Goal: Task Accomplishment & Management: Manage account settings

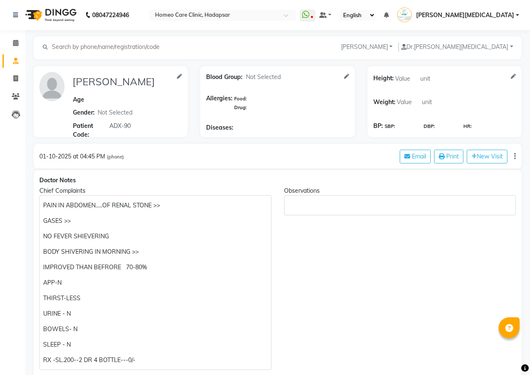
select select "[DEMOGRAPHIC_DATA]"
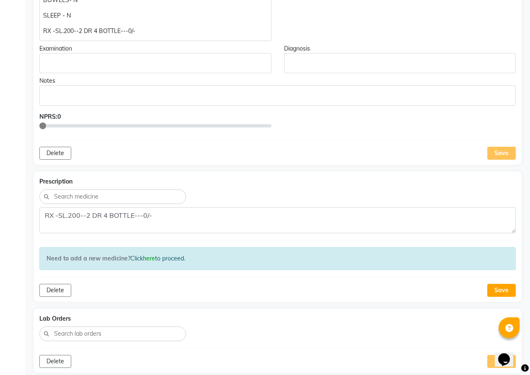
scroll to position [336, 0]
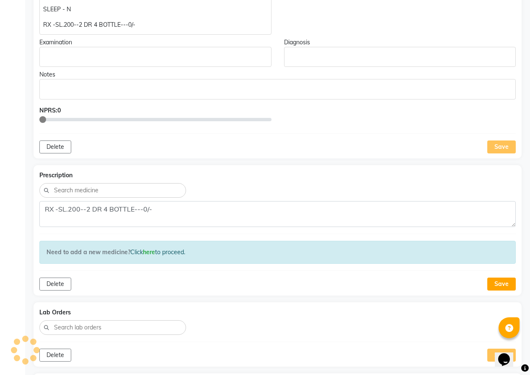
drag, startPoint x: 496, startPoint y: 280, endPoint x: 482, endPoint y: 279, distance: 13.4
click at [496, 279] on button "Save" at bounding box center [501, 284] width 28 height 13
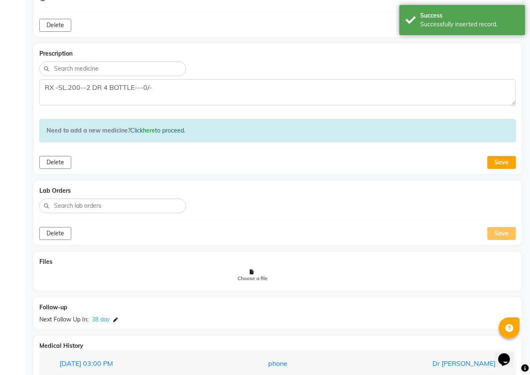
scroll to position [521, 0]
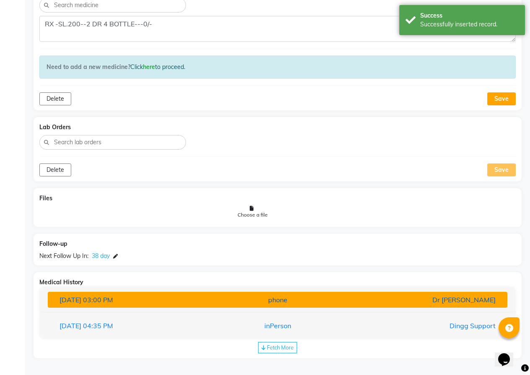
click at [204, 302] on div "phone" at bounding box center [277, 300] width 149 height 10
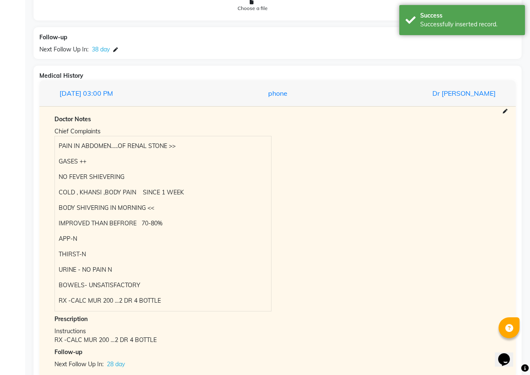
scroll to position [792, 0]
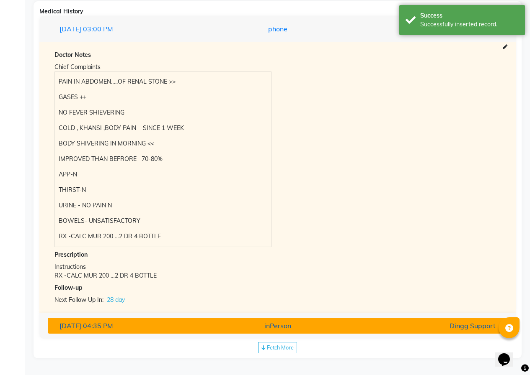
click at [208, 322] on div "inPerson" at bounding box center [277, 326] width 149 height 10
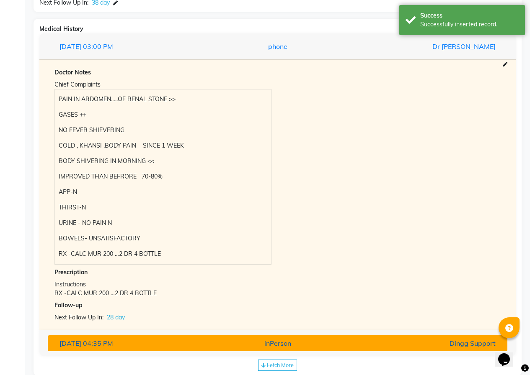
click at [0, 0] on div "Doctor Notes Chief Complaints PAIN IN ABDOMEN…..OF RENAL STONE GASES ++ NO FEVE…" at bounding box center [0, 0] width 0 height 0
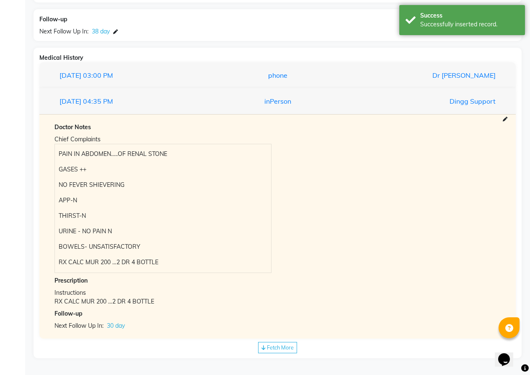
scroll to position [746, 0]
click at [290, 345] on span "Fetch More" at bounding box center [280, 348] width 27 height 7
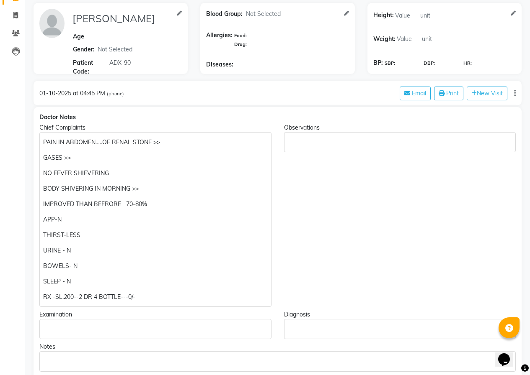
scroll to position [0, 0]
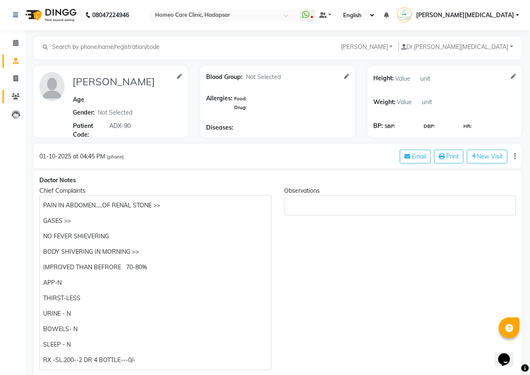
click at [15, 93] on icon at bounding box center [16, 96] width 8 height 6
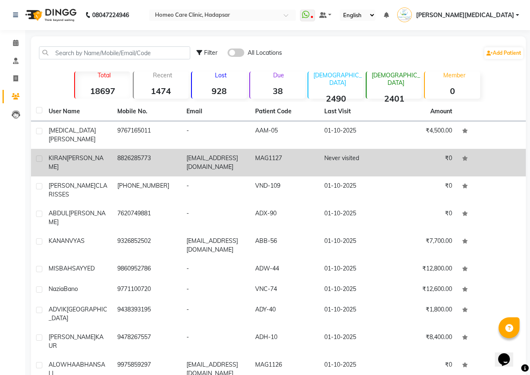
click at [147, 155] on td "8826285773" at bounding box center [146, 163] width 69 height 28
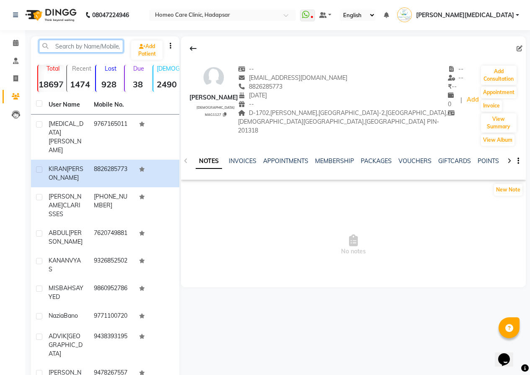
click at [97, 49] on input "text" at bounding box center [81, 46] width 84 height 13
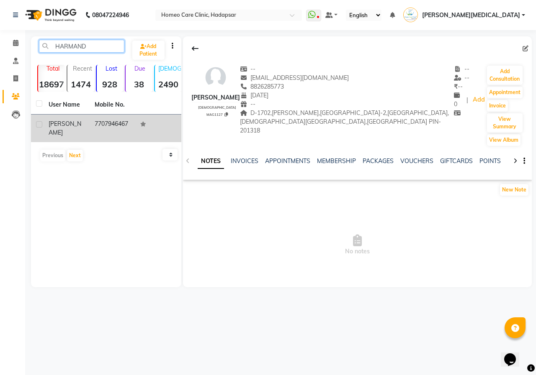
type input "HARMAND"
click at [119, 126] on td "7707946467" at bounding box center [113, 129] width 46 height 28
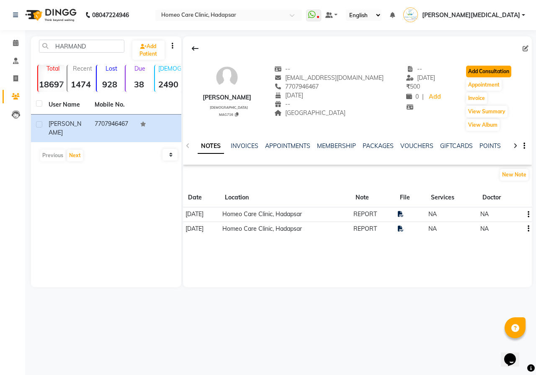
click at [477, 67] on button "Add Consultation" at bounding box center [488, 72] width 45 height 12
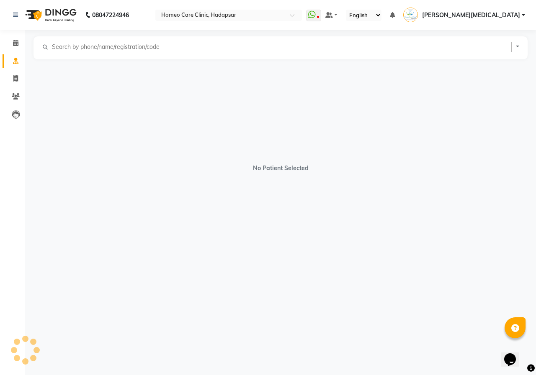
select select "[DEMOGRAPHIC_DATA]"
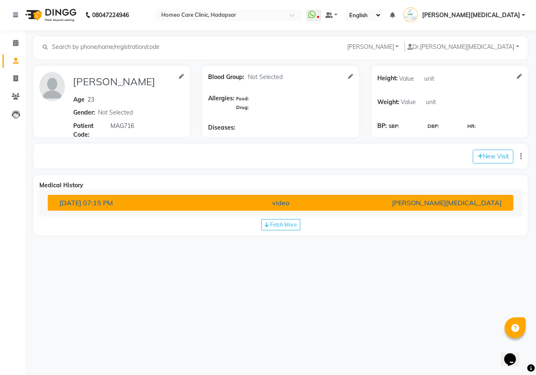
click at [420, 204] on div "[PERSON_NAME][MEDICAL_DATA]" at bounding box center [432, 203] width 152 height 10
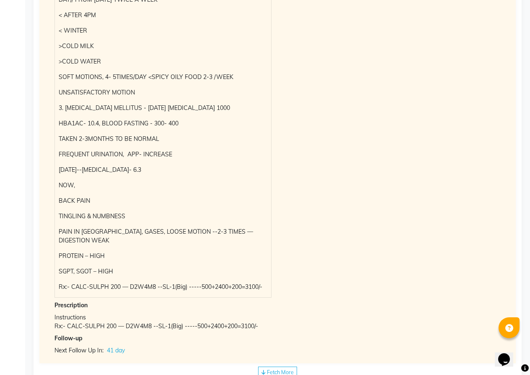
scroll to position [524, 0]
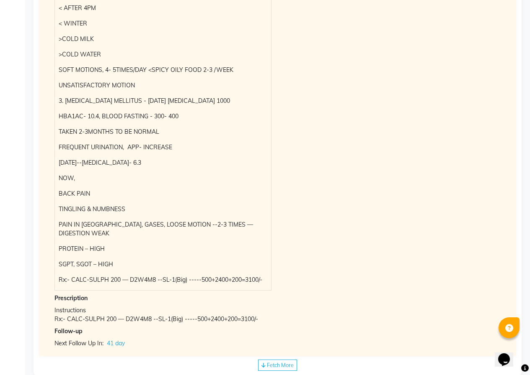
click at [281, 341] on div "Medical History [DATE] 07:15 PM video [PERSON_NAME][MEDICAL_DATA] Doctor Notes …" at bounding box center [277, 13] width 488 height 725
click at [283, 354] on div "Medical History [DATE] 07:15 PM video [PERSON_NAME][MEDICAL_DATA] Doctor Notes …" at bounding box center [277, 13] width 488 height 725
click at [282, 362] on span "Fetch More" at bounding box center [280, 365] width 27 height 7
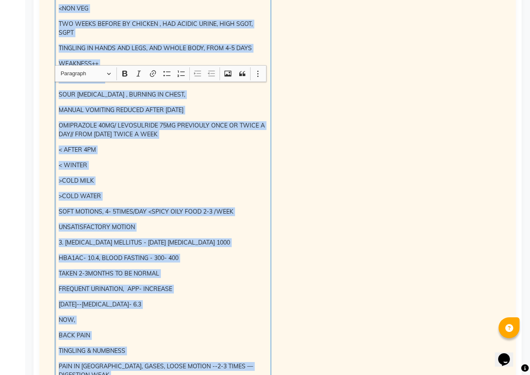
scroll to position [522, 0]
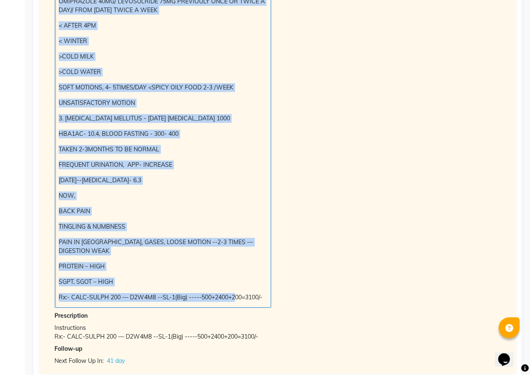
drag, startPoint x: 58, startPoint y: 195, endPoint x: 231, endPoint y: 370, distance: 246.0
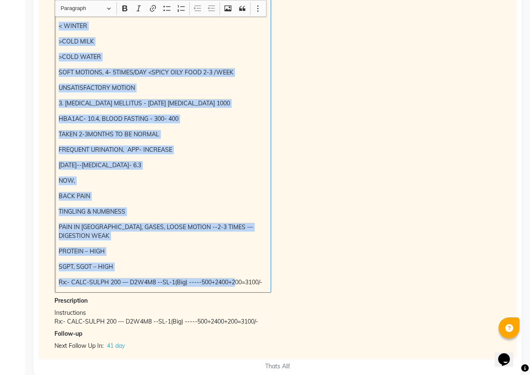
click at [324, 257] on div "Chief Complaints 1.IGA - FOCAL PROLIFERATIVE [MEDICAL_DATA] WITH SEGMENTAL [MED…" at bounding box center [277, 4] width 458 height 580
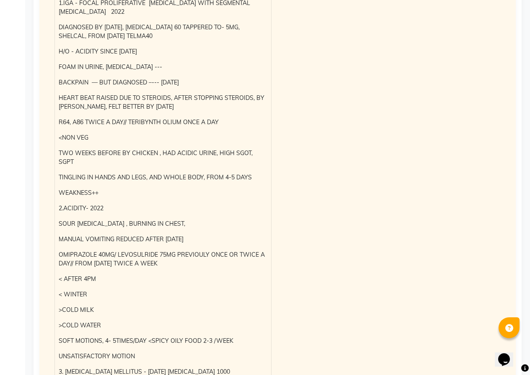
scroll to position [145, 0]
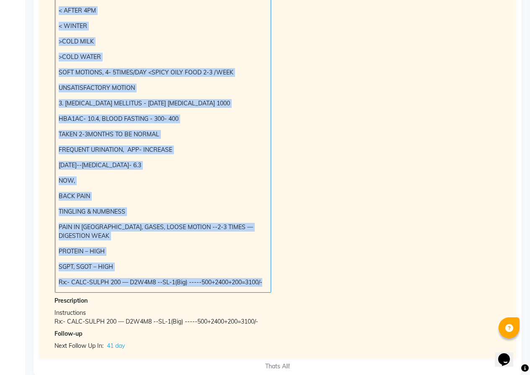
drag, startPoint x: 57, startPoint y: 112, endPoint x: 318, endPoint y: 390, distance: 381.1
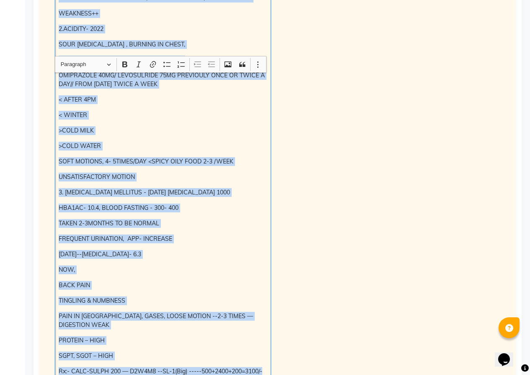
scroll to position [354, 0]
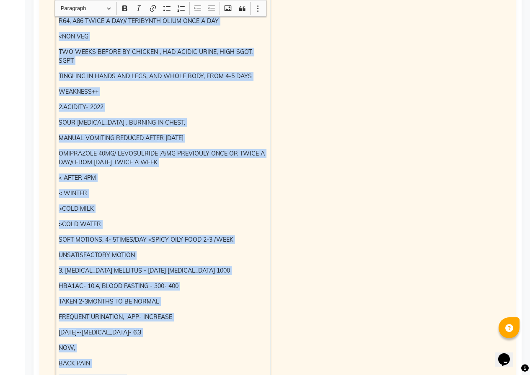
copy div "4.LOR - IPSUM DOLORSITAMETC ADI ELITSEDDOEI TEMP INCIDIDUN UTLABOREE 3672 DOLOR…"
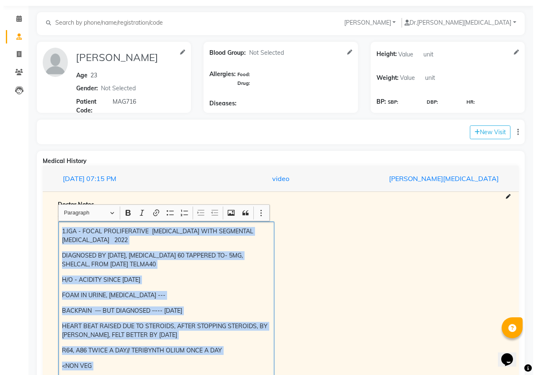
scroll to position [19, 0]
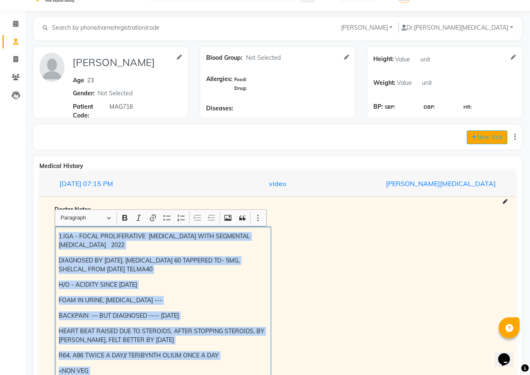
click at [479, 139] on button "New Visit" at bounding box center [486, 138] width 41 height 14
select select "1080"
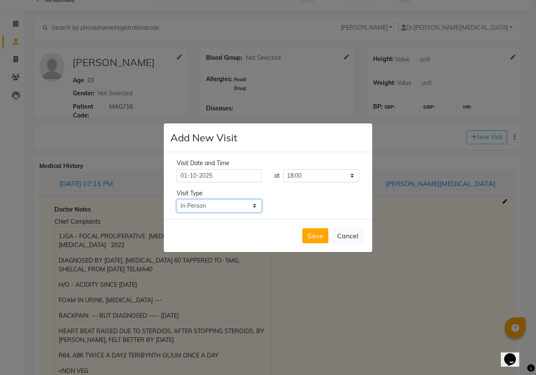
click at [199, 206] on select "Select Type In Person Video Phone Chat" at bounding box center [219, 206] width 85 height 13
select select "phone"
click at [177, 200] on select "Select Type In Person Video Phone Chat" at bounding box center [219, 206] width 85 height 13
click at [315, 237] on button "Save" at bounding box center [315, 236] width 26 height 15
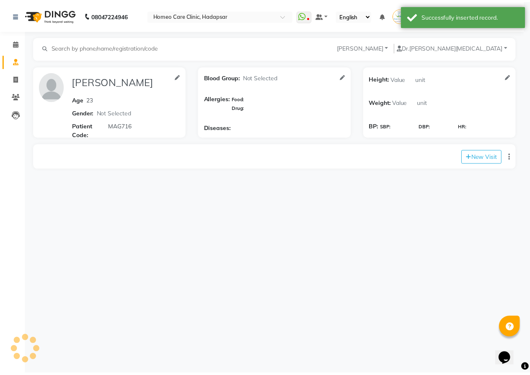
scroll to position [0, 0]
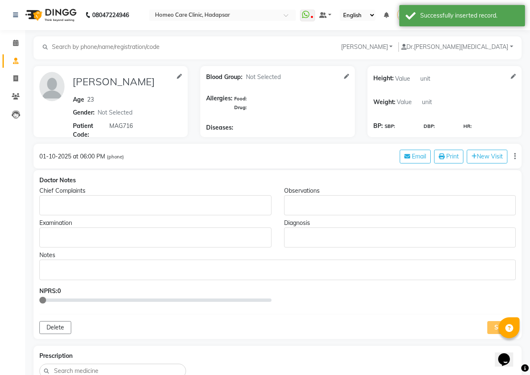
type input "[PERSON_NAME]"
type input "23"
select select "[DEMOGRAPHIC_DATA]"
type input "MAG716"
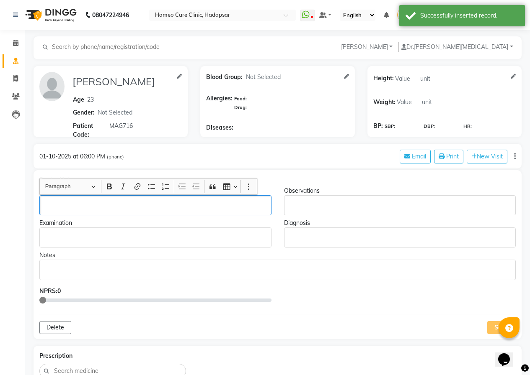
click at [64, 201] on div "Rich Text Editor, main" at bounding box center [155, 205] width 232 height 20
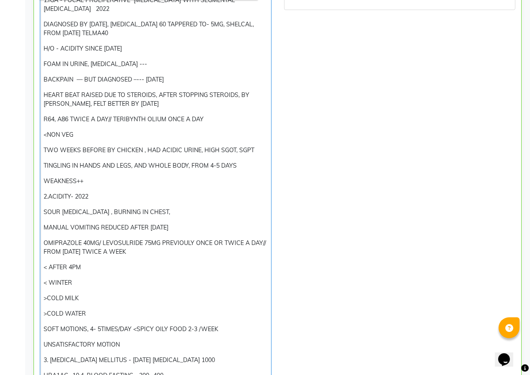
scroll to position [122, 0]
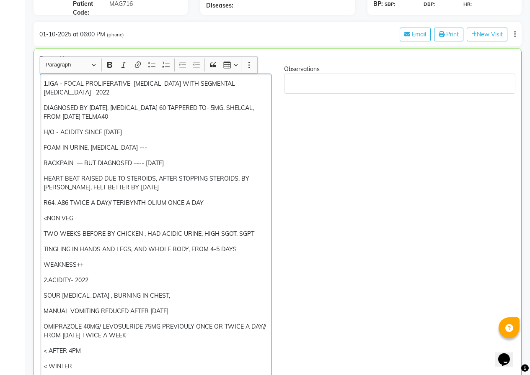
click at [155, 117] on p "DIAGNOSED BY [DATE], [MEDICAL_DATA] 60 TAPPERED TO- 5MG, SHELCAL, FROM [DATE] T…" at bounding box center [156, 113] width 224 height 18
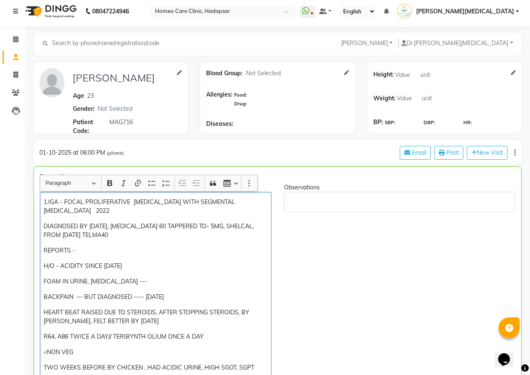
scroll to position [0, 0]
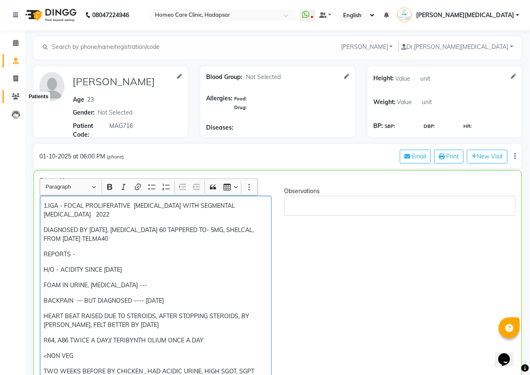
click at [18, 95] on icon at bounding box center [16, 96] width 8 height 6
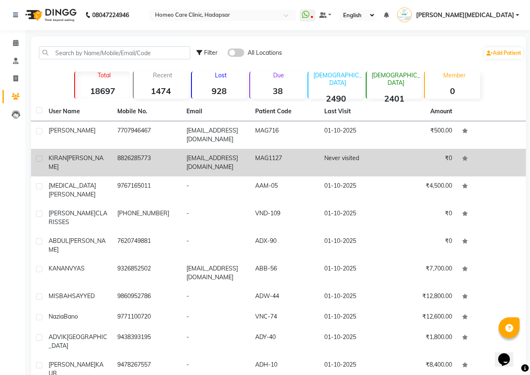
click at [174, 160] on td "8826285773" at bounding box center [146, 163] width 69 height 28
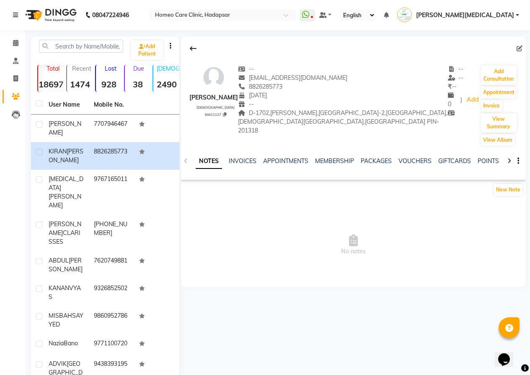
click at [505, 162] on div at bounding box center [509, 160] width 10 height 16
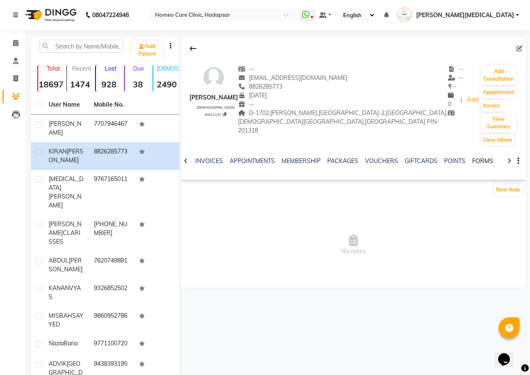
click at [476, 162] on link "FORMS" at bounding box center [482, 161] width 21 height 8
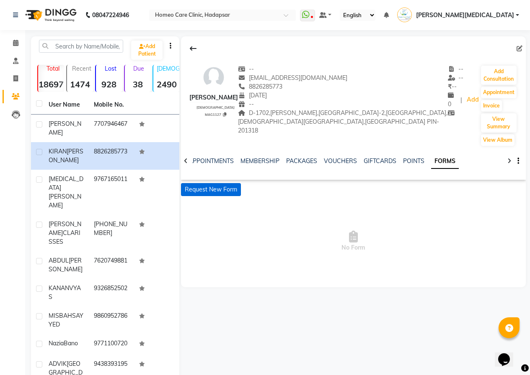
click at [203, 187] on button "Request New Form" at bounding box center [211, 189] width 60 height 13
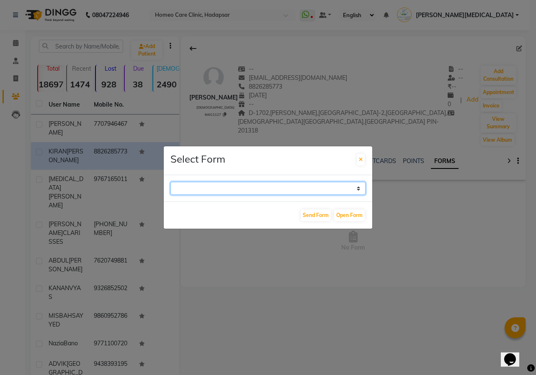
click at [234, 192] on select "Case Taking Form" at bounding box center [267, 188] width 195 height 13
click at [229, 188] on select "Case Taking Form" at bounding box center [267, 188] width 195 height 13
select select "196"
click at [170, 182] on select "Case Taking Form" at bounding box center [267, 188] width 195 height 13
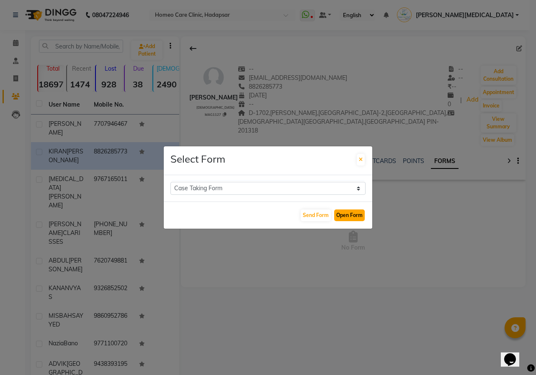
click at [347, 216] on button "Open Form" at bounding box center [349, 216] width 31 height 12
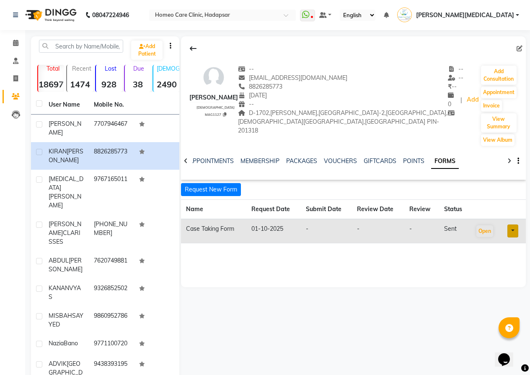
drag, startPoint x: 229, startPoint y: 86, endPoint x: 273, endPoint y: 91, distance: 43.8
click at [273, 91] on div "[PHONE_NUMBER] Mobile No." at bounding box center [342, 86] width 209 height 9
click at [273, 293] on div "[PERSON_NAME] [DEMOGRAPHIC_DATA] MAG1127 -- [EMAIL_ADDRESS][DOMAIN_NAME] 882628…" at bounding box center [352, 239] width 346 height 406
click at [18, 44] on icon at bounding box center [15, 43] width 5 height 6
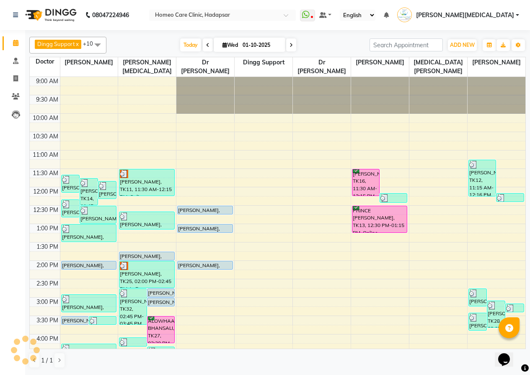
scroll to position [227, 0]
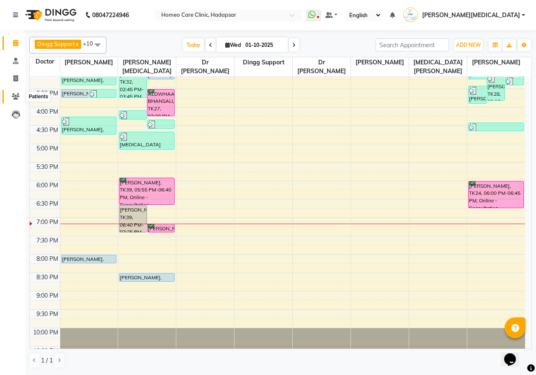
click at [15, 97] on icon at bounding box center [16, 96] width 8 height 6
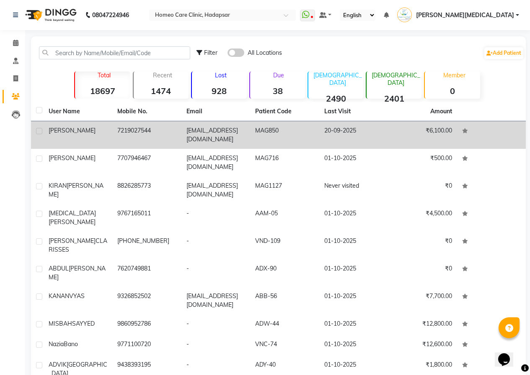
click at [144, 131] on td "7219027544" at bounding box center [146, 135] width 69 height 28
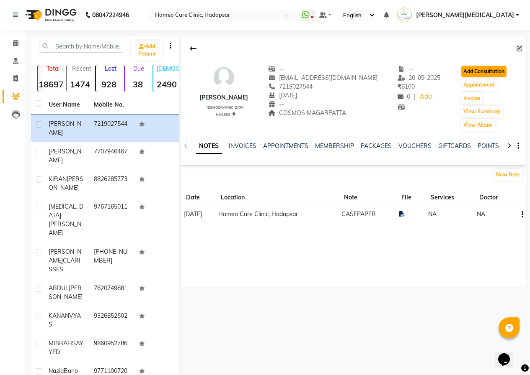
click at [473, 70] on button "Add Consultation" at bounding box center [483, 72] width 45 height 12
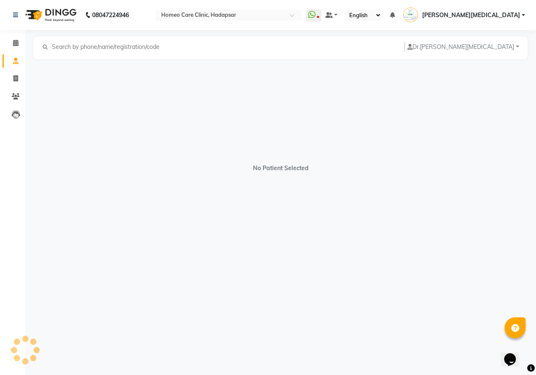
select select "[DEMOGRAPHIC_DATA]"
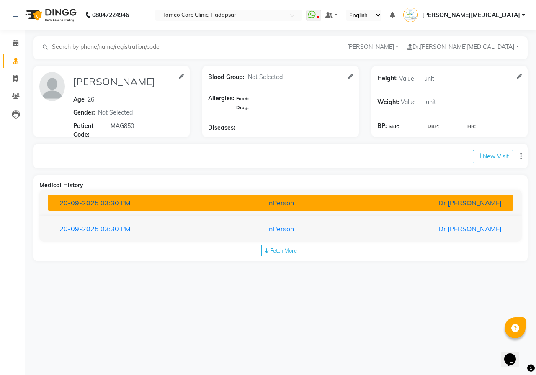
click at [163, 199] on div "[DATE] 03:30 PM" at bounding box center [129, 203] width 152 height 10
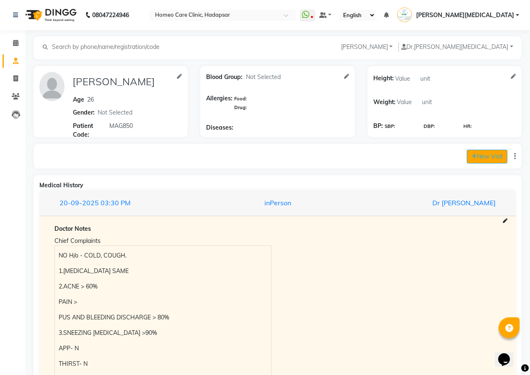
click at [497, 152] on button "New Visit" at bounding box center [486, 157] width 41 height 14
select select "1150"
select select "inPerson"
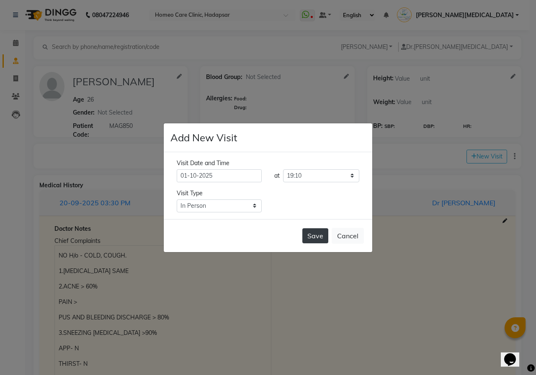
click at [320, 232] on button "Save" at bounding box center [315, 236] width 26 height 15
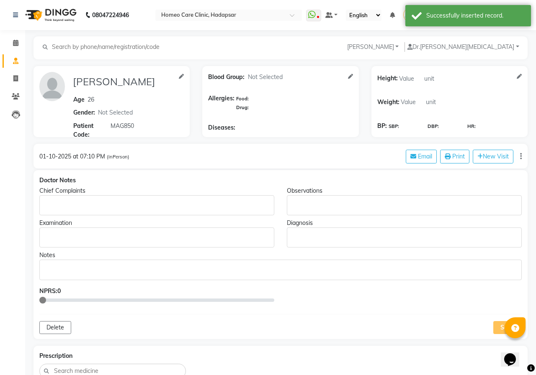
type input "[PERSON_NAME]"
type input "26"
select select "[DEMOGRAPHIC_DATA]"
type input "MAG850"
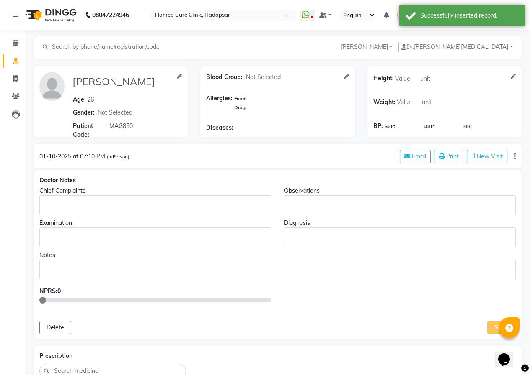
click at [77, 203] on p "Rich Text Editor, main" at bounding box center [155, 205] width 224 height 9
click at [76, 203] on p "Rich Text Editor, main" at bounding box center [155, 205] width 224 height 9
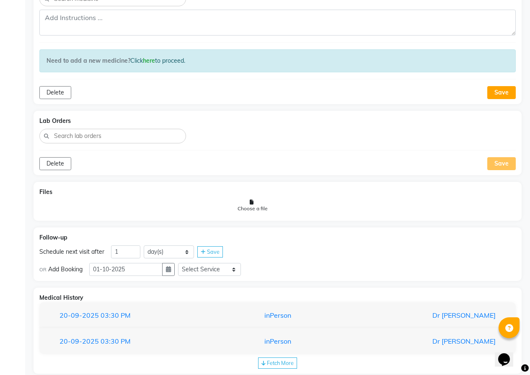
scroll to position [420, 0]
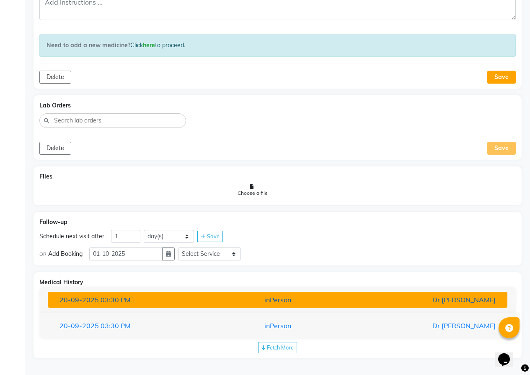
click at [127, 297] on span "03:30 PM" at bounding box center [115, 300] width 30 height 8
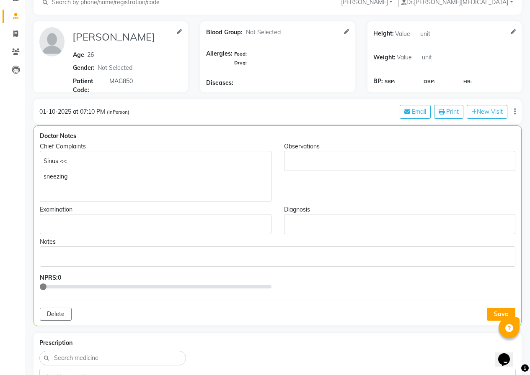
scroll to position [0, 0]
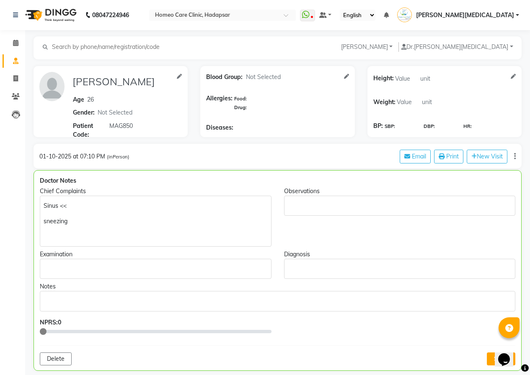
click at [95, 225] on p "sneezing" at bounding box center [156, 221] width 224 height 9
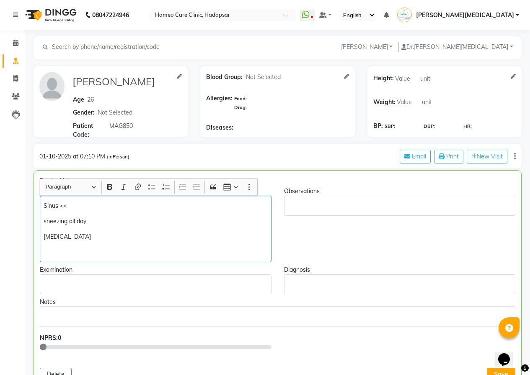
click at [94, 221] on p "sneezing all day" at bounding box center [156, 221] width 224 height 9
click at [85, 207] on p "Sinus <<" at bounding box center [156, 206] width 224 height 9
click at [83, 234] on p "[MEDICAL_DATA]" at bounding box center [156, 237] width 224 height 9
click at [116, 200] on div "Sinus << since sneezing all day 7-8 sneezes at a time [MEDICAL_DATA]" at bounding box center [155, 229] width 231 height 67
click at [111, 239] on p "[MEDICAL_DATA]" at bounding box center [156, 237] width 224 height 9
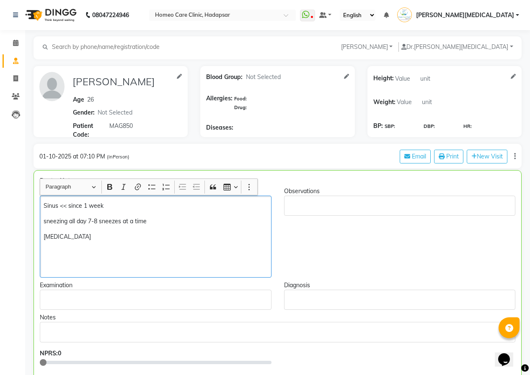
click at [129, 204] on p "Sinus << since 1 week" at bounding box center [156, 206] width 224 height 9
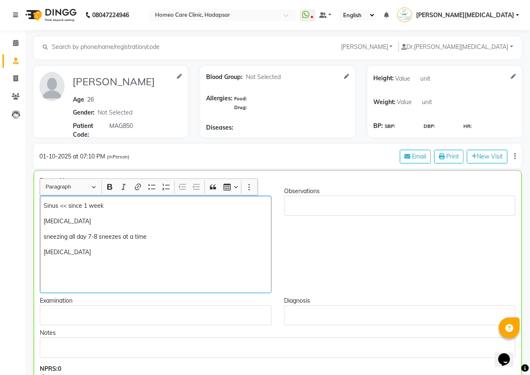
click at [98, 254] on p "[MEDICAL_DATA]" at bounding box center [156, 252] width 224 height 9
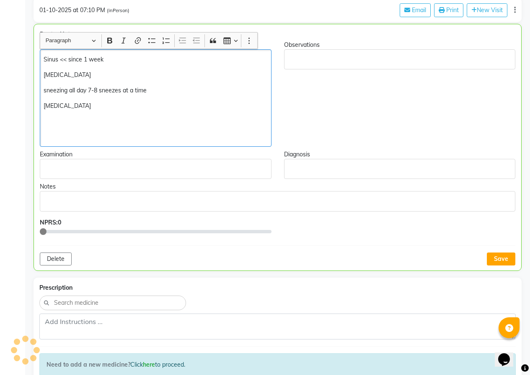
scroll to position [128, 0]
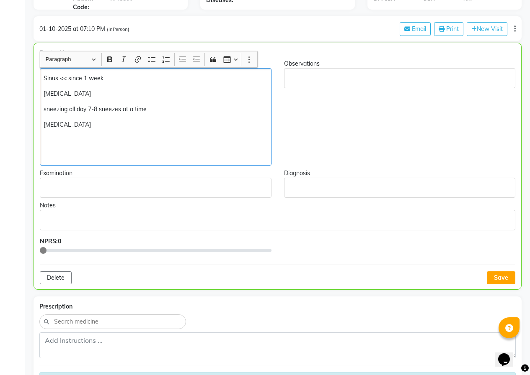
click at [42, 79] on div "Sinus << since 1 week [MEDICAL_DATA] sneezing all day 7-8 sneezes at a time [ME…" at bounding box center [155, 117] width 231 height 98
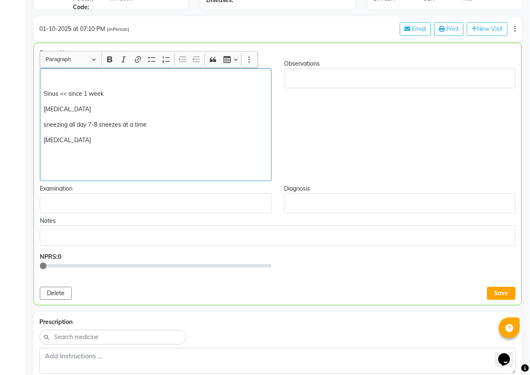
click at [41, 73] on div "Sinus << since 1 week [MEDICAL_DATA] sneezing all day 7-8 sneezes at a time [ME…" at bounding box center [155, 124] width 231 height 113
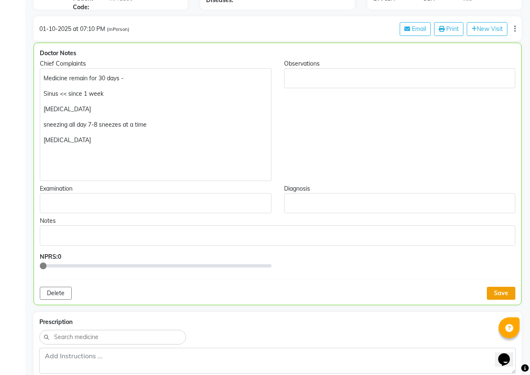
click at [497, 289] on button "Save" at bounding box center [500, 293] width 28 height 13
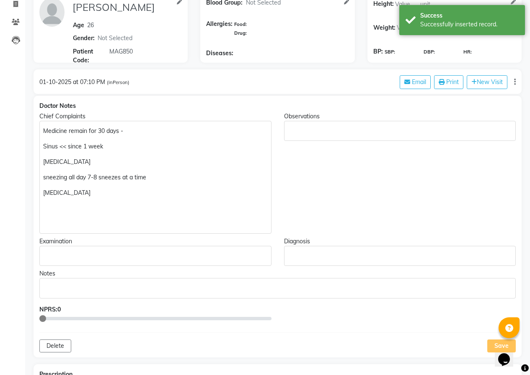
scroll to position [2, 0]
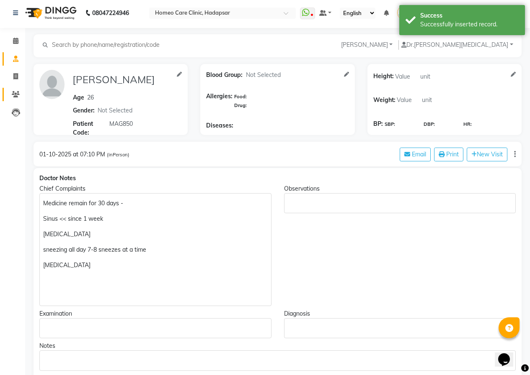
click at [13, 88] on link "Patients" at bounding box center [13, 95] width 20 height 14
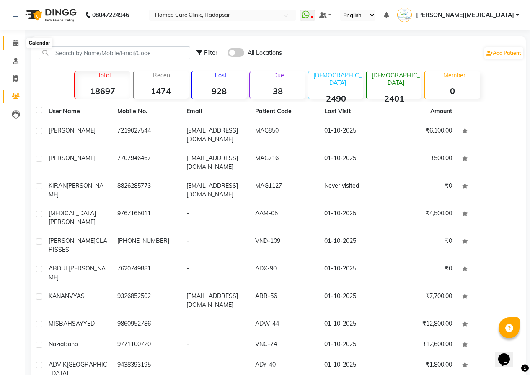
click at [17, 43] on icon at bounding box center [15, 43] width 5 height 6
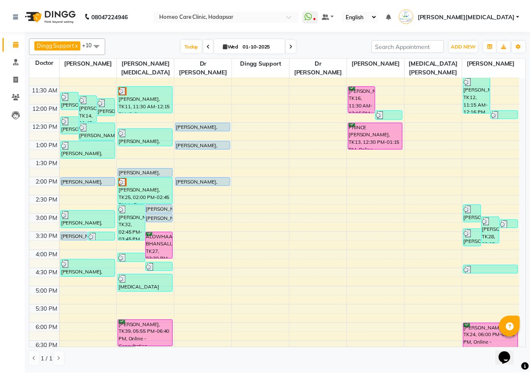
scroll to position [126, 0]
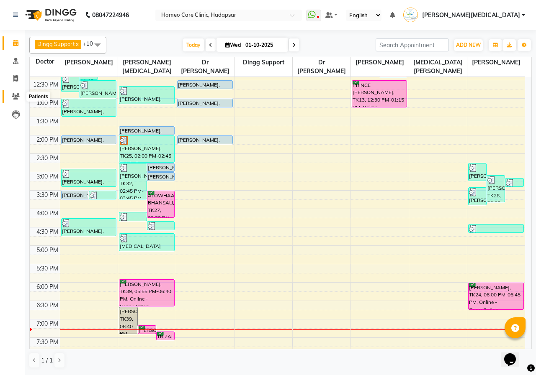
click at [14, 96] on icon at bounding box center [16, 96] width 8 height 6
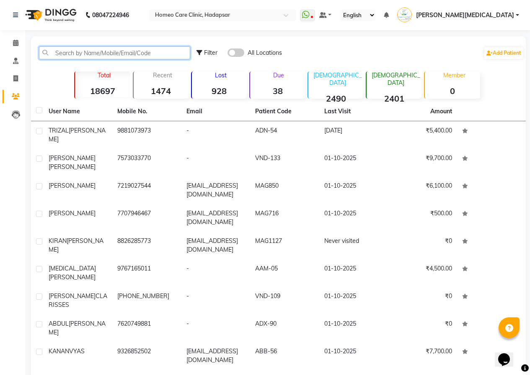
click at [71, 51] on input "text" at bounding box center [114, 52] width 151 height 13
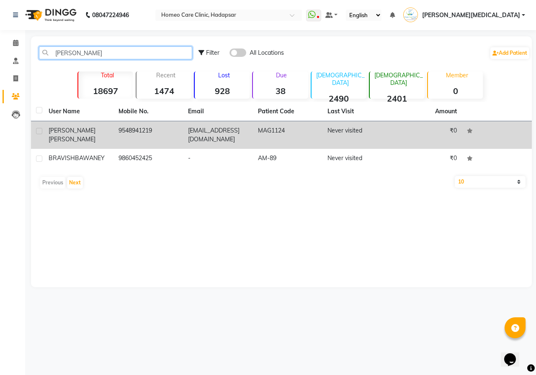
type input "[PERSON_NAME]"
click at [144, 131] on td "9548941219" at bounding box center [148, 135] width 70 height 28
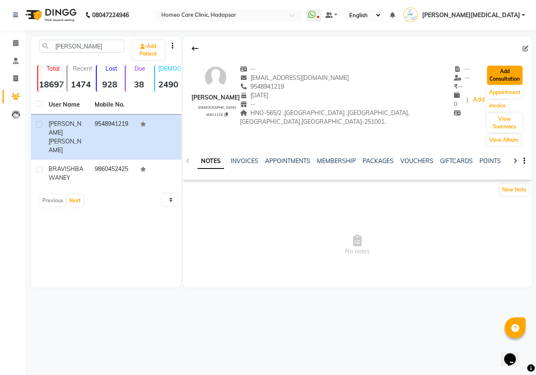
click at [509, 70] on button "Add Consultation" at bounding box center [505, 75] width 36 height 19
select select "[DEMOGRAPHIC_DATA]"
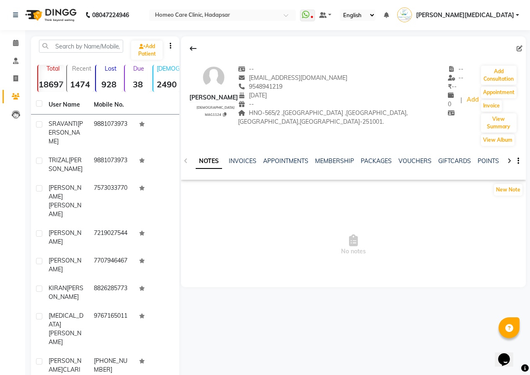
click at [505, 155] on div at bounding box center [509, 160] width 10 height 16
click at [505, 154] on div at bounding box center [509, 160] width 10 height 16
click at [498, 157] on link "FORMS" at bounding box center [502, 161] width 21 height 8
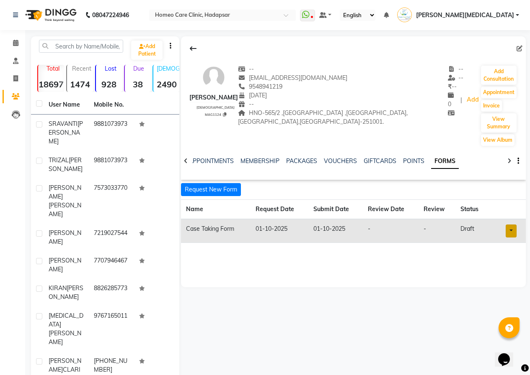
click at [507, 225] on link at bounding box center [510, 231] width 11 height 13
click at [500, 256] on link "Open in staff mode" at bounding box center [487, 262] width 79 height 13
click at [513, 74] on button "Add Consultation" at bounding box center [499, 75] width 36 height 19
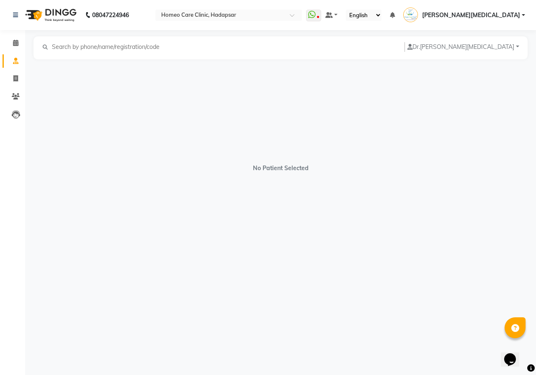
select select "[DEMOGRAPHIC_DATA]"
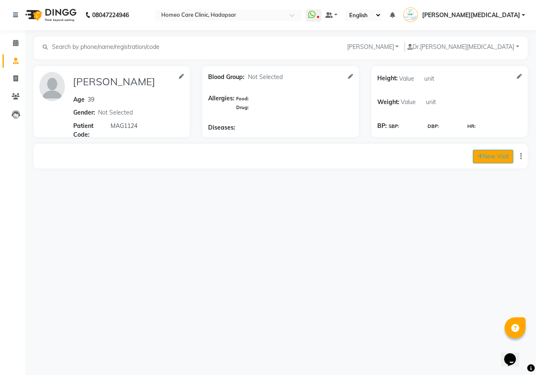
click at [487, 157] on button "New Visit" at bounding box center [493, 157] width 41 height 14
select select "1155"
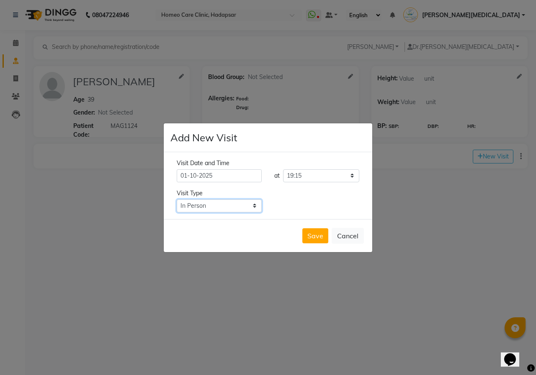
click at [229, 208] on select "Select Type In Person Video Phone Chat" at bounding box center [219, 206] width 85 height 13
select select "video"
click at [177, 200] on select "Select Type In Person Video Phone Chat" at bounding box center [219, 206] width 85 height 13
click at [314, 236] on button "Save" at bounding box center [315, 236] width 26 height 15
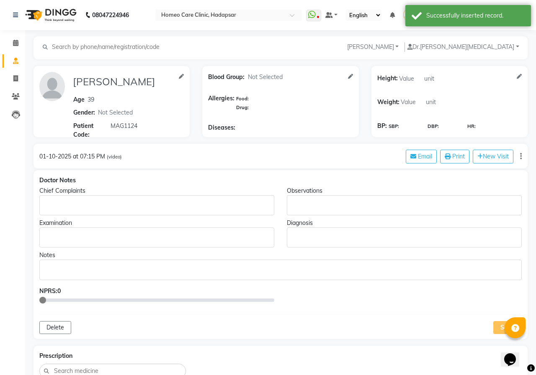
type input "[PERSON_NAME]"
type input "39"
select select "[DEMOGRAPHIC_DATA]"
type input "MAG1124"
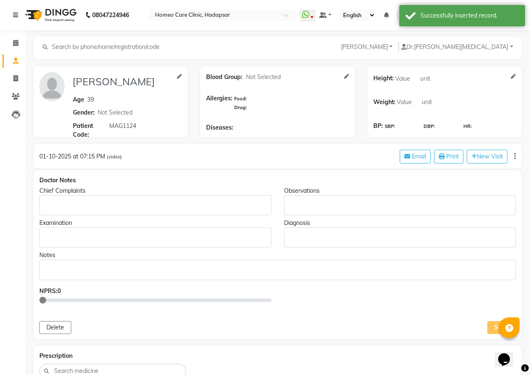
click at [61, 210] on div "Rich Text Editor, main" at bounding box center [155, 205] width 232 height 20
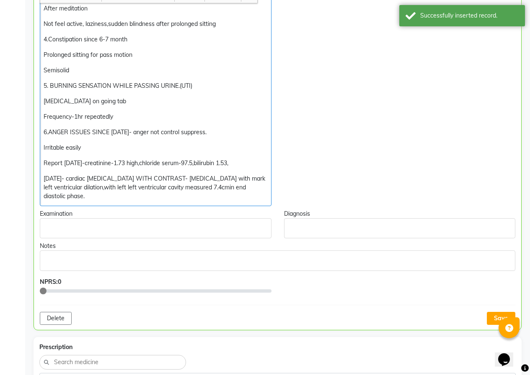
scroll to position [417, 0]
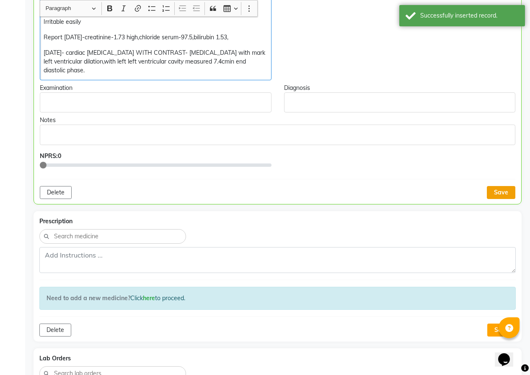
click at [499, 193] on button "Save" at bounding box center [500, 192] width 28 height 13
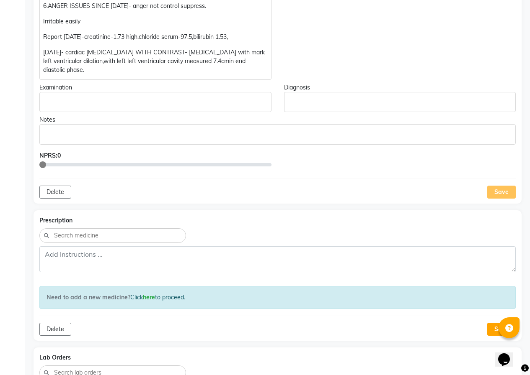
click at [508, 190] on div "Save" at bounding box center [501, 192] width 28 height 13
click at [507, 193] on div "Save" at bounding box center [501, 192] width 28 height 13
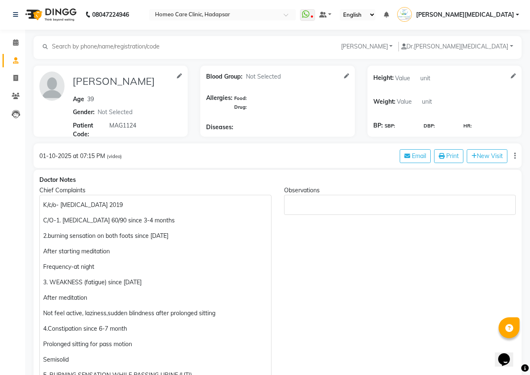
scroll to position [0, 0]
click at [11, 96] on span at bounding box center [15, 97] width 15 height 10
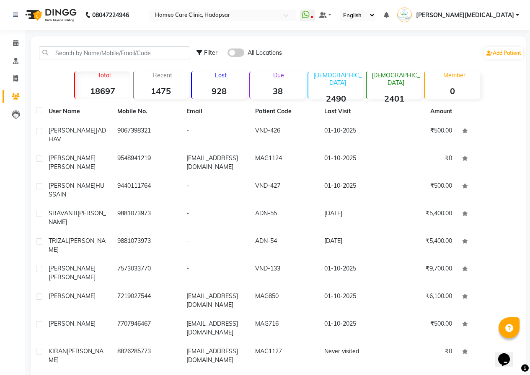
click at [39, 111] on label at bounding box center [39, 110] width 6 height 6
click at [39, 111] on input "checkbox" at bounding box center [38, 110] width 5 height 5
checkbox input "true"
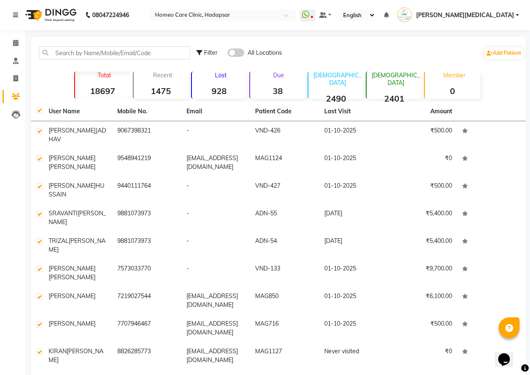
checkbox input "true"
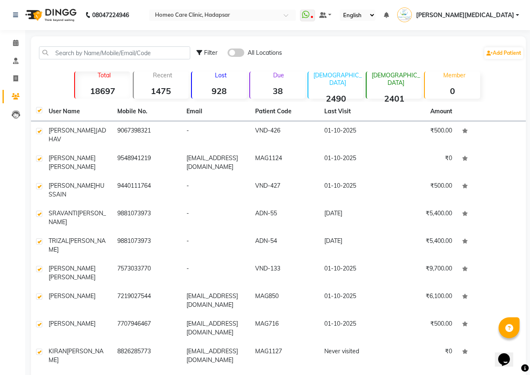
checkbox input "true"
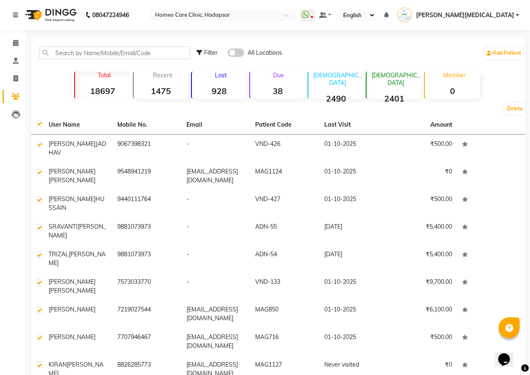
click at [40, 123] on label at bounding box center [39, 124] width 6 height 6
click at [40, 123] on input "checkbox" at bounding box center [38, 123] width 5 height 5
checkbox input "false"
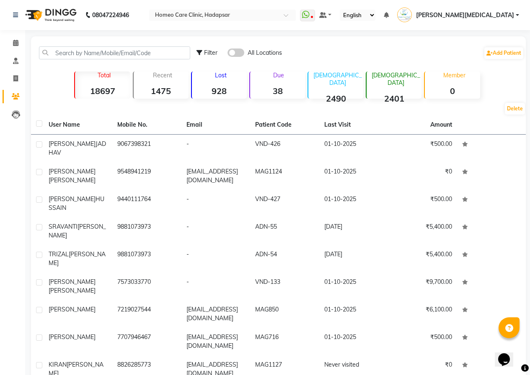
checkbox input "false"
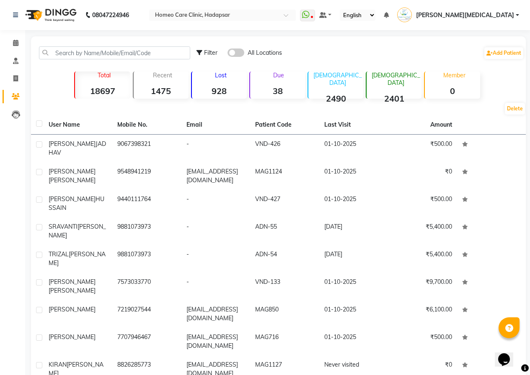
checkbox input "false"
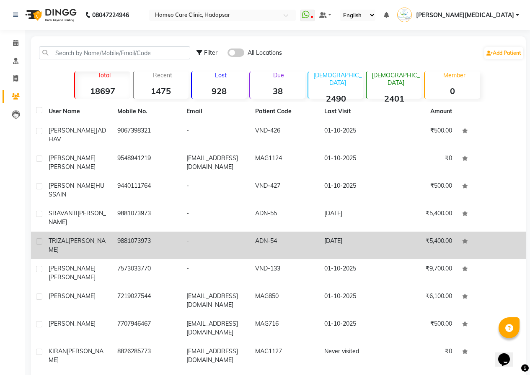
click at [163, 232] on td "9881073973" at bounding box center [146, 246] width 69 height 28
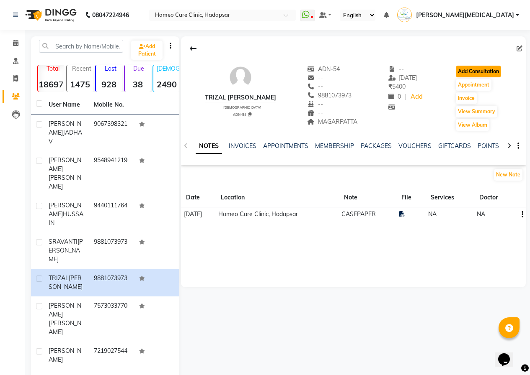
click at [473, 66] on button "Add Consultation" at bounding box center [477, 72] width 45 height 12
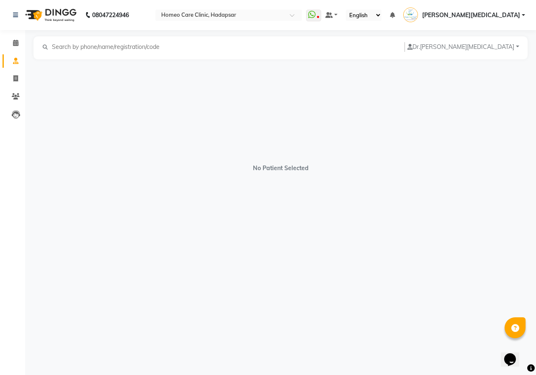
select select "[DEMOGRAPHIC_DATA]"
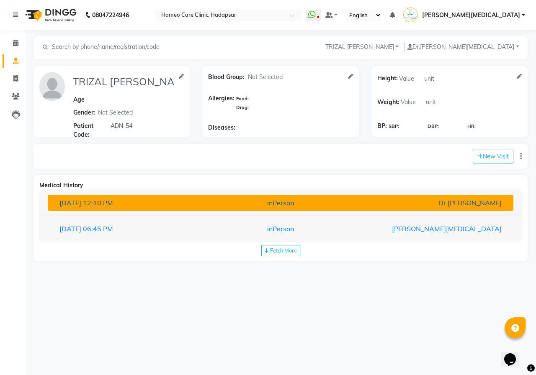
click at [287, 209] on button "[DATE] 12:10 PM inPerson Dr [PERSON_NAME]" at bounding box center [280, 203] width 465 height 16
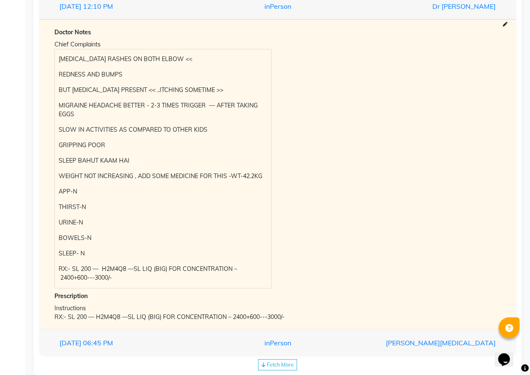
scroll to position [214, 0]
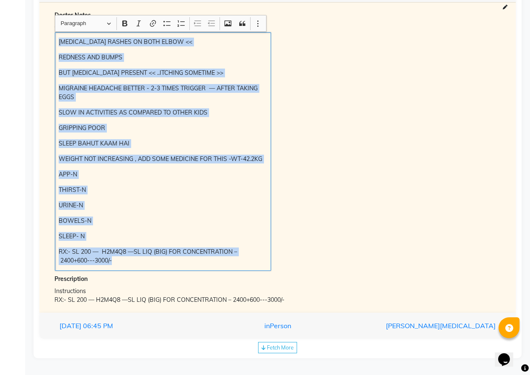
drag, startPoint x: 60, startPoint y: 41, endPoint x: 203, endPoint y: 189, distance: 205.7
click at [256, 262] on div "[MEDICAL_DATA] RASHES ON BOTH ELBOW << REDNESS AND BUMPS BUT [MEDICAL_DATA] PRE…" at bounding box center [163, 151] width 216 height 239
copy div "[MEDICAL_DATA] RASHES ON BOTH ELBOW << REDNESS AND BUMPS BUT [MEDICAL_DATA] PRE…"
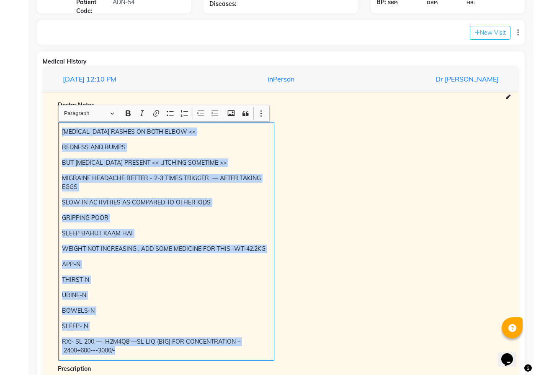
scroll to position [46, 0]
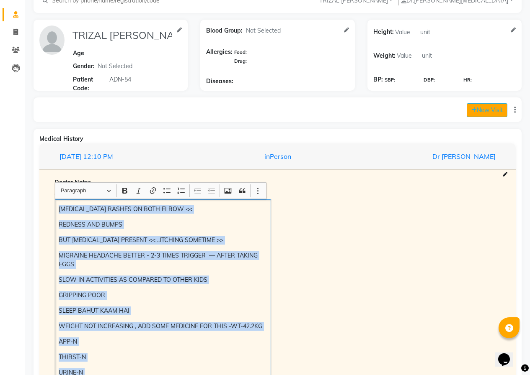
click at [494, 105] on button "New Visit" at bounding box center [486, 110] width 41 height 14
select select "1155"
select select "inPerson"
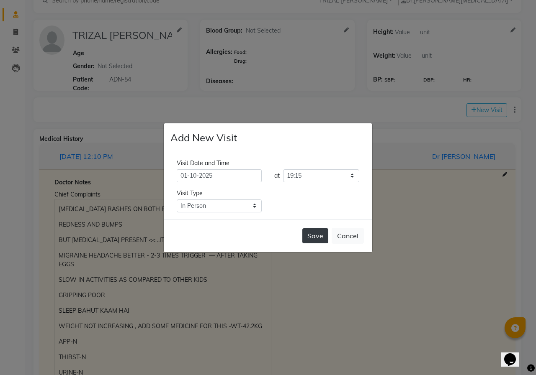
click at [314, 237] on button "Save" at bounding box center [315, 236] width 26 height 15
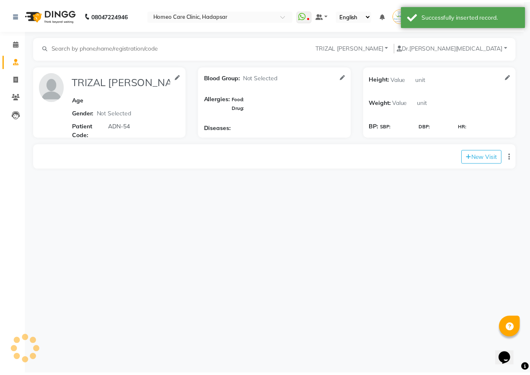
scroll to position [0, 0]
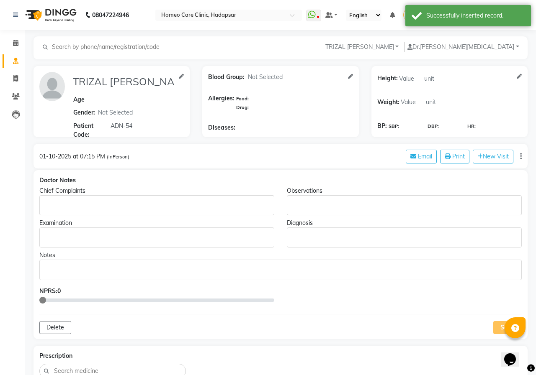
type input "TRIZAL [PERSON_NAME]"
select select "[DEMOGRAPHIC_DATA]"
type input "ADN-54"
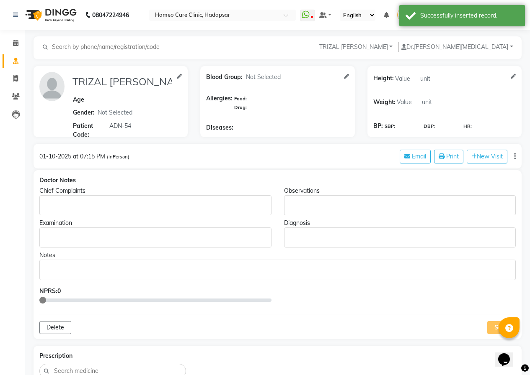
click at [56, 209] on p "Rich Text Editor, main" at bounding box center [155, 205] width 224 height 9
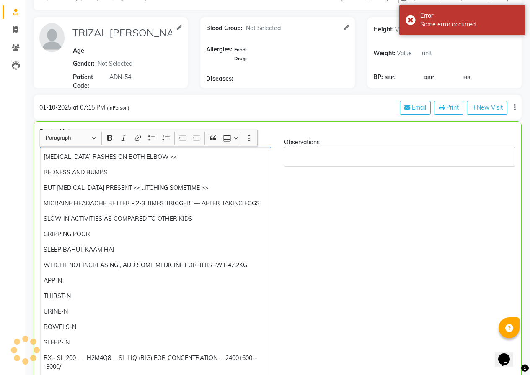
scroll to position [13, 0]
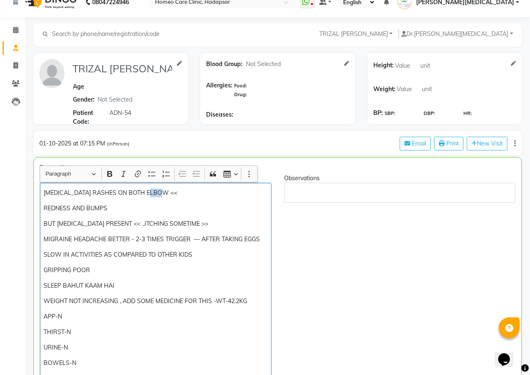
drag, startPoint x: 153, startPoint y: 195, endPoint x: 166, endPoint y: 192, distance: 12.8
click at [166, 192] on p "[MEDICAL_DATA] RASHES ON BOTH ELBOW <<" at bounding box center [156, 193] width 224 height 9
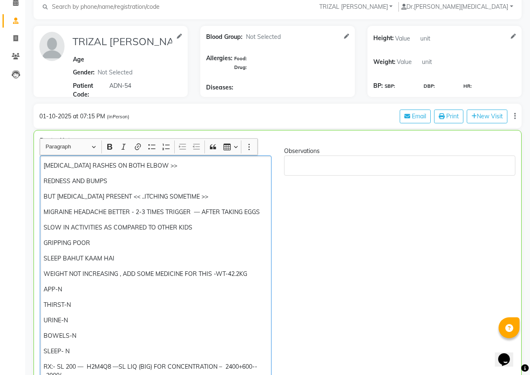
scroll to position [55, 0]
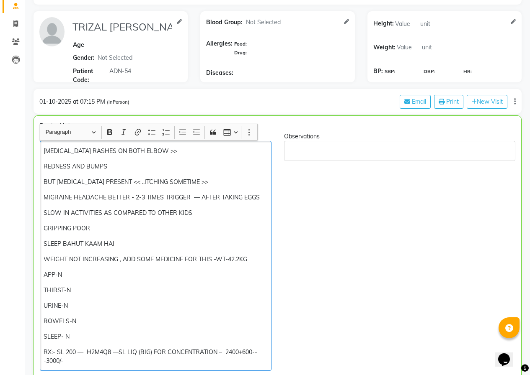
click at [126, 168] on p "REDNESS AND BUMPS" at bounding box center [156, 166] width 224 height 9
click at [262, 197] on p "MIGRAINE HEADACHE BETTER - 2-3 TIMES TRIGGER — AFTER TAKING EGGS" at bounding box center [156, 197] width 224 height 9
drag, startPoint x: 115, startPoint y: 245, endPoint x: 62, endPoint y: 244, distance: 53.2
click at [62, 244] on p "SLEEP BAHUT KAAM HAI" at bounding box center [156, 244] width 224 height 9
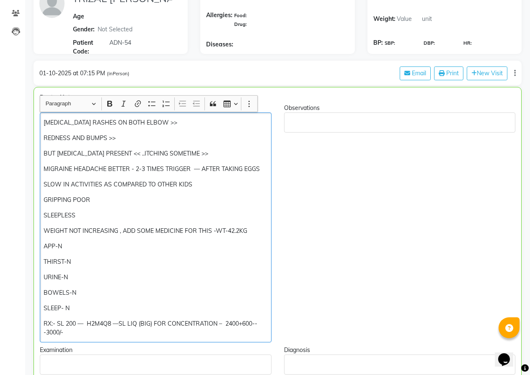
scroll to position [97, 0]
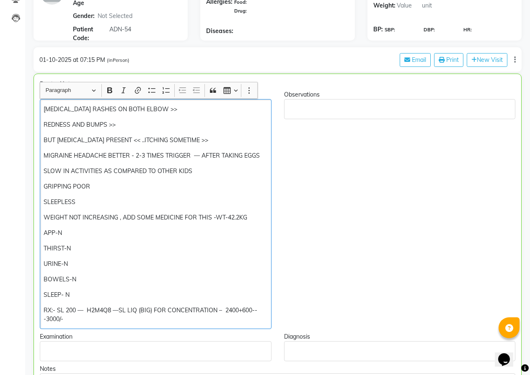
click at [258, 216] on p "WEIGHT NOT INCREASING , ADD SOME MEDICINE FOR THIS -WT-42.2KG" at bounding box center [156, 217] width 224 height 9
click at [101, 199] on p "SLEEPLESS" at bounding box center [156, 202] width 224 height 9
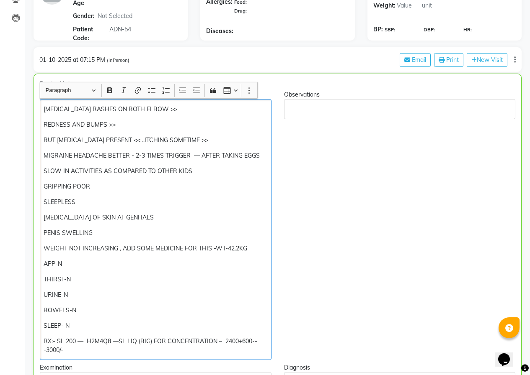
click at [62, 236] on p "PENIS SWELLING" at bounding box center [156, 233] width 224 height 9
click at [116, 234] on p "PENIS - SWELLING" at bounding box center [156, 233] width 224 height 9
click at [63, 232] on p "PENIS - SWELLING" at bounding box center [156, 233] width 224 height 9
click at [147, 230] on p "PENIS INFECTION -SWELLING" at bounding box center [156, 233] width 224 height 9
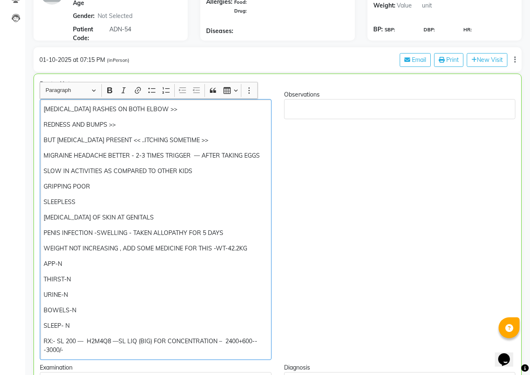
click at [95, 232] on p "PENIS INFECTION -SWELLING - TAKEN ALLOPATHY FOR 5 DAYS" at bounding box center [156, 233] width 224 height 9
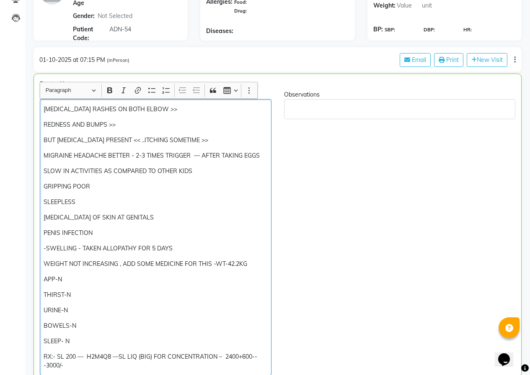
click at [99, 232] on p "PENIS INFECTION" at bounding box center [156, 233] width 224 height 9
click at [43, 249] on div "[MEDICAL_DATA] RASHES ON BOTH ELBOW >> REDNESS AND BUMPS >> BUT [MEDICAL_DATA] …" at bounding box center [155, 237] width 231 height 277
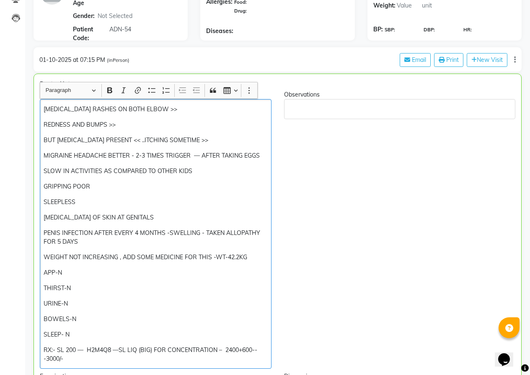
click at [118, 247] on div "[MEDICAL_DATA] RASHES ON BOTH ELBOW >> REDNESS AND BUMPS >> BUT [MEDICAL_DATA] …" at bounding box center [155, 234] width 231 height 270
click at [114, 239] on p "PENIS INFECTION AFTER EVERY 4 MONTHS -SWELLING - TAKEN ALLOPATHY FOR 5 DAYS" at bounding box center [156, 238] width 224 height 18
click at [95, 232] on p "PENIS INFECTION AFTER EVERY 4 MONTHS -SWELLING - TAKEN ALLOPATHY FOR 5 DAYS - B…" at bounding box center [156, 238] width 224 height 18
click at [142, 237] on p "PENIS INFECTION (PENITIS)AFTER EVERY 4 MONTHS -SWELLING - TAKEN ALLOPATHY FOR 5…" at bounding box center [156, 238] width 224 height 18
click at [147, 244] on p "PENIS INFECTION (PENITIS)AFTER EVERY 4 MONTHS -SWELLING - TAKEN ALLOPATHY FOR 5…" at bounding box center [156, 238] width 224 height 18
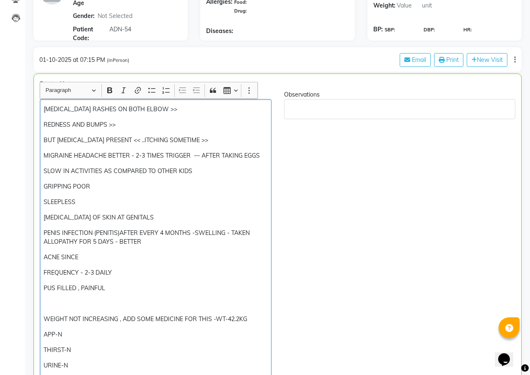
click at [80, 255] on p "ACNE SINCE" at bounding box center [156, 257] width 224 height 9
click at [46, 320] on p "WEIGHT NOT INCREASING , ADD SOME MEDICINE FOR THIS -WT-42.2KG" at bounding box center [156, 319] width 224 height 9
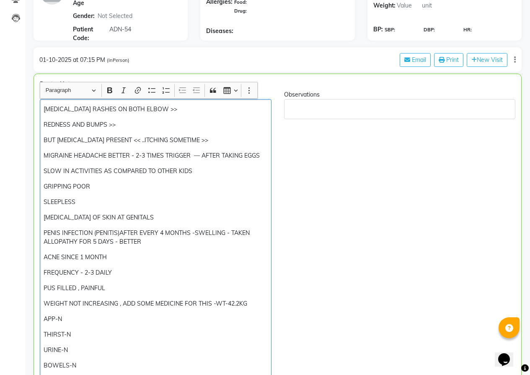
click at [110, 288] on p "PUS FILLED , PAINFUL" at bounding box center [156, 288] width 224 height 9
click at [119, 259] on p "ACNE SINCE 1 MONTH" at bounding box center [156, 257] width 224 height 9
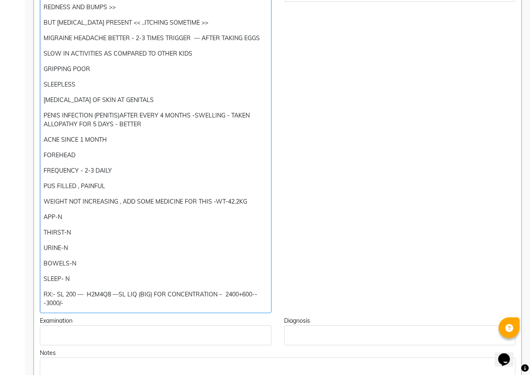
scroll to position [222, 0]
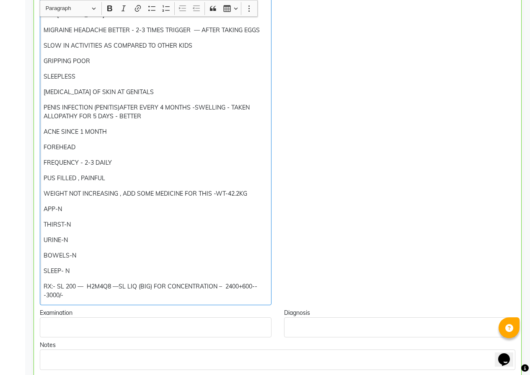
click at [59, 208] on p "APP-N" at bounding box center [156, 209] width 224 height 9
drag, startPoint x: 59, startPoint y: 208, endPoint x: 68, endPoint y: 210, distance: 8.9
click at [68, 210] on p "APP-N" at bounding box center [156, 209] width 224 height 9
click at [57, 210] on p "APP-LOW" at bounding box center [156, 209] width 224 height 9
drag, startPoint x: 66, startPoint y: 271, endPoint x: 75, endPoint y: 271, distance: 8.8
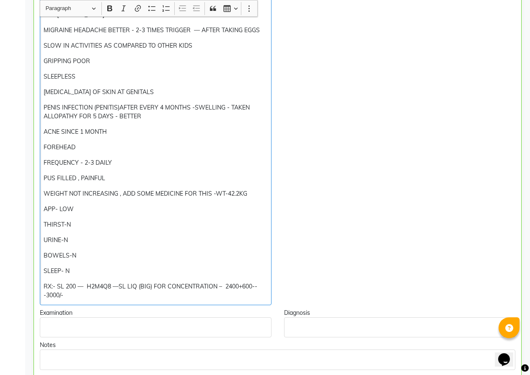
click at [75, 271] on p "SLEEP- N" at bounding box center [156, 271] width 224 height 9
click at [66, 272] on p "SLEEP- ISTURBED" at bounding box center [156, 271] width 224 height 9
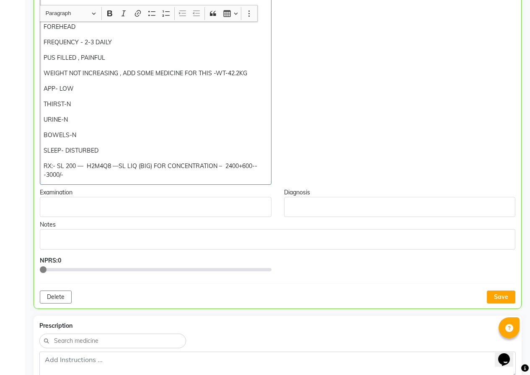
scroll to position [348, 0]
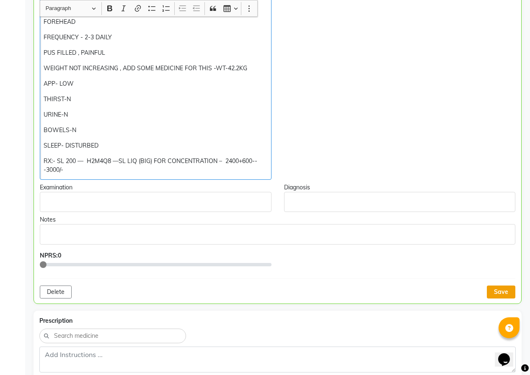
click at [504, 291] on button "Save" at bounding box center [500, 292] width 28 height 13
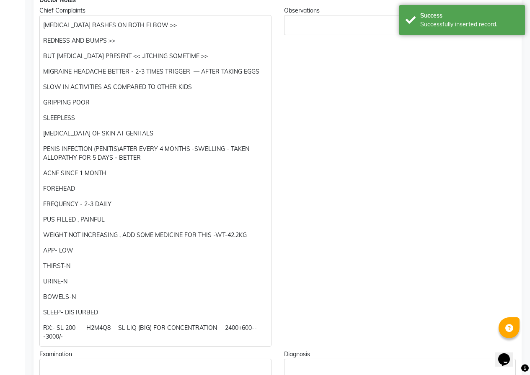
scroll to position [97, 0]
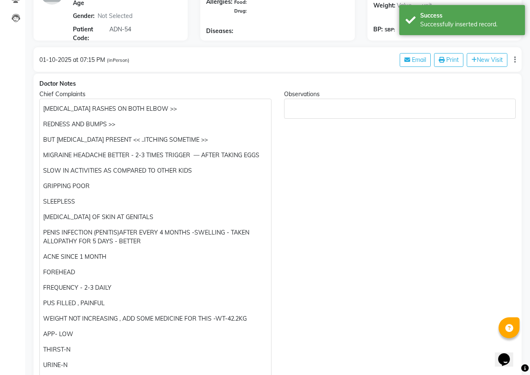
click at [144, 155] on p "MIGRAINE HEADACHE BETTER - 2-3 TIMES TRIGGER — AFTER TAKING EGGS" at bounding box center [155, 155] width 224 height 9
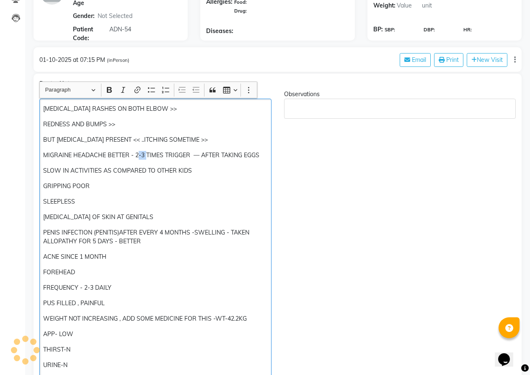
drag, startPoint x: 144, startPoint y: 155, endPoint x: 139, endPoint y: 154, distance: 5.0
click at [139, 154] on p "MIGRAINE HEADACHE BETTER - 2-3 TIMES TRIGGER — AFTER TAKING EGGS" at bounding box center [155, 155] width 224 height 9
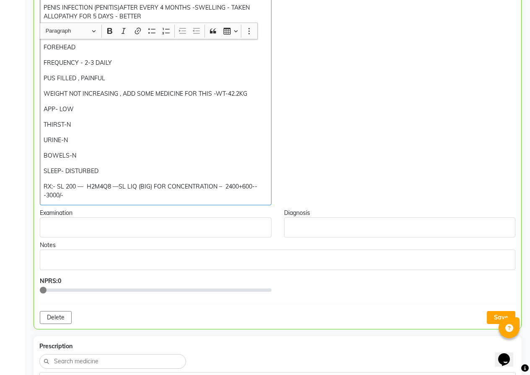
scroll to position [348, 0]
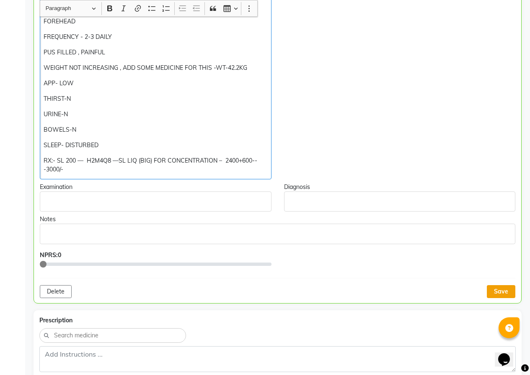
click at [498, 291] on button "Save" at bounding box center [500, 291] width 28 height 13
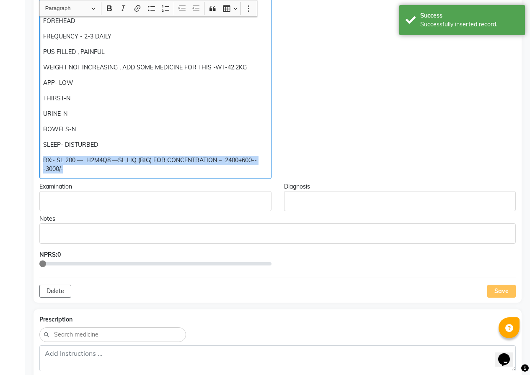
drag, startPoint x: 44, startPoint y: 160, endPoint x: 258, endPoint y: 176, distance: 214.1
click at [258, 176] on div "[MEDICAL_DATA] RASHES ON BOTH ELBOW >> REDNESS AND BUMPS >> BUT [MEDICAL_DATA] …" at bounding box center [155, 13] width 232 height 332
copy p "RX:- SL 200 — H2M4Q8 —SL LIQ (BIG) FOR CONCENTRATION – 2400+600---3000/-"
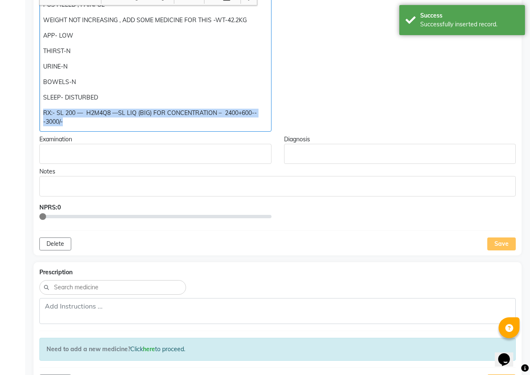
scroll to position [474, 0]
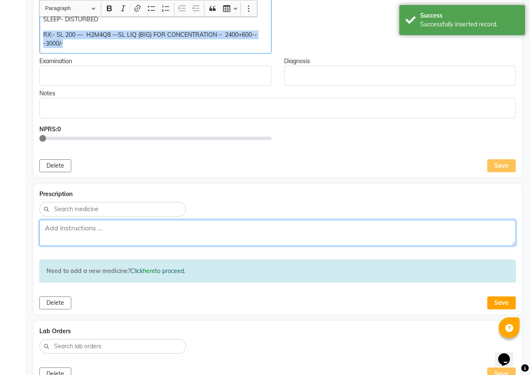
click at [57, 229] on textarea at bounding box center [277, 233] width 476 height 26
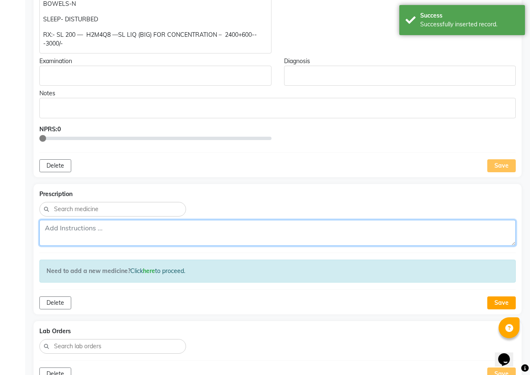
paste textarea "RX:- SL 200 — H2M4Q8 —SL LIQ (BIG) FOR CONCENTRATION – 2400+600---3000/-"
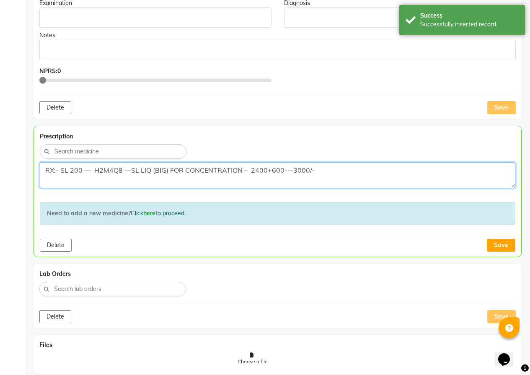
scroll to position [558, 0]
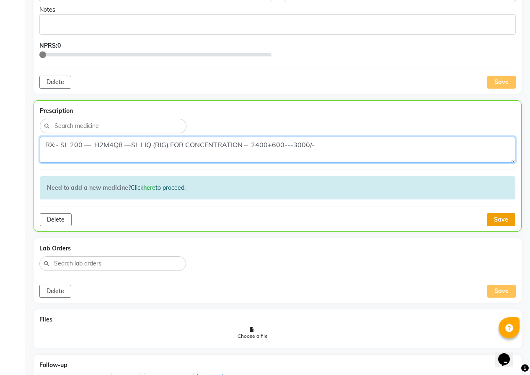
type textarea "RX:- SL 200 — H2M4Q8 —SL LIQ (BIG) FOR CONCENTRATION – 2400+600---3000/-"
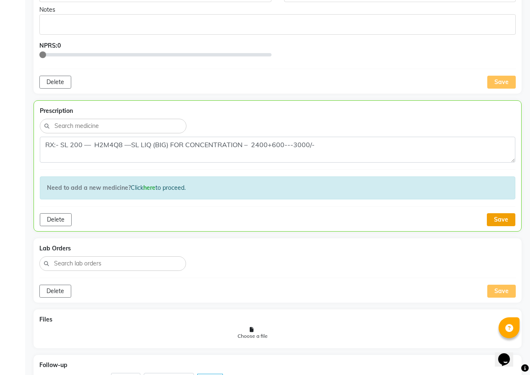
click at [500, 217] on button "Save" at bounding box center [500, 219] width 28 height 13
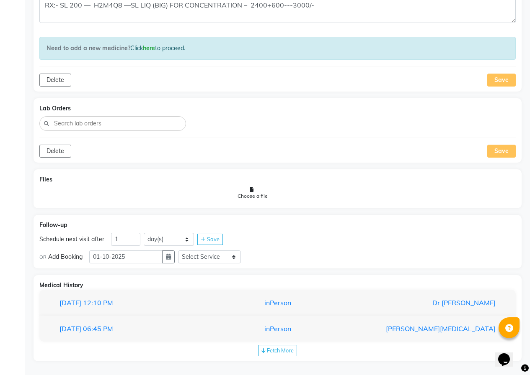
scroll to position [700, 0]
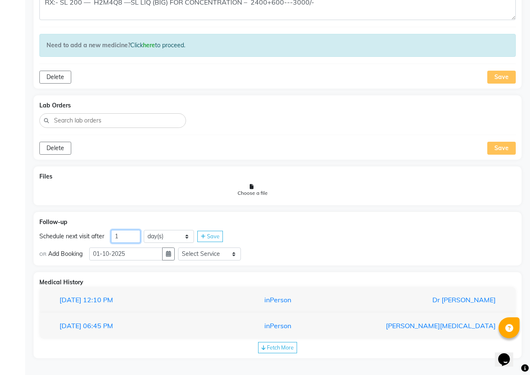
drag, startPoint x: 126, startPoint y: 234, endPoint x: 99, endPoint y: 231, distance: 27.4
click at [98, 234] on div "Schedule next visit after 1 day(s) week(s) month(s) Save" at bounding box center [277, 236] width 476 height 13
type input "38"
click at [170, 255] on icon "button" at bounding box center [168, 254] width 5 height 6
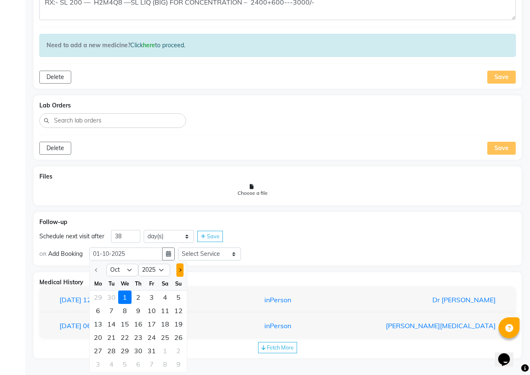
click at [178, 268] on button "Next month" at bounding box center [179, 270] width 7 height 13
select select "11"
click at [151, 311] on div "7" at bounding box center [151, 310] width 13 height 13
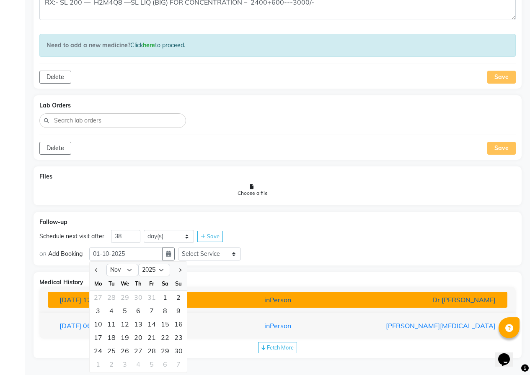
type input "[DATE]"
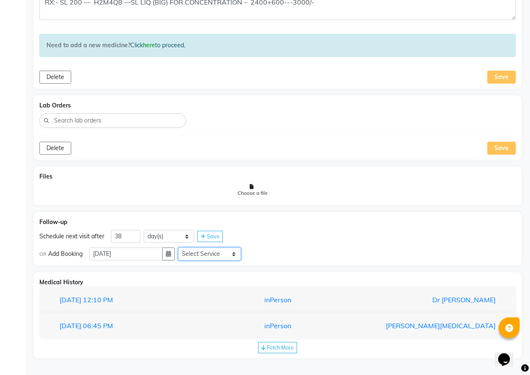
click at [199, 255] on select "Select Service In Person - Consultation Medicine Medicine 1 Hydra Facial Medi F…" at bounding box center [209, 254] width 63 height 13
select select "972997"
click at [181, 248] on select "Select Service In Person - Consultation Medicine Medicine 1 Hydra Facial Medi F…" at bounding box center [209, 254] width 63 height 13
click at [267, 253] on select "Select Slot 10:15 10:30 10:45 11:00 11:15 11:30 11:45 12:00 12:15 12:30 12:45 1…" at bounding box center [275, 254] width 63 height 13
select select "825"
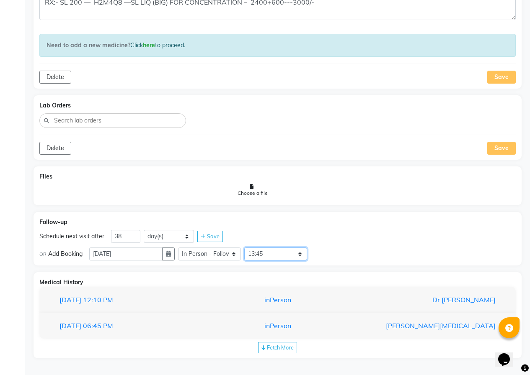
click at [247, 248] on select "Select Slot 10:15 10:30 10:45 11:00 11:15 11:30 11:45 12:00 12:15 12:30 12:45 1…" at bounding box center [275, 254] width 63 height 13
click at [325, 252] on span "Save" at bounding box center [326, 254] width 13 height 7
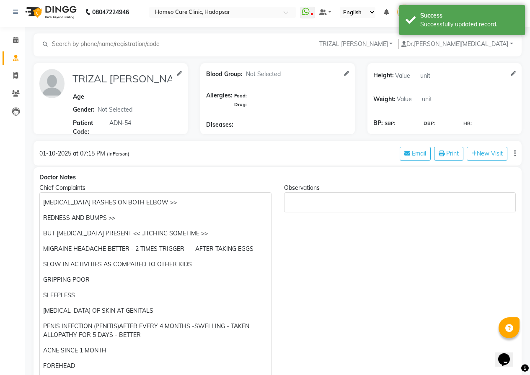
scroll to position [0, 0]
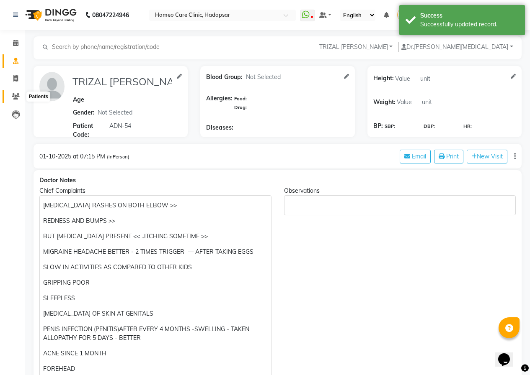
click at [11, 98] on span at bounding box center [15, 97] width 15 height 10
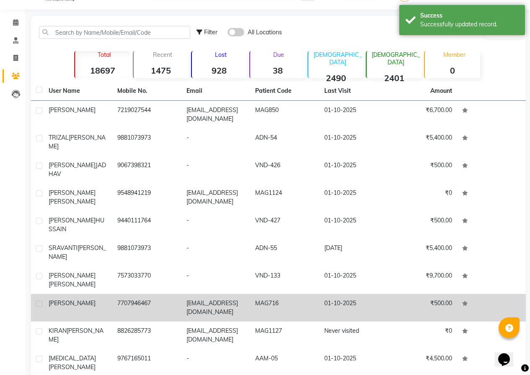
scroll to position [30, 0]
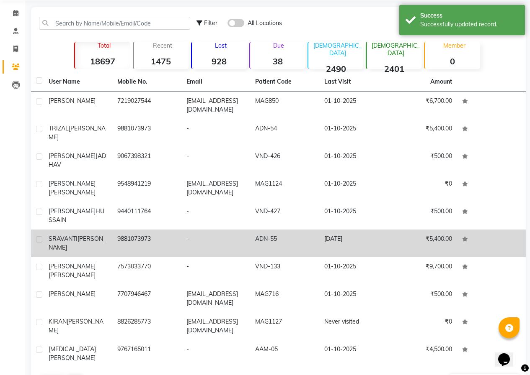
click at [82, 235] on div "[PERSON_NAME]" at bounding box center [78, 244] width 59 height 18
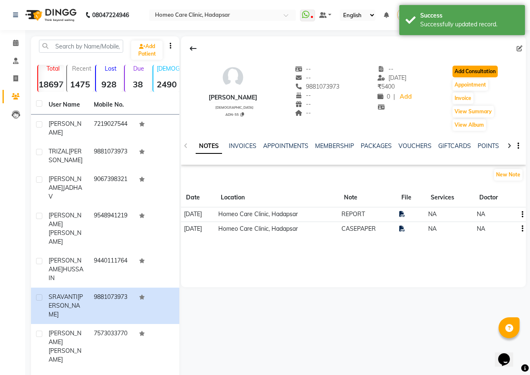
click at [480, 68] on button "Add Consultation" at bounding box center [474, 72] width 45 height 12
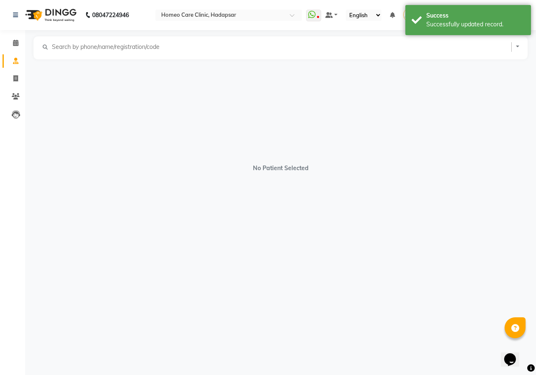
select select "[DEMOGRAPHIC_DATA]"
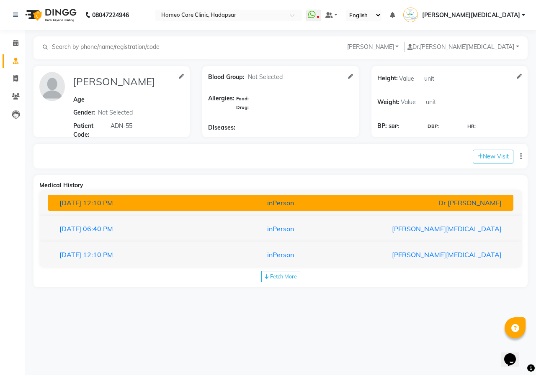
click at [144, 203] on div "[DATE] 12:10 PM" at bounding box center [129, 203] width 152 height 10
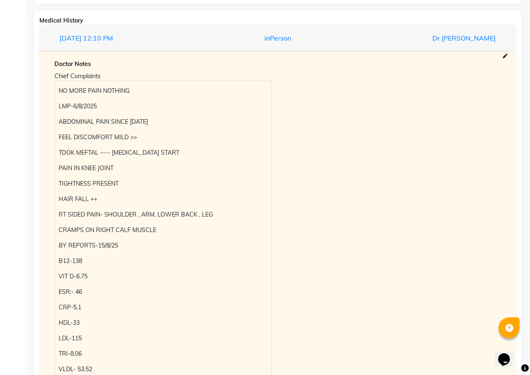
scroll to position [167, 0]
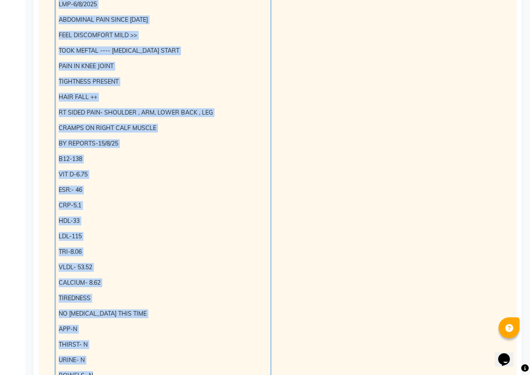
drag, startPoint x: 60, startPoint y: 92, endPoint x: 186, endPoint y: 368, distance: 303.1
click at [190, 374] on div "Doctor Notes Chief Complaints NO MORE PAIN NOTHING LMP-6/8/2025 ABDOMINAL PAIN …" at bounding box center [277, 221] width 459 height 526
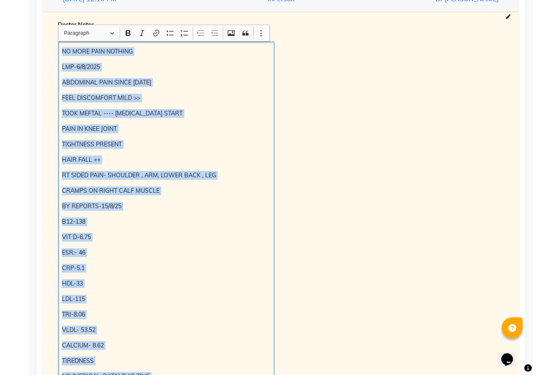
scroll to position [155, 0]
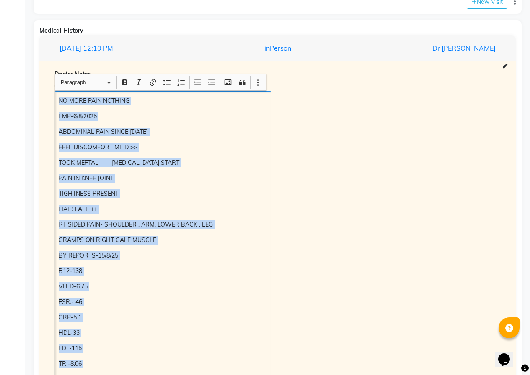
copy div "NO MORE PAIN NOTHING LMP-6/8/2025 ABDOMINAL PAIN SINCE [DATE] FEEL DISCOMFORT M…"
click at [474, 6] on button "New Visit" at bounding box center [486, 2] width 41 height 14
select select "1165"
select select "inPerson"
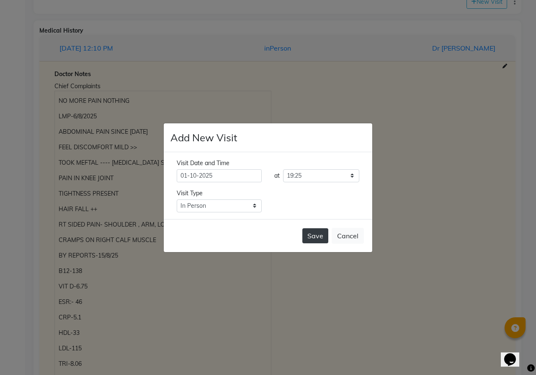
click at [315, 237] on button "Save" at bounding box center [315, 236] width 26 height 15
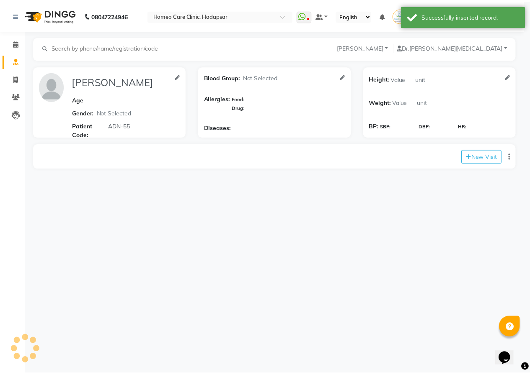
scroll to position [0, 0]
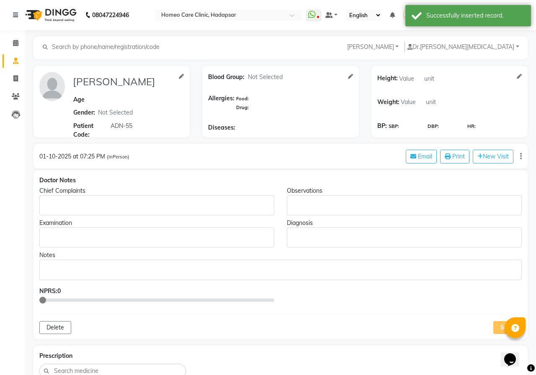
type input "[PERSON_NAME]"
select select "[DEMOGRAPHIC_DATA]"
type input "ADN-55"
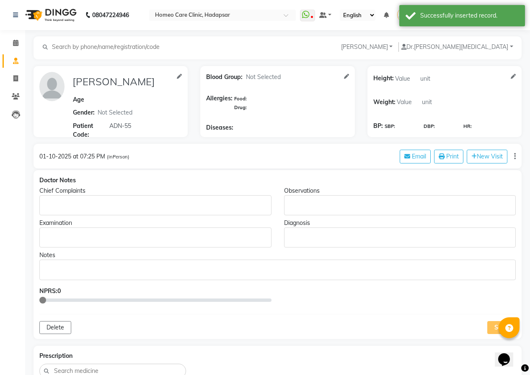
click at [41, 205] on div "Rich Text Editor, main" at bounding box center [155, 205] width 232 height 20
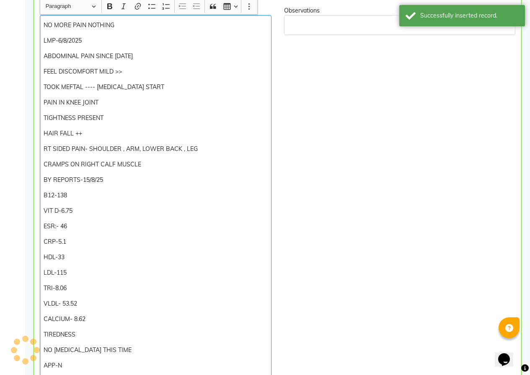
scroll to position [102, 0]
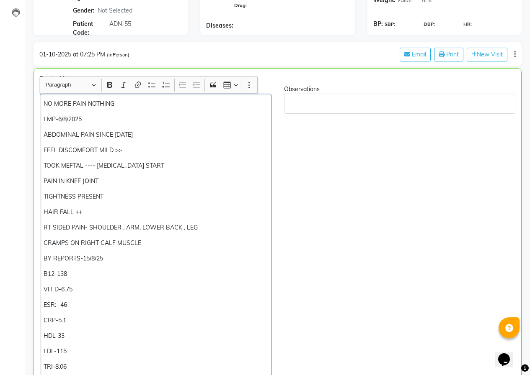
click at [91, 118] on p "LMP-6/8/2025" at bounding box center [156, 119] width 224 height 9
drag, startPoint x: 151, startPoint y: 136, endPoint x: 97, endPoint y: 133, distance: 53.7
click at [97, 133] on p "ABDOMINAL PAIN SINCE [DATE]" at bounding box center [156, 135] width 224 height 9
click at [90, 118] on p "LMP-6/8/2025" at bounding box center [156, 119] width 224 height 9
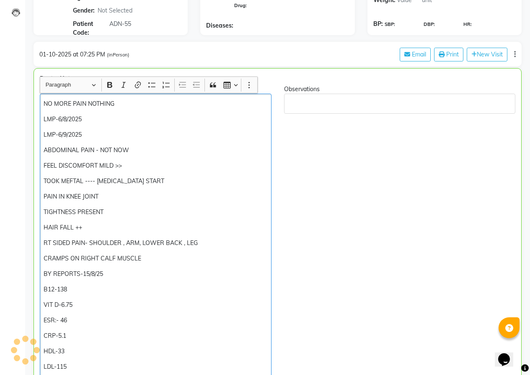
click at [45, 119] on p "LMP-6/8/2025" at bounding box center [156, 119] width 224 height 9
click at [134, 165] on p "FEEL DISCOMFORT MILD >>" at bounding box center [156, 166] width 224 height 9
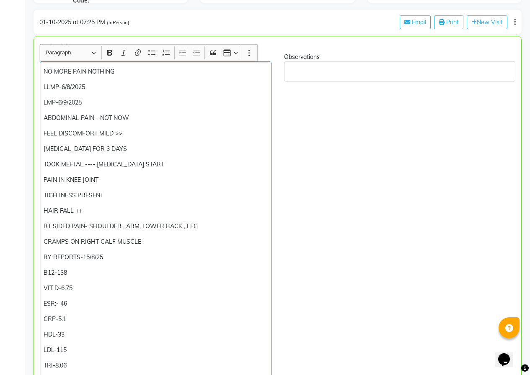
scroll to position [144, 0]
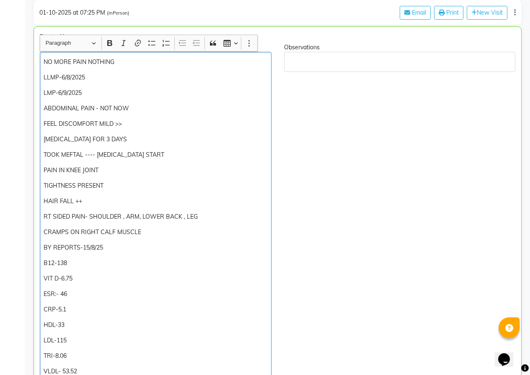
click at [113, 171] on p "PAIN IN KNEE JOINT" at bounding box center [156, 170] width 224 height 9
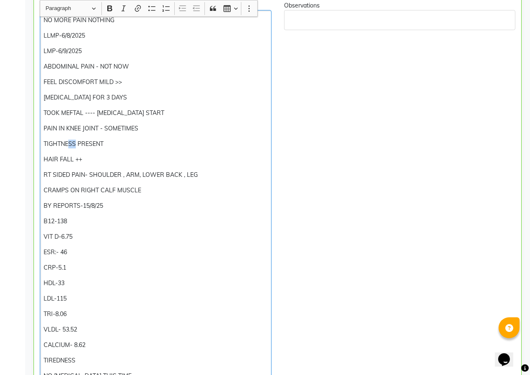
drag, startPoint x: 75, startPoint y: 144, endPoint x: 62, endPoint y: 141, distance: 13.9
click at [66, 141] on p "TIGHTNESS PRESENT" at bounding box center [156, 144] width 224 height 9
click at [75, 144] on p "TIGHTNESS PRESENT" at bounding box center [156, 144] width 224 height 9
drag, startPoint x: 76, startPoint y: 145, endPoint x: 42, endPoint y: 147, distance: 34.4
click at [42, 147] on div "NO MORE PAIN NOTHING LLMP-6/8/2025 LMP-6/9/2025 ABDOMINAL PAIN - NOT NOW FEEL D…" at bounding box center [155, 249] width 231 height 478
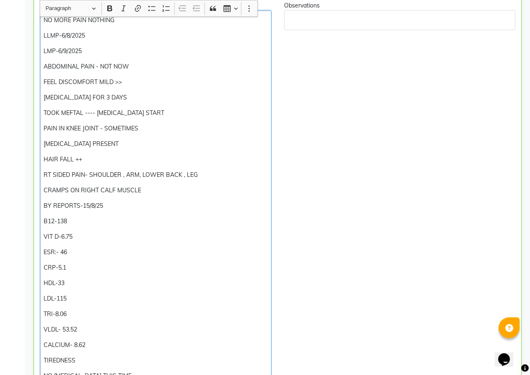
drag, startPoint x: 87, startPoint y: 156, endPoint x: 72, endPoint y: 156, distance: 14.7
click at [72, 156] on div "NO MORE PAIN NOTHING LLMP-6/8/2025 LMP-6/9/2025 ABDOMINAL PAIN - NOT NOW FEEL D…" at bounding box center [155, 249] width 231 height 478
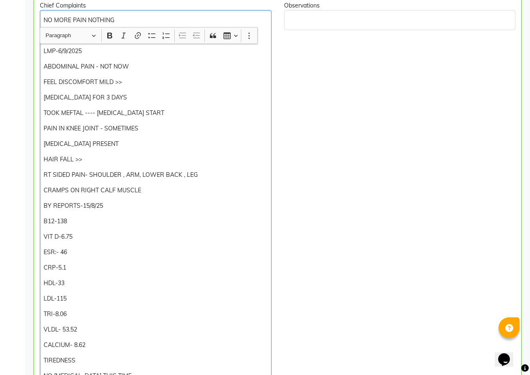
scroll to position [228, 0]
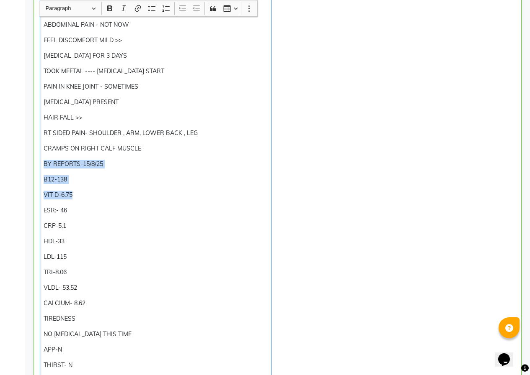
drag, startPoint x: 44, startPoint y: 164, endPoint x: 113, endPoint y: 205, distance: 80.5
click at [113, 201] on div "NO MORE PAIN NOTHING LLMP-6/8/2025 LMP-6/9/2025 ABDOMINAL PAIN - NOT NOW FEEL D…" at bounding box center [155, 207] width 231 height 478
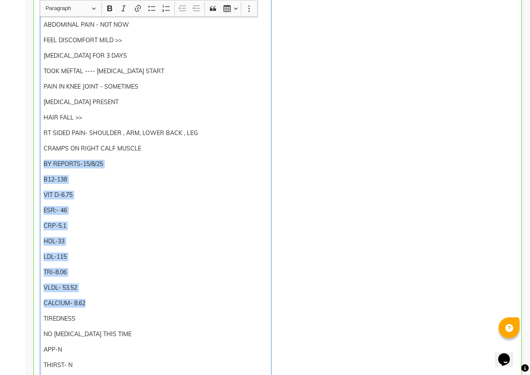
drag, startPoint x: 42, startPoint y: 163, endPoint x: 111, endPoint y: 301, distance: 154.4
click at [111, 301] on div "NO MORE PAIN NOTHING LLMP-6/8/2025 LMP-6/9/2025 ABDOMINAL PAIN - NOT NOW FEEL D…" at bounding box center [155, 207] width 231 height 478
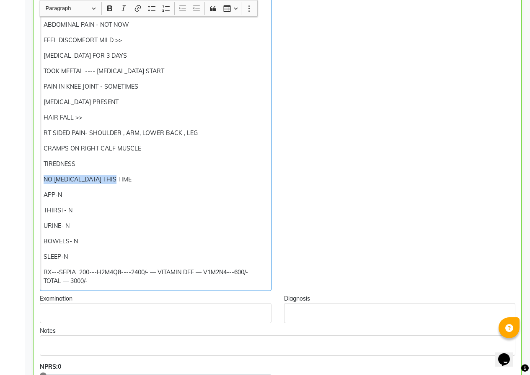
drag, startPoint x: 122, startPoint y: 177, endPoint x: 10, endPoint y: 178, distance: 111.8
click at [10, 178] on app-home "08047224946 Select Location × Homeo Care Clinic, Hadapsar WhatsApp Status ✕ Sta…" at bounding box center [265, 305] width 530 height 1067
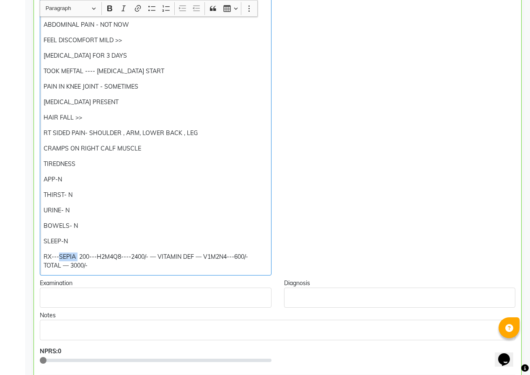
drag, startPoint x: 77, startPoint y: 256, endPoint x: 59, endPoint y: 255, distance: 18.8
click at [59, 255] on p "RX---SEPIA 200---H2M4Q8----2400/- — VITAMIN DEF — V1M2N4---600/- TOTAL — 3000/-" at bounding box center [156, 262] width 224 height 18
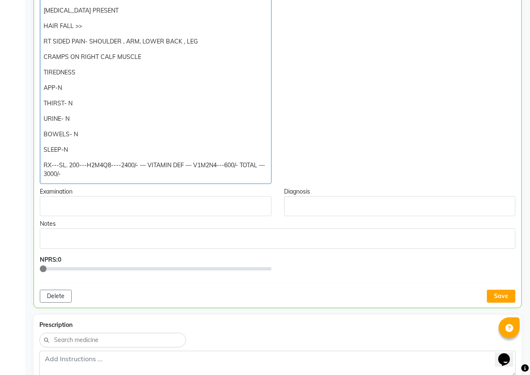
scroll to position [353, 0]
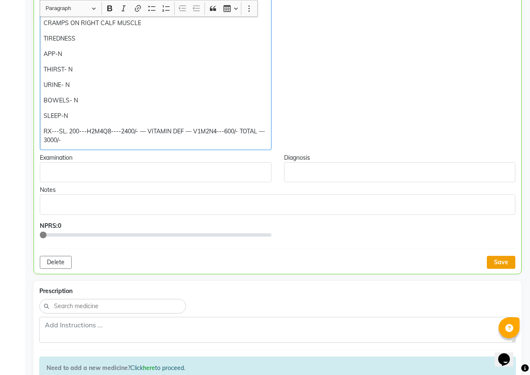
click at [493, 264] on button "Save" at bounding box center [500, 262] width 28 height 13
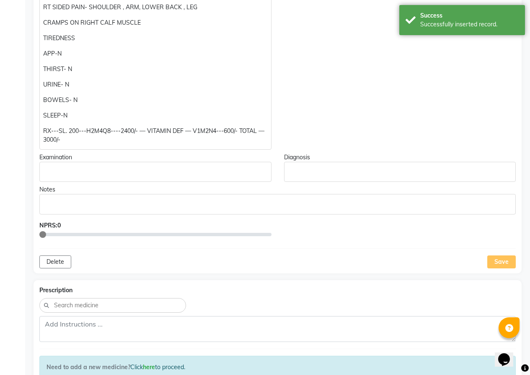
click at [499, 260] on div "Save" at bounding box center [501, 262] width 28 height 13
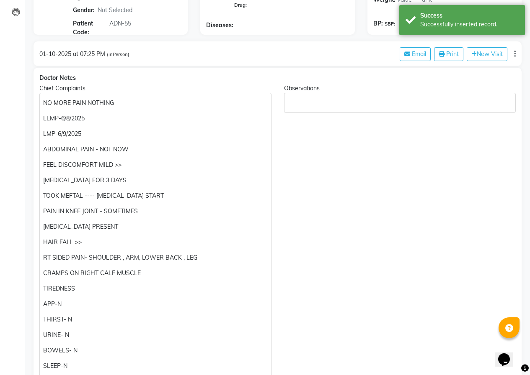
scroll to position [102, 0]
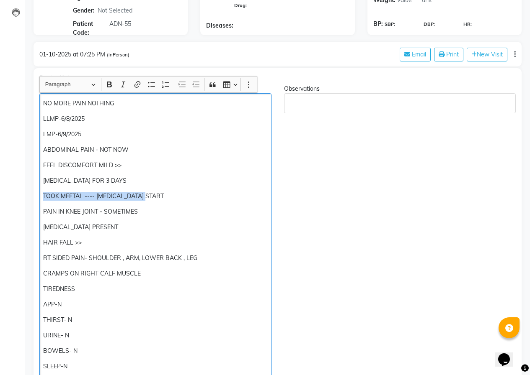
drag, startPoint x: 154, startPoint y: 197, endPoint x: 34, endPoint y: 196, distance: 119.3
click at [34, 196] on div "Chief Complaints NO MORE PAIN NOTHING LLMP-6/8/2025 LMP-6/9/2025 ABDOMINAL PAIN…" at bounding box center [155, 243] width 244 height 316
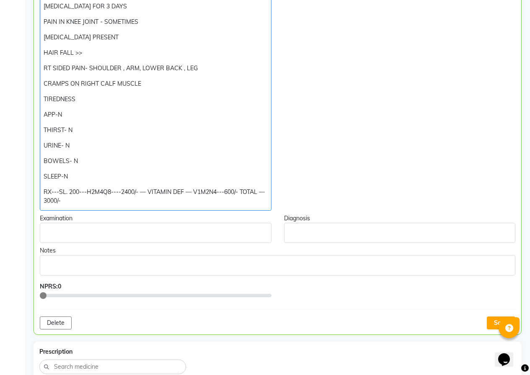
scroll to position [312, 0]
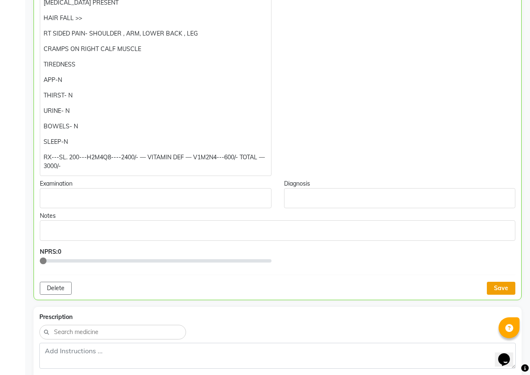
click at [500, 295] on button "Save" at bounding box center [500, 288] width 28 height 13
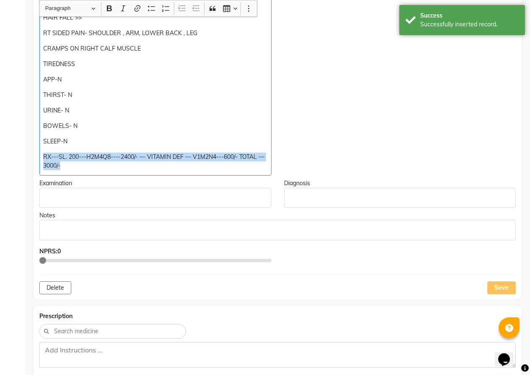
drag, startPoint x: 45, startPoint y: 157, endPoint x: 226, endPoint y: 163, distance: 181.8
click at [265, 169] on p "RX---SL. 200---H2M4Q8----2400/- — VITAMIN DEF — V1M2N4---600/- TOTAL — 3000/-" at bounding box center [155, 162] width 224 height 18
copy p "RX---SL. 200---H2M4Q8----2400/- — VITAMIN DEF — V1M2N4---600/- TOTAL — 3000/-"
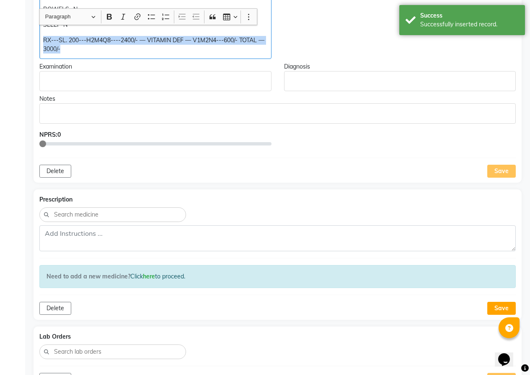
scroll to position [437, 0]
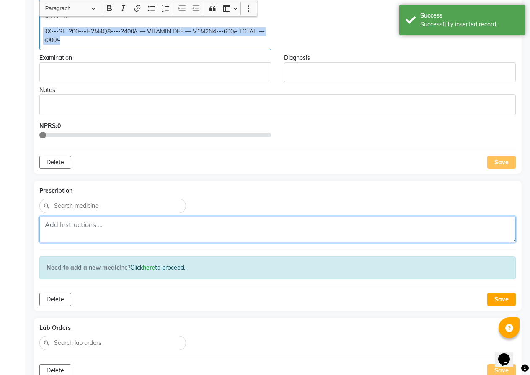
click at [58, 224] on textarea at bounding box center [277, 230] width 476 height 26
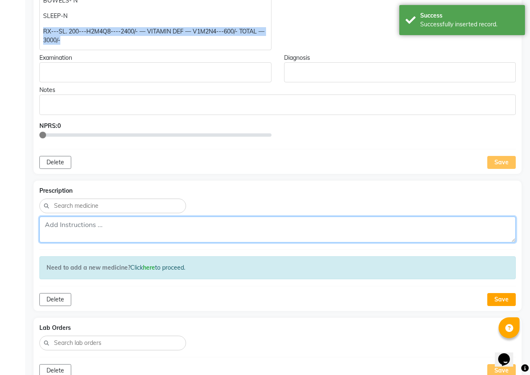
click at [58, 224] on textarea at bounding box center [277, 230] width 476 height 26
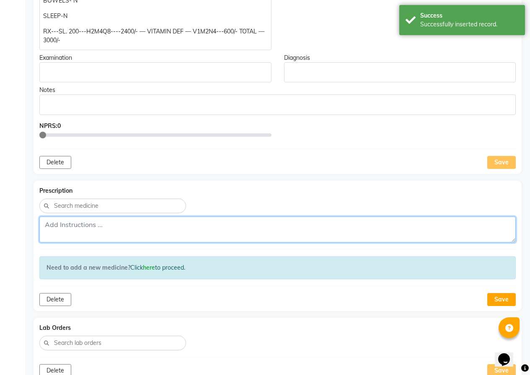
paste textarea "RX---SL. 200---H2M4Q8----2400/- — VITAMIN DEF — V1M2N4---600/- TOTAL — 3000/-"
type textarea "RX---SL. 200---H2M4Q8----2400/- — VITAMIN DEF — V1M2N4---600/- TOTAL — 3000/-"
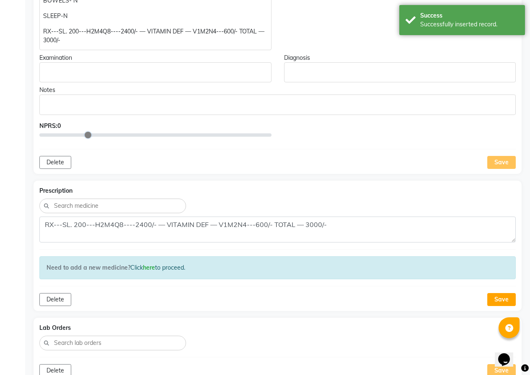
click at [77, 131] on input "range" at bounding box center [155, 135] width 232 height 9
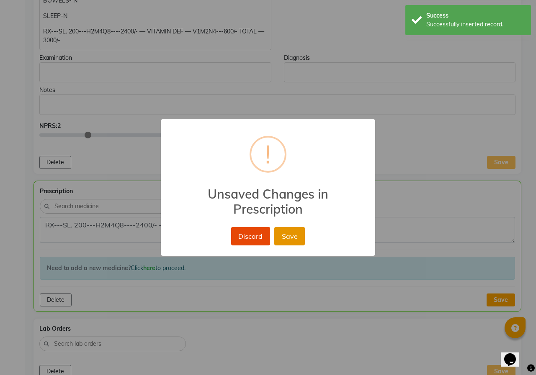
click at [291, 238] on button "Save" at bounding box center [289, 236] width 31 height 18
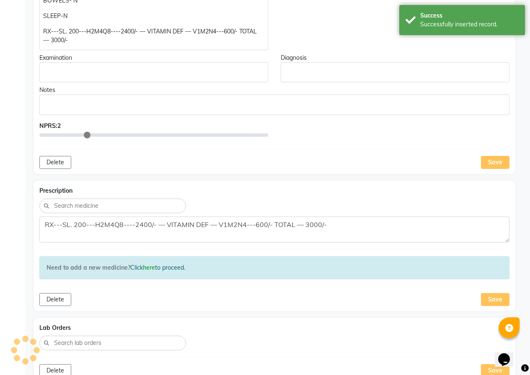
type input "0"
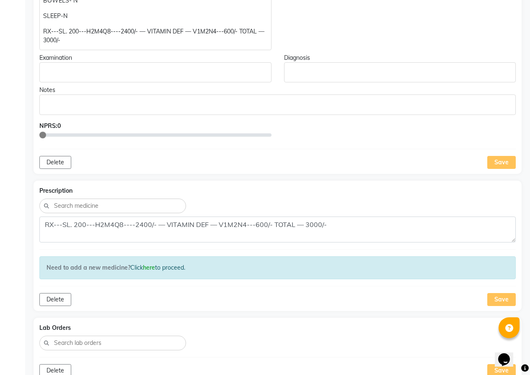
click at [499, 300] on div "Save" at bounding box center [501, 299] width 28 height 13
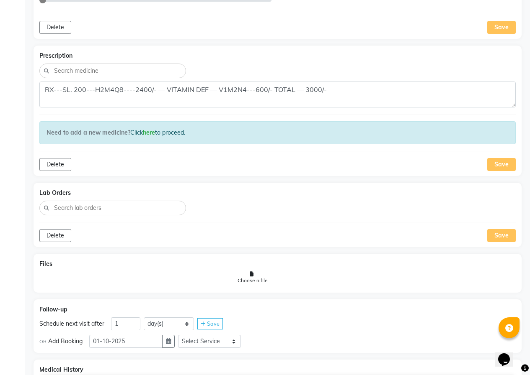
scroll to position [605, 0]
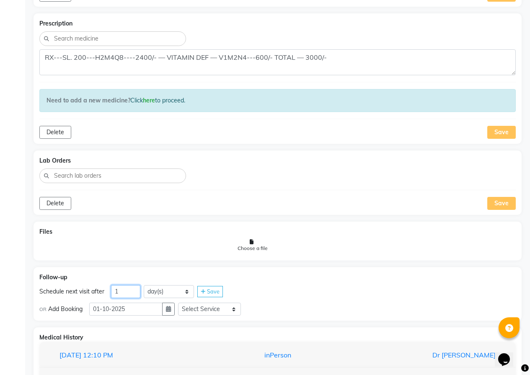
drag, startPoint x: 126, startPoint y: 295, endPoint x: 109, endPoint y: 293, distance: 17.7
click at [109, 293] on div "Schedule next visit after 1 day(s) week(s) month(s) Save" at bounding box center [277, 291] width 476 height 13
type input "38"
click at [171, 312] on button "button" at bounding box center [168, 309] width 13 height 13
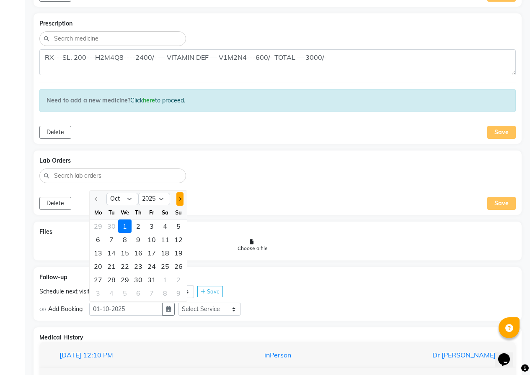
click at [178, 201] on button "Next month" at bounding box center [179, 199] width 7 height 13
select select "11"
click at [165, 243] on div "8" at bounding box center [164, 239] width 13 height 13
type input "[DATE]"
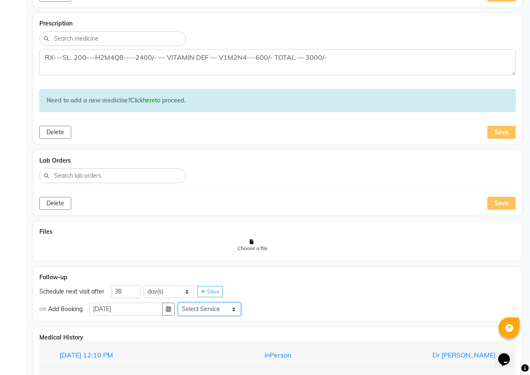
click at [214, 307] on select "Select Service In Person - Consultation Medicine Medicine 1 Hydra Facial Medi F…" at bounding box center [209, 309] width 63 height 13
select select "972997"
click at [181, 303] on select "Select Service In Person - Consultation Medicine Medicine 1 Hydra Facial Medi F…" at bounding box center [209, 309] width 63 height 13
click at [270, 306] on select "Select Slot 10:15 10:30 10:45 11:00 11:15 11:30 11:45 12:00 12:15 12:30 12:45 1…" at bounding box center [275, 309] width 63 height 13
select select "810"
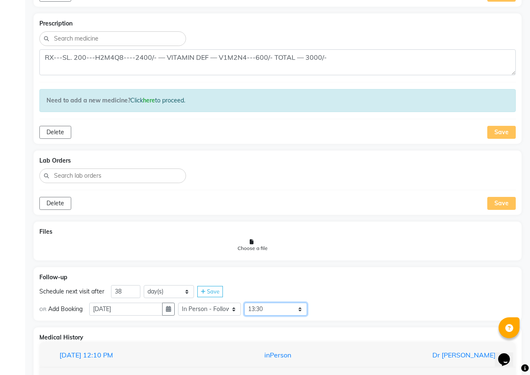
click at [247, 303] on select "Select Slot 10:15 10:30 10:45 11:00 11:15 11:30 11:45 12:00 12:15 12:30 12:45 1…" at bounding box center [275, 309] width 63 height 13
click at [318, 307] on icon at bounding box center [316, 309] width 5 height 5
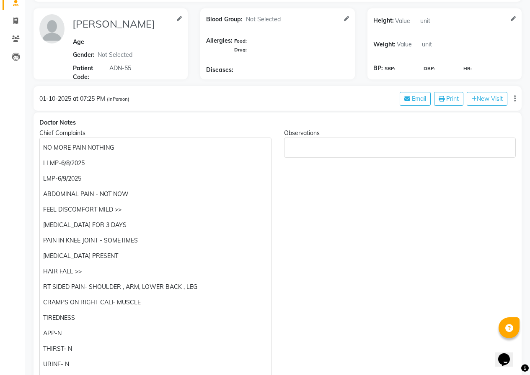
scroll to position [52, 0]
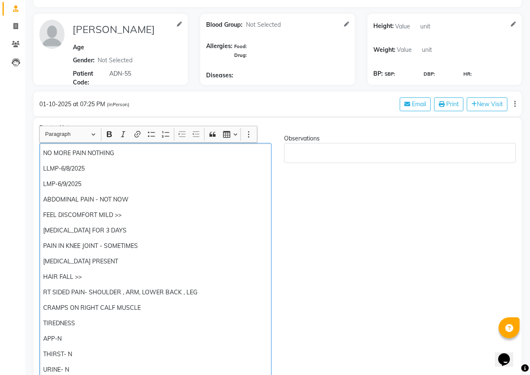
drag, startPoint x: 119, startPoint y: 153, endPoint x: 33, endPoint y: 154, distance: 85.4
click at [34, 154] on div "Chief Complaints NO MORE PAIN NOTHING LLMP-6/8/2025 LMP-6/9/2025 ABDOMINAL PAIN…" at bounding box center [155, 284] width 244 height 301
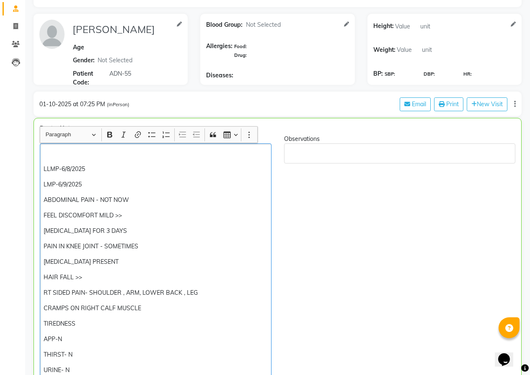
scroll to position [53, 0]
click at [43, 167] on div "LLMP-6/8/2025 LMP-6/9/2025 ABDOMINAL PAIN - NOT NOW FEEL DISCOMFORT MILD >> [ME…" at bounding box center [155, 289] width 231 height 292
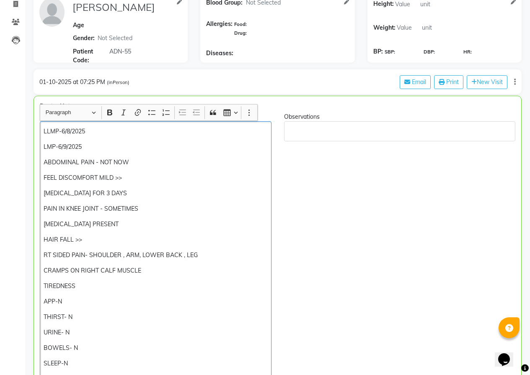
scroll to position [95, 0]
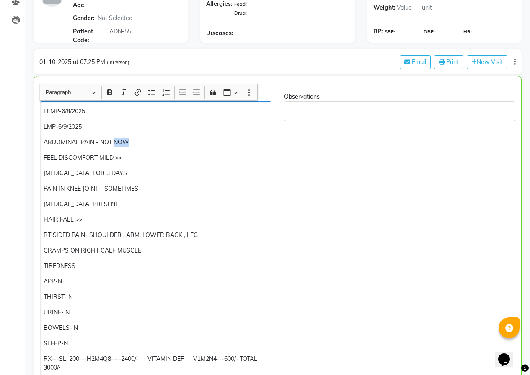
drag, startPoint x: 114, startPoint y: 144, endPoint x: 134, endPoint y: 144, distance: 20.1
click at [134, 144] on p "ABDOMINAL PAIN - NOT NOW" at bounding box center [156, 142] width 224 height 9
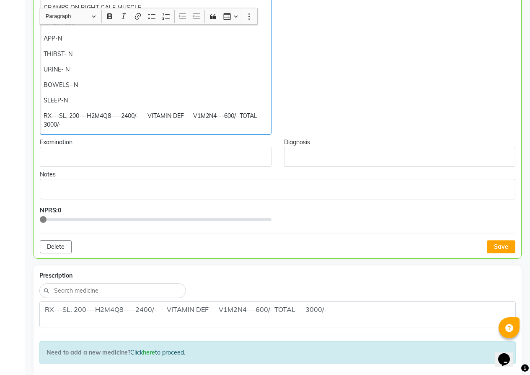
scroll to position [346, 0]
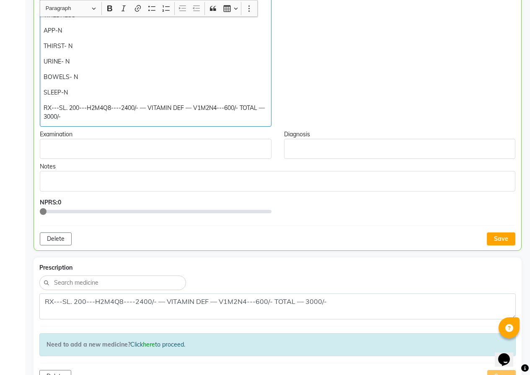
click at [500, 242] on button "Save" at bounding box center [500, 239] width 28 height 13
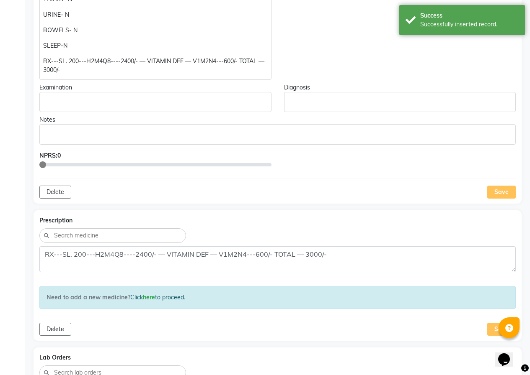
scroll to position [471, 0]
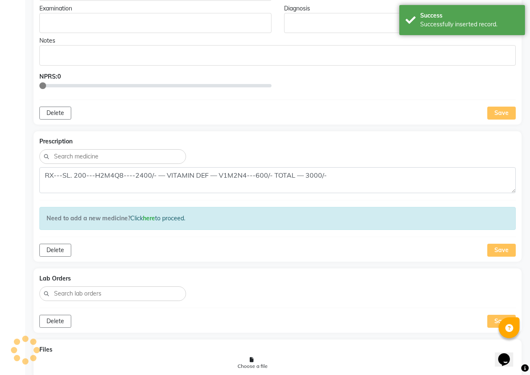
click at [503, 251] on div "Save" at bounding box center [501, 250] width 28 height 13
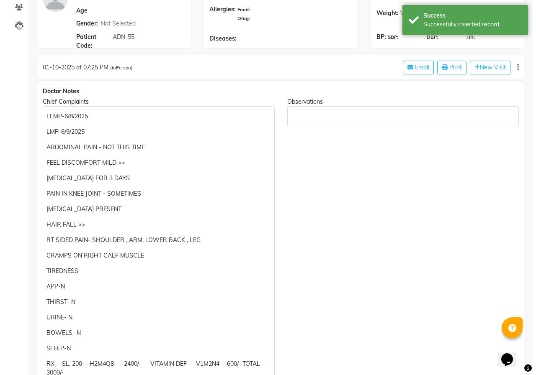
scroll to position [0, 0]
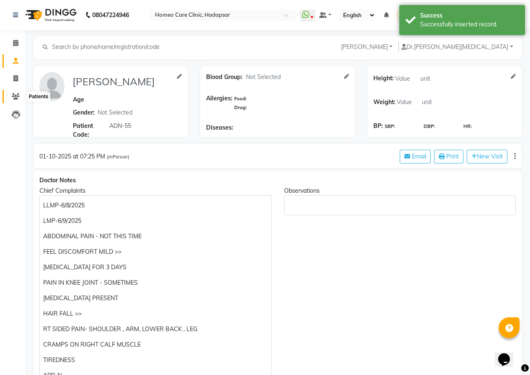
click at [15, 94] on icon at bounding box center [16, 96] width 8 height 6
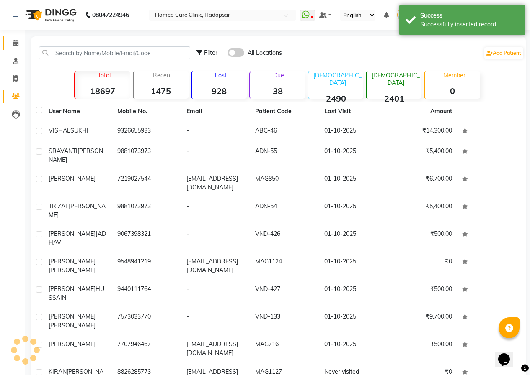
click at [15, 43] on icon at bounding box center [15, 43] width 5 height 6
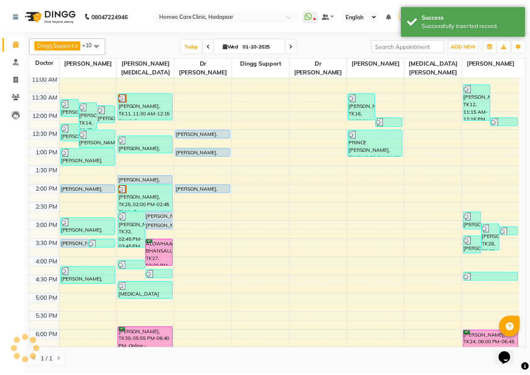
scroll to position [84, 0]
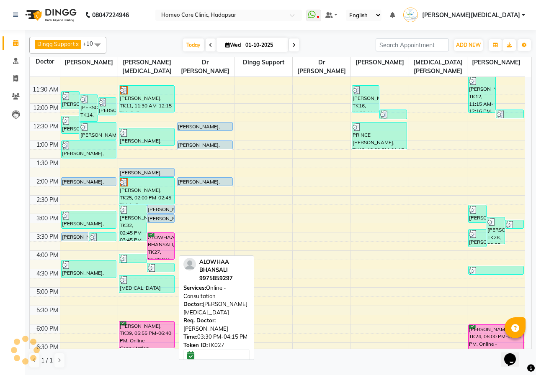
click at [166, 243] on div "ALOWHAA BHANSALI, TK27, 03:30 PM-04:15 PM, Online - Consultation" at bounding box center [160, 246] width 27 height 26
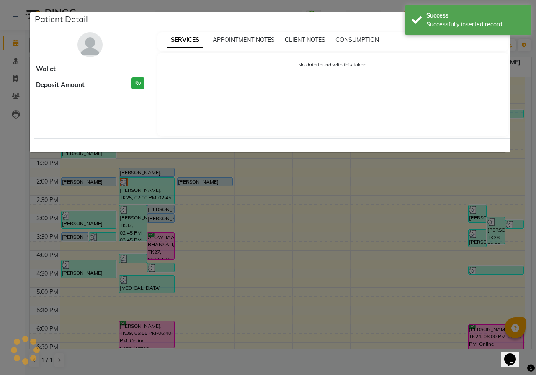
select select "6"
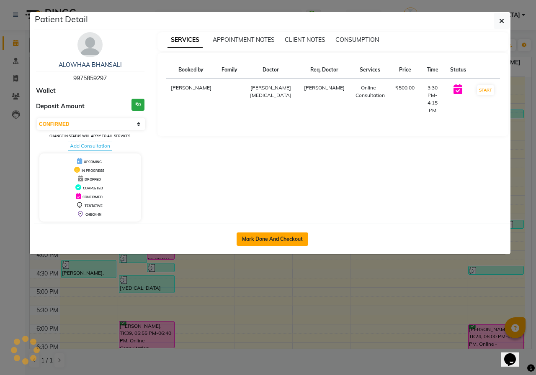
click at [260, 239] on button "Mark Done And Checkout" at bounding box center [273, 239] width 72 height 13
select select "service"
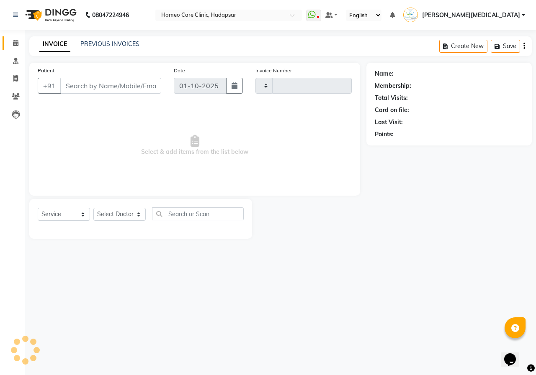
type input "3673"
select select "7485"
click at [14, 89] on li "Patients" at bounding box center [12, 97] width 25 height 18
click at [18, 98] on icon at bounding box center [16, 96] width 8 height 6
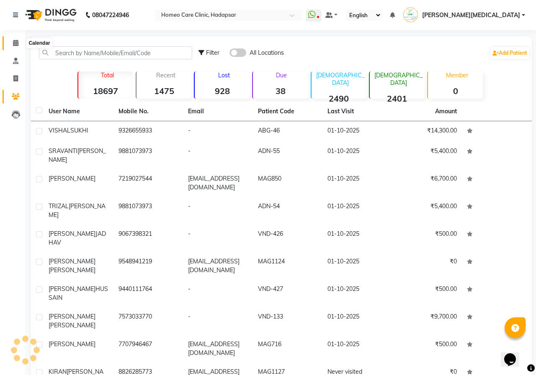
click at [13, 44] on icon at bounding box center [15, 43] width 5 height 6
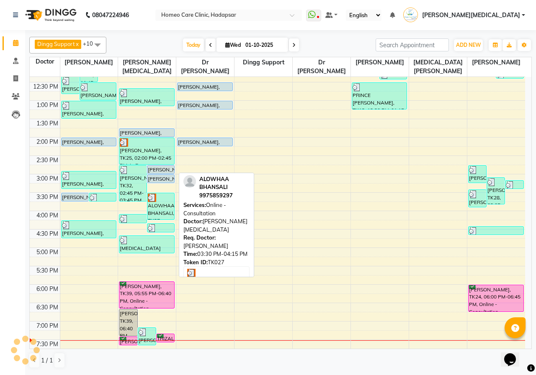
scroll to position [170, 0]
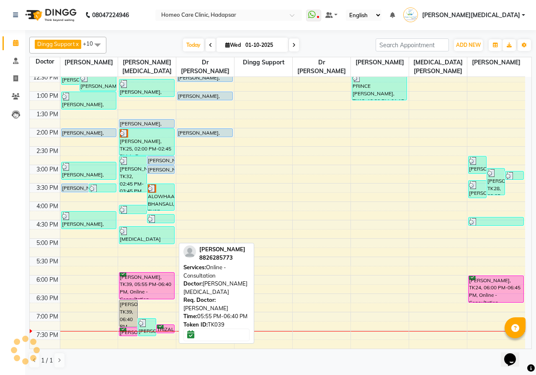
click at [139, 284] on div "[PERSON_NAME], TK39, 05:55 PM-06:40 PM, Online - Consultation" at bounding box center [146, 286] width 54 height 26
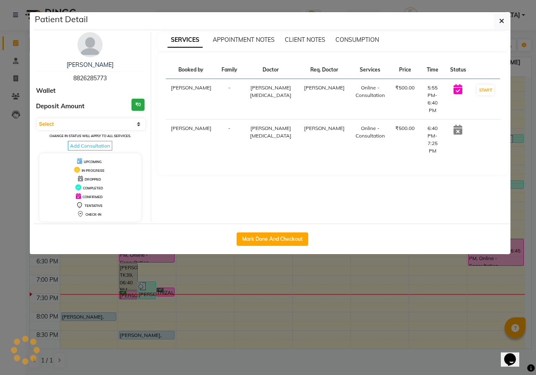
scroll to position [0, 0]
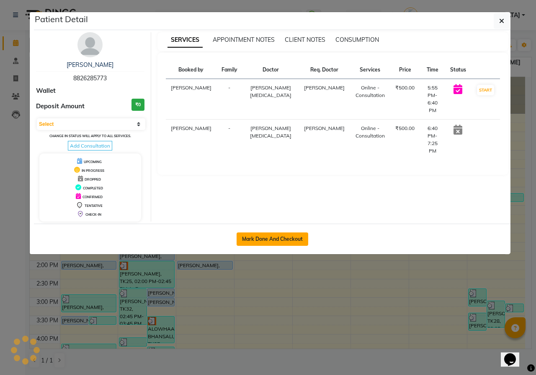
click at [261, 241] on button "Mark Done And Checkout" at bounding box center [273, 239] width 72 height 13
select select "service"
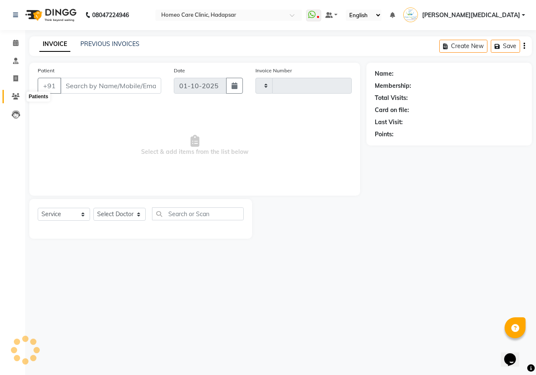
click at [15, 97] on icon at bounding box center [16, 96] width 8 height 6
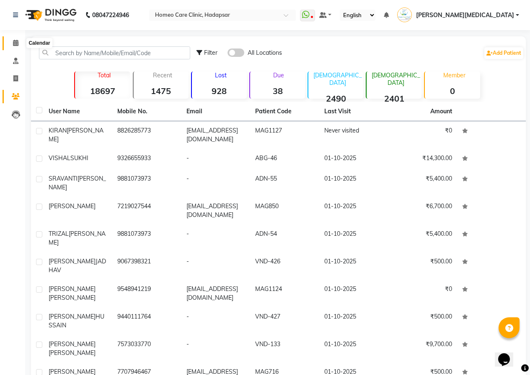
click at [15, 43] on icon at bounding box center [15, 43] width 5 height 6
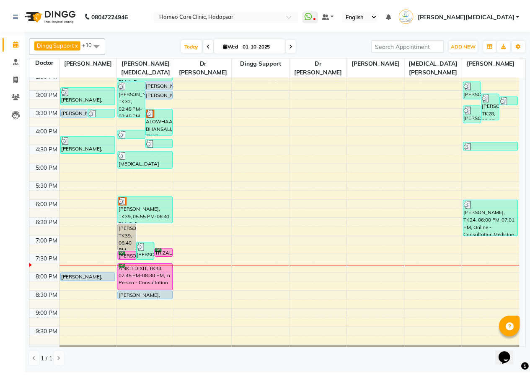
scroll to position [209, 0]
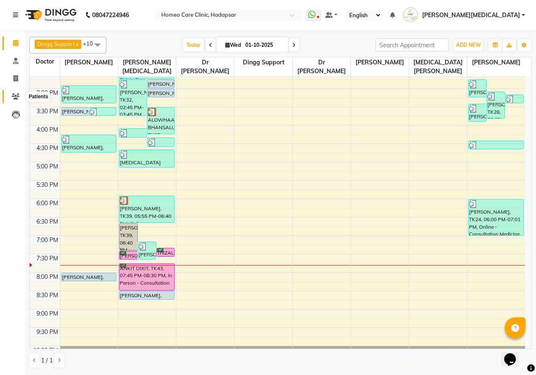
click at [14, 96] on icon at bounding box center [16, 96] width 8 height 6
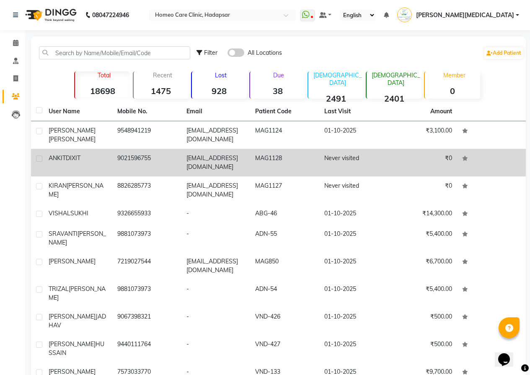
click at [190, 159] on td "[EMAIL_ADDRESS][DOMAIN_NAME]" at bounding box center [215, 163] width 69 height 28
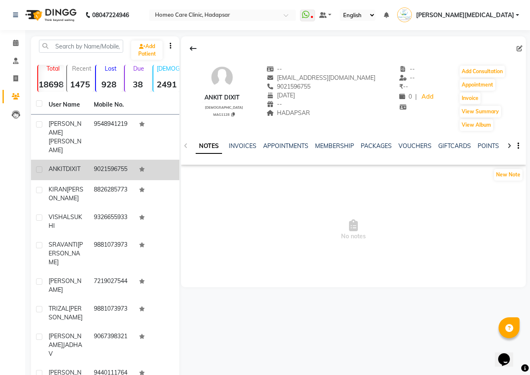
click at [511, 146] on div at bounding box center [509, 145] width 10 height 16
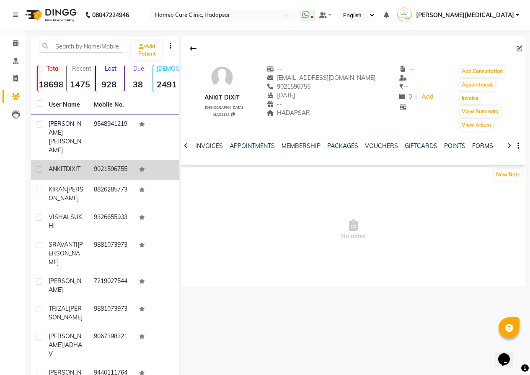
click at [478, 144] on link "FORMS" at bounding box center [482, 146] width 21 height 8
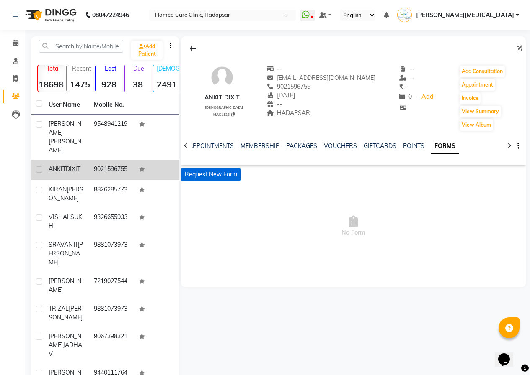
click at [223, 171] on button "Request New Form" at bounding box center [211, 174] width 60 height 13
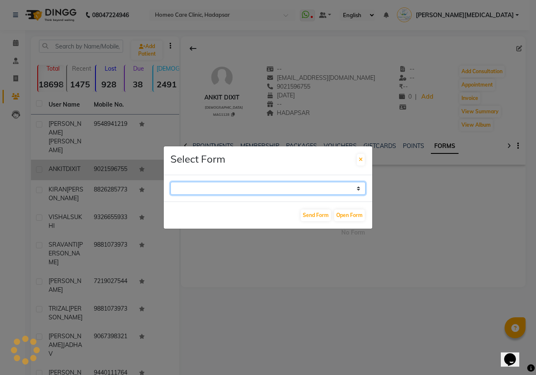
click at [206, 189] on select "Case Taking Form" at bounding box center [267, 188] width 195 height 13
select select "196"
click at [170, 182] on select "Case Taking Form" at bounding box center [267, 188] width 195 height 13
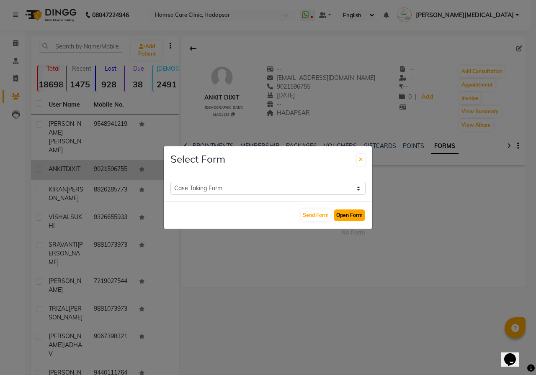
click at [360, 213] on button "Open Form" at bounding box center [349, 216] width 31 height 12
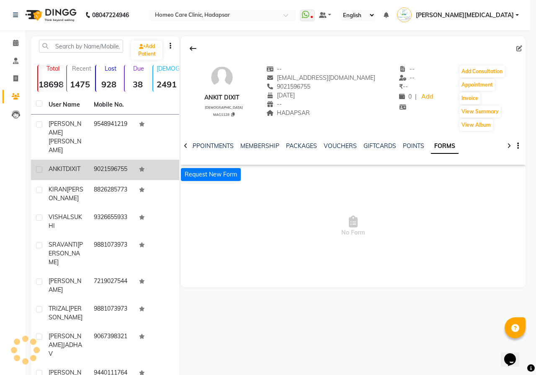
select select
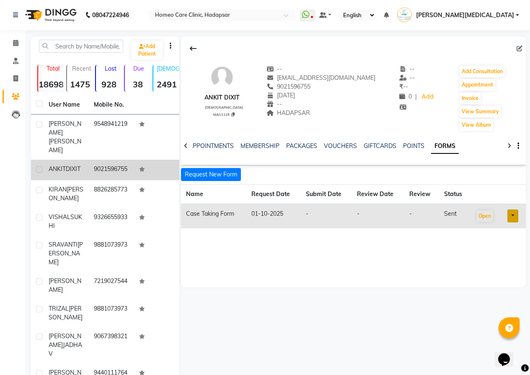
drag, startPoint x: 207, startPoint y: 97, endPoint x: 243, endPoint y: 100, distance: 36.1
click at [243, 100] on div "ANKIT DIXIT [DEMOGRAPHIC_DATA] MAG1128 -- [EMAIL_ADDRESS][DOMAIN_NAME] 90215967…" at bounding box center [353, 94] width 345 height 75
copy div "ANKIT DIXIT"
drag, startPoint x: 285, startPoint y: 85, endPoint x: 326, endPoint y: 85, distance: 41.0
click at [326, 85] on div "[PHONE_NUMBER] Mobile No." at bounding box center [320, 86] width 109 height 9
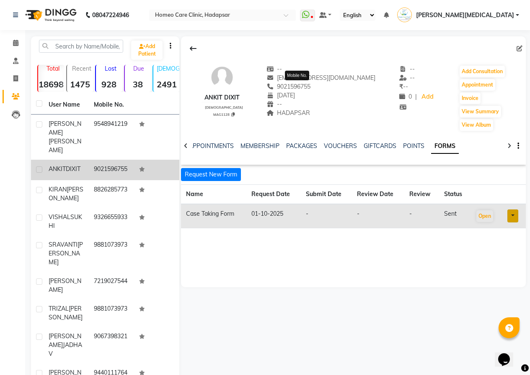
copy span "9021596755"
click at [467, 74] on button "Add Consultation" at bounding box center [481, 72] width 45 height 12
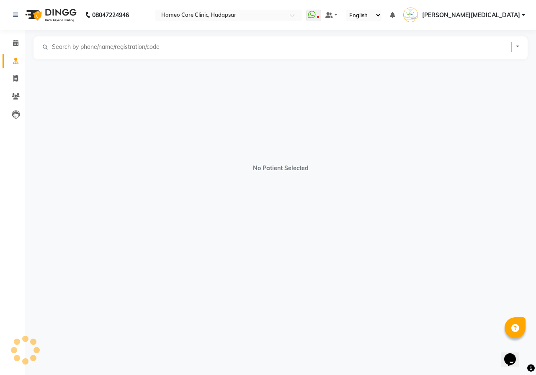
select select "[DEMOGRAPHIC_DATA]"
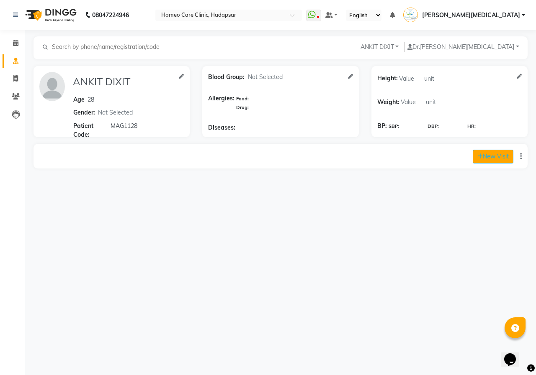
click at [504, 155] on button "New Visit" at bounding box center [493, 157] width 41 height 14
select select "1215"
select select "inPerson"
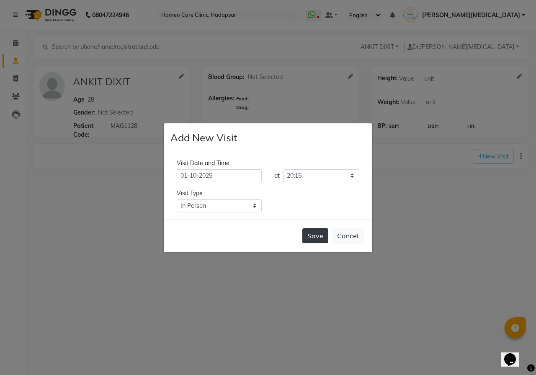
click at [322, 234] on button "Save" at bounding box center [315, 236] width 26 height 15
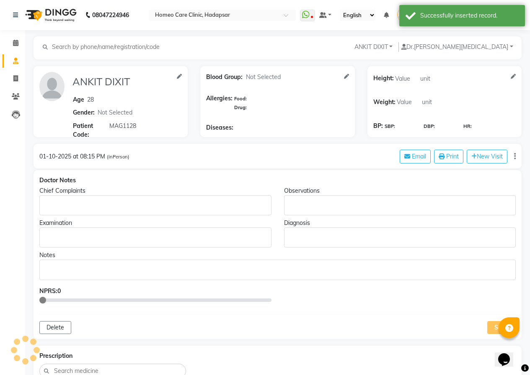
type input "ANKIT DIXIT"
type input "28"
select select "[DEMOGRAPHIC_DATA]"
type input "MAG1128"
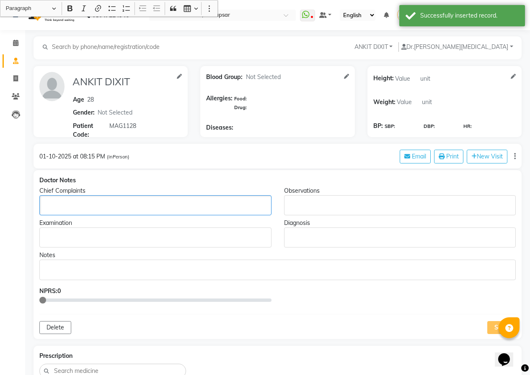
click at [57, 201] on div "Rich Text Editor, main" at bounding box center [155, 205] width 232 height 20
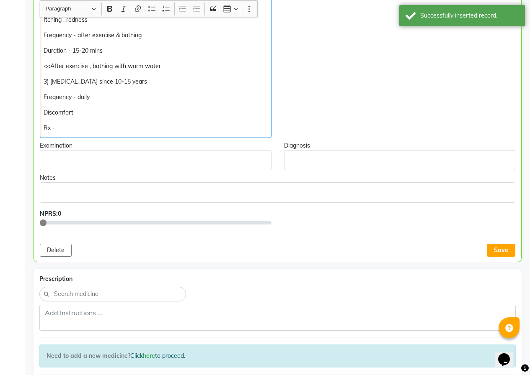
scroll to position [311, 0]
click at [495, 247] on button "Save" at bounding box center [500, 250] width 28 height 13
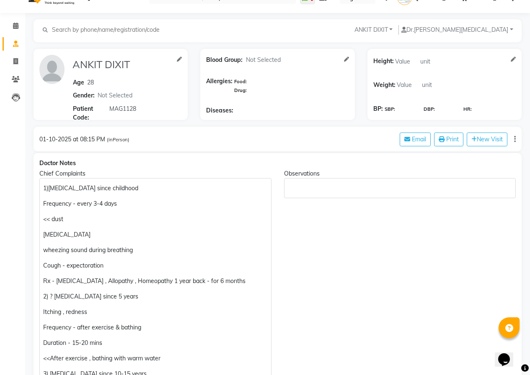
scroll to position [0, 0]
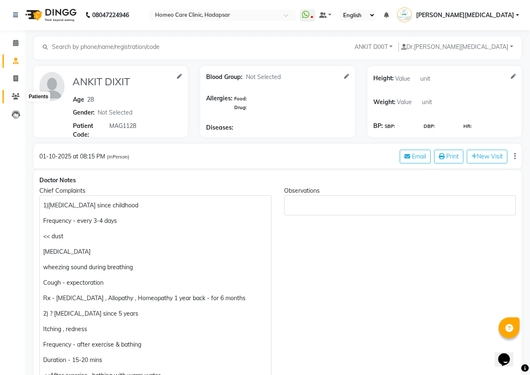
click at [18, 97] on icon at bounding box center [16, 96] width 8 height 6
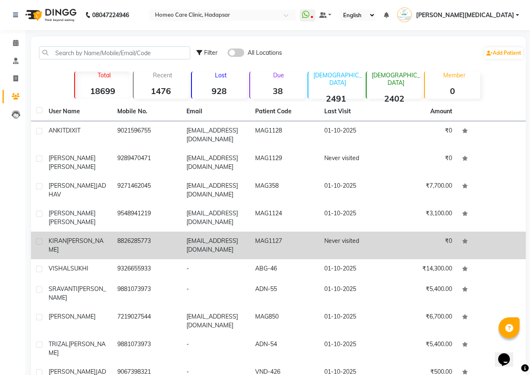
click at [206, 248] on td "[EMAIL_ADDRESS][DOMAIN_NAME]" at bounding box center [215, 246] width 69 height 28
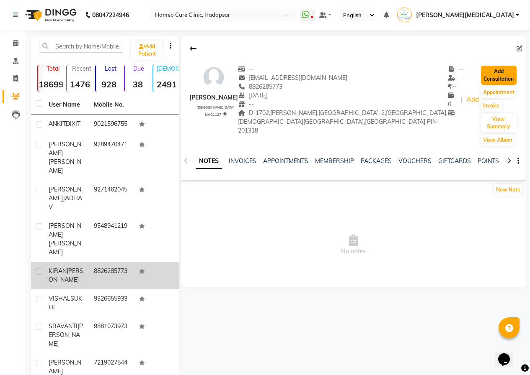
click at [496, 71] on button "Add Consultation" at bounding box center [499, 75] width 36 height 19
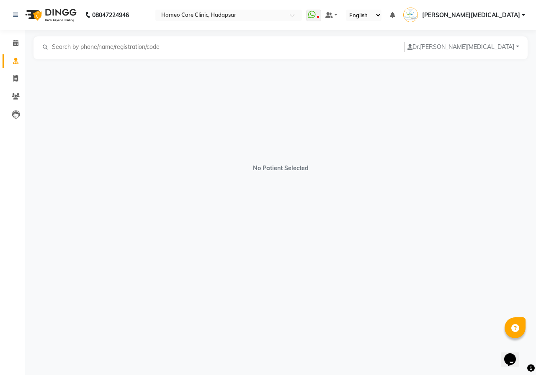
select select "[DEMOGRAPHIC_DATA]"
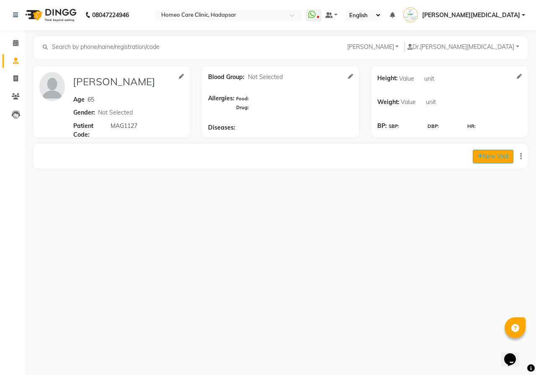
click at [481, 155] on button "New Visit" at bounding box center [493, 157] width 41 height 14
select select "1220"
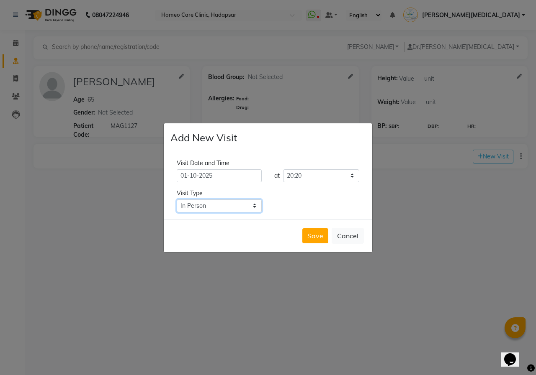
click at [256, 203] on select "Select Type In Person Video Phone Chat" at bounding box center [219, 206] width 85 height 13
select select "video"
click at [177, 200] on select "Select Type In Person Video Phone Chat" at bounding box center [219, 206] width 85 height 13
click at [312, 239] on button "Save" at bounding box center [315, 236] width 26 height 15
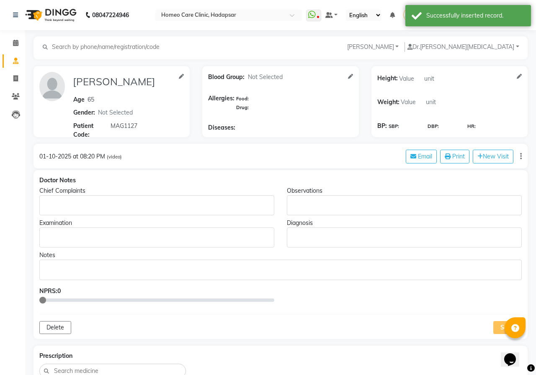
type input "[PERSON_NAME]"
type input "65"
select select "[DEMOGRAPHIC_DATA]"
type input "MAG1127"
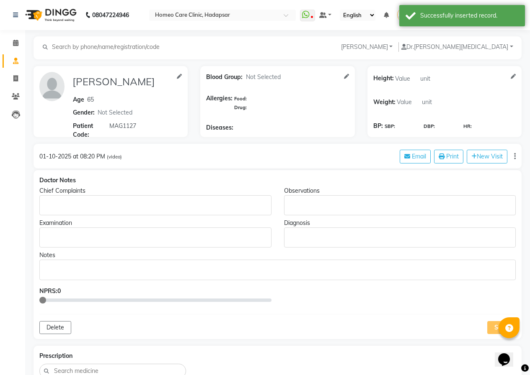
click at [59, 198] on div "Rich Text Editor, main" at bounding box center [155, 205] width 232 height 20
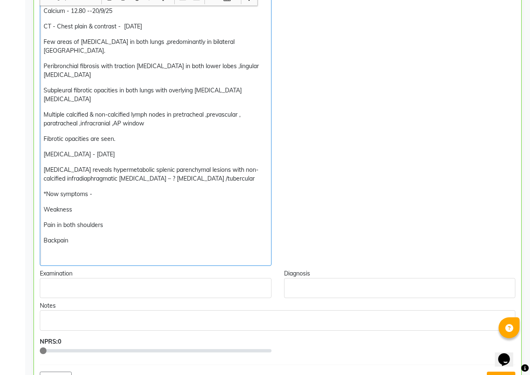
scroll to position [352, 0]
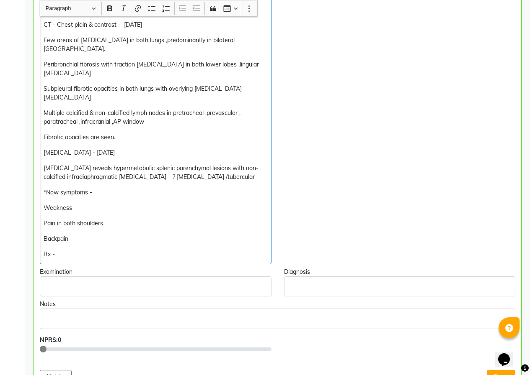
click at [90, 235] on p "Backpain" at bounding box center [156, 239] width 224 height 9
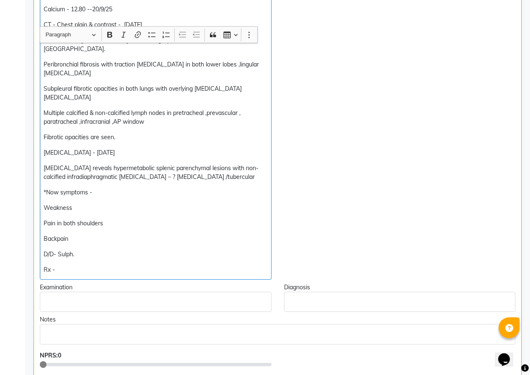
scroll to position [477, 0]
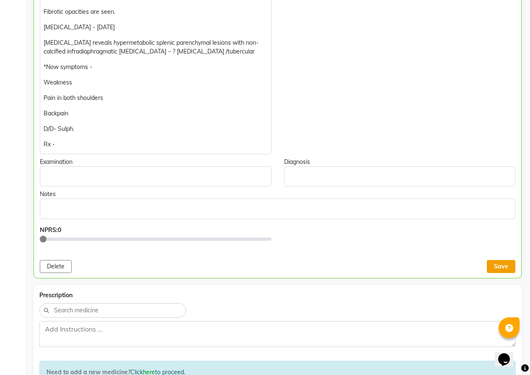
click at [491, 260] on button "Save" at bounding box center [500, 266] width 28 height 13
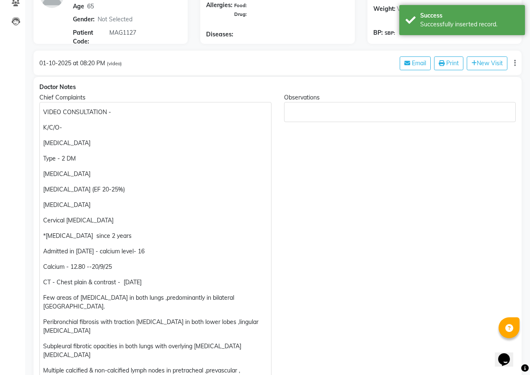
scroll to position [17, 0]
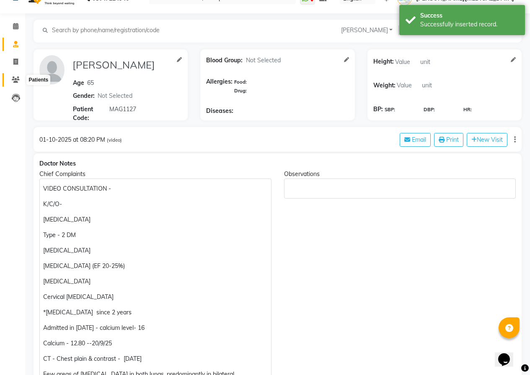
click at [18, 81] on icon at bounding box center [16, 80] width 8 height 6
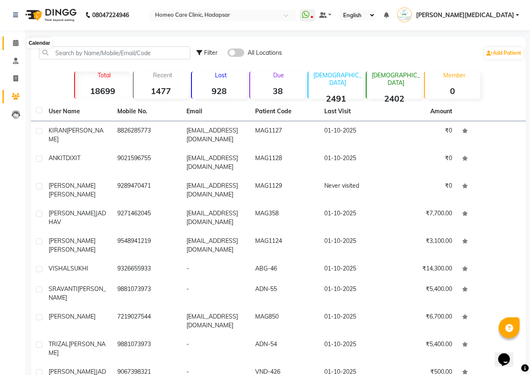
click at [15, 41] on icon at bounding box center [15, 43] width 5 height 6
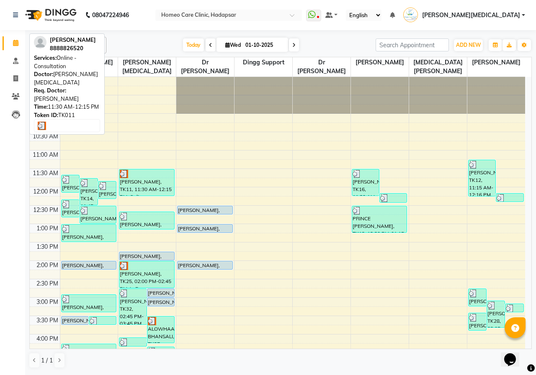
click at [142, 172] on div at bounding box center [147, 174] width 54 height 8
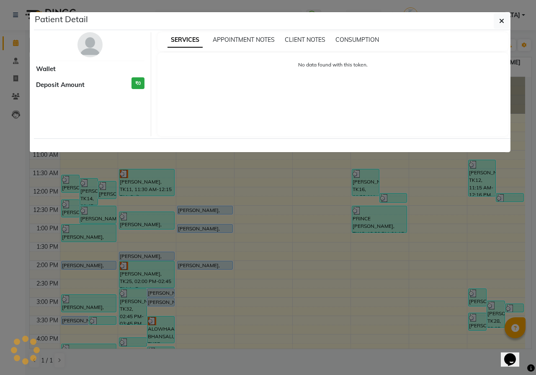
select select "3"
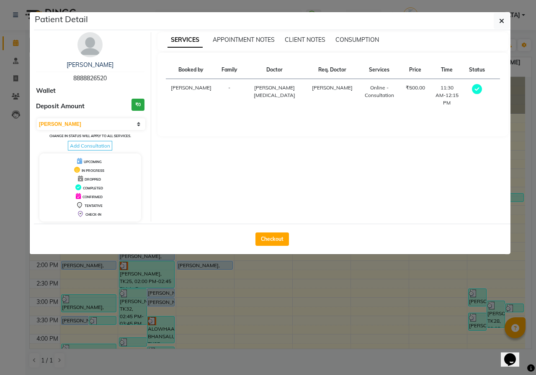
click at [87, 46] on img at bounding box center [89, 44] width 25 height 25
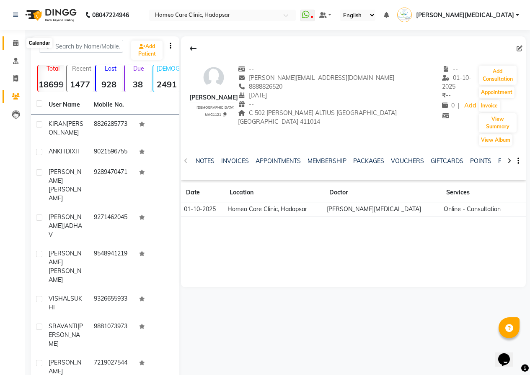
click at [12, 43] on span at bounding box center [15, 44] width 15 height 10
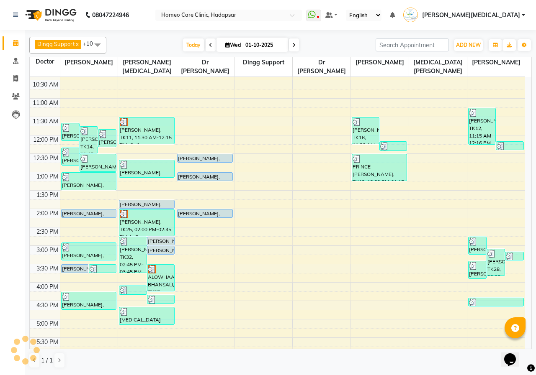
scroll to position [84, 0]
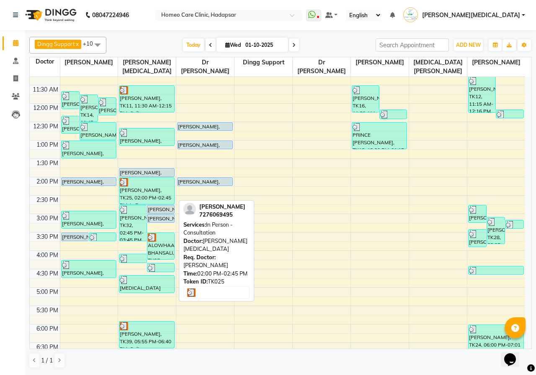
click at [146, 185] on div at bounding box center [147, 182] width 54 height 8
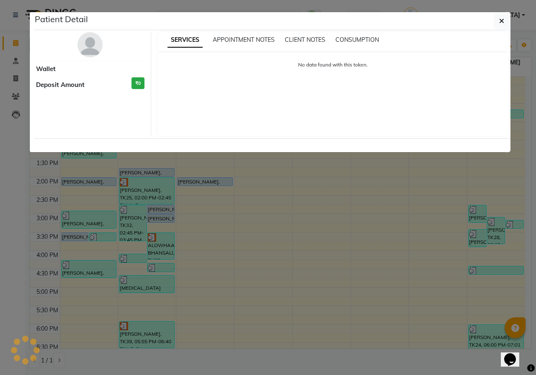
select select "3"
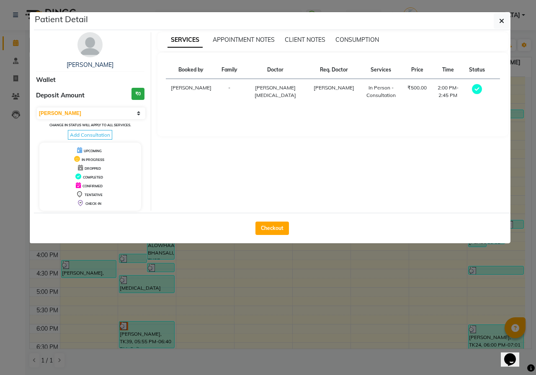
click at [92, 53] on img at bounding box center [89, 44] width 25 height 25
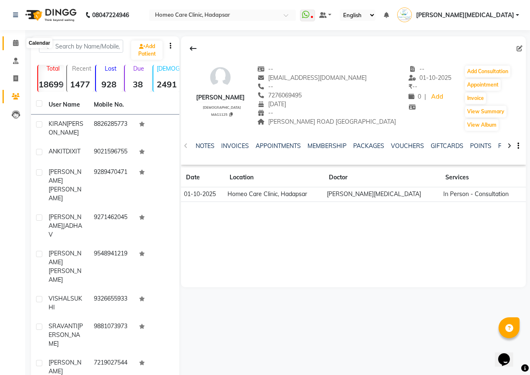
click at [14, 46] on icon at bounding box center [15, 43] width 5 height 6
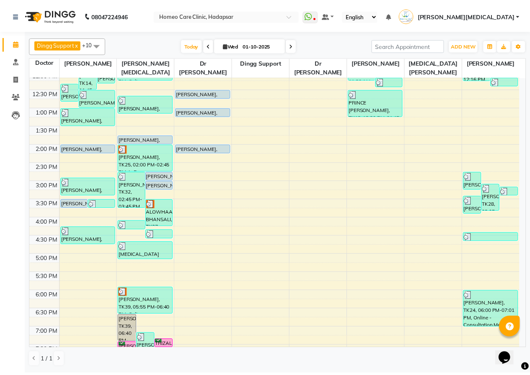
scroll to position [126, 0]
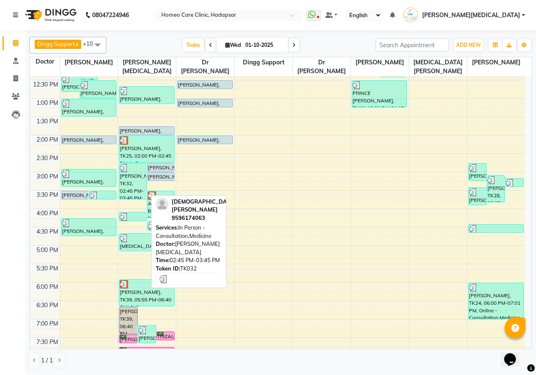
click at [134, 175] on div "[PERSON_NAME], TK32, 02:45 PM-03:45 PM, In Person - Consultation,Medicine" at bounding box center [132, 182] width 27 height 36
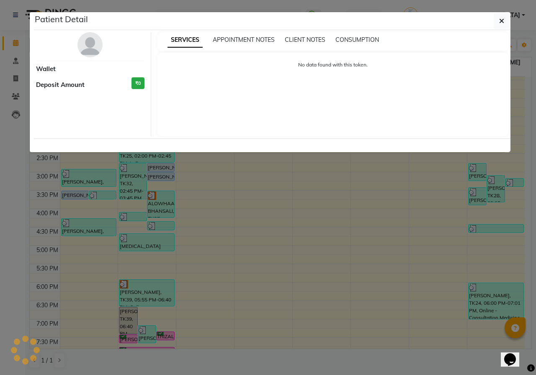
select select "3"
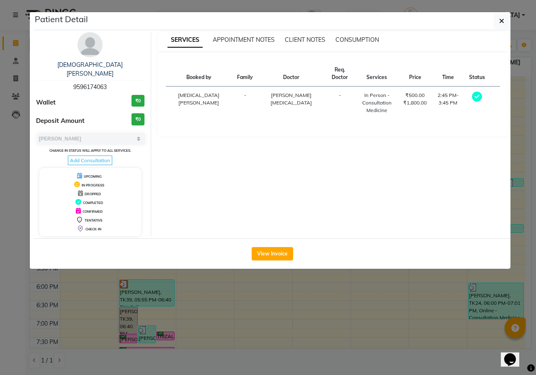
click at [91, 43] on img at bounding box center [89, 44] width 25 height 25
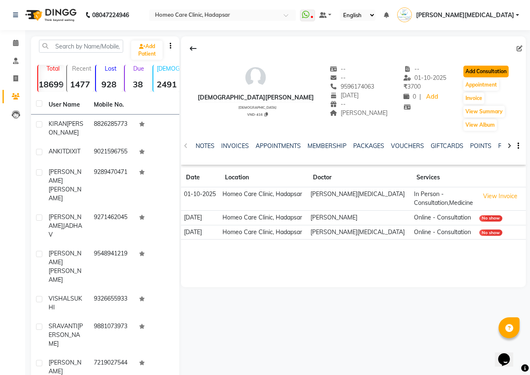
click at [470, 71] on button "Add Consultation" at bounding box center [485, 72] width 45 height 12
select select "[DEMOGRAPHIC_DATA]"
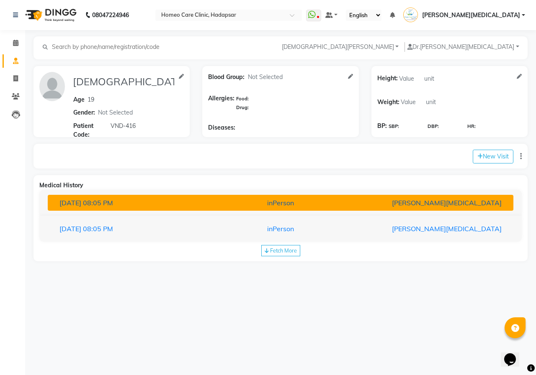
click at [270, 201] on div "inPerson" at bounding box center [281, 203] width 152 height 10
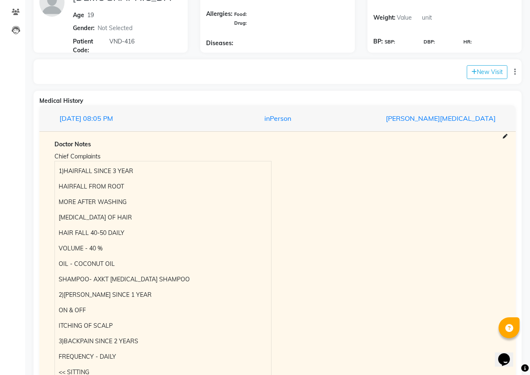
scroll to position [84, 0]
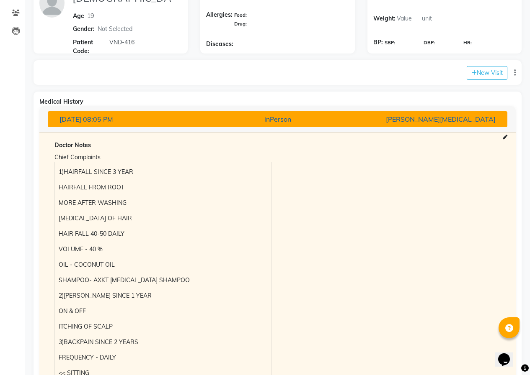
click at [232, 123] on div "inPerson" at bounding box center [277, 119] width 149 height 10
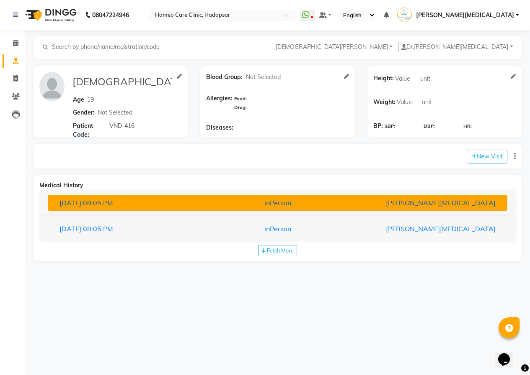
scroll to position [0, 0]
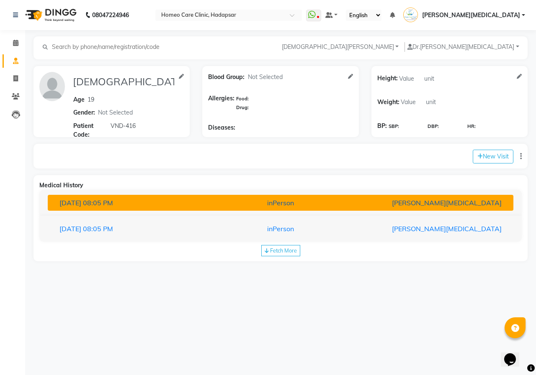
click at [177, 197] on button "[DATE] 08:05 PM inPerson [PERSON_NAME][MEDICAL_DATA]" at bounding box center [280, 203] width 465 height 16
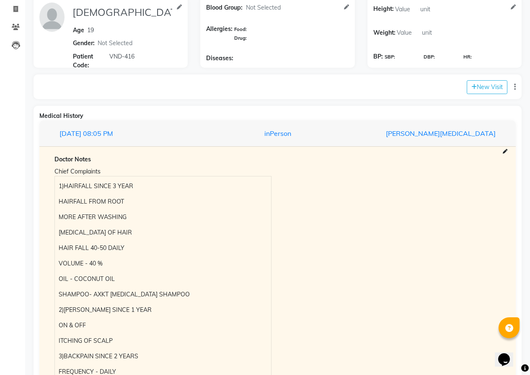
scroll to position [34, 0]
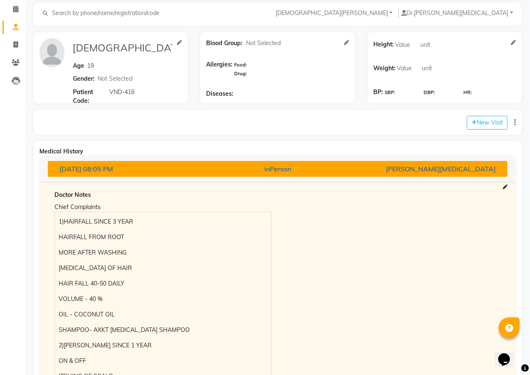
click at [144, 165] on div "[DATE] 08:05 PM" at bounding box center [127, 169] width 149 height 10
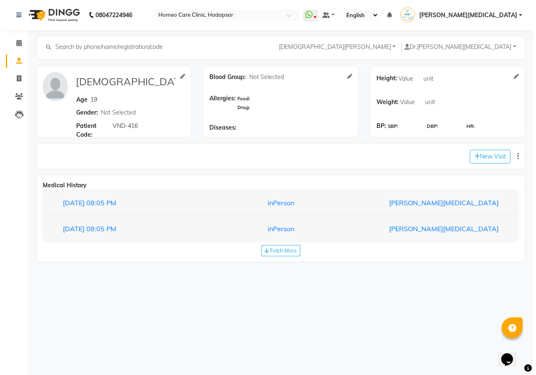
scroll to position [0, 0]
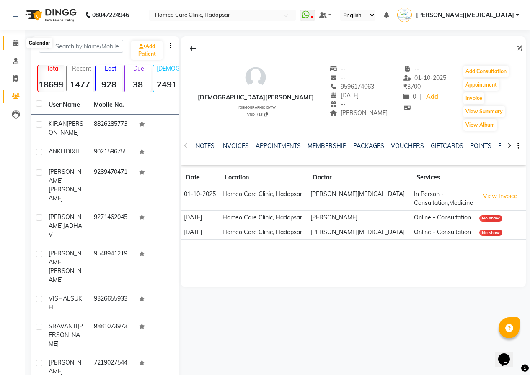
click at [17, 45] on icon at bounding box center [15, 43] width 5 height 6
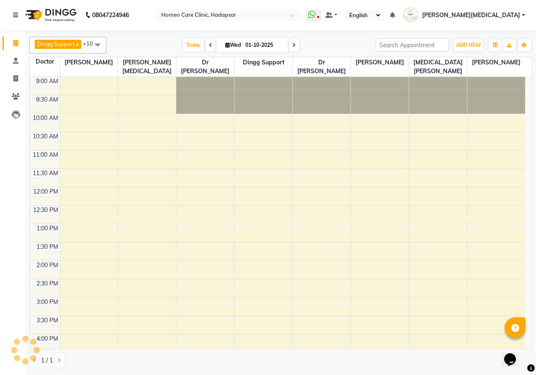
scroll to position [227, 0]
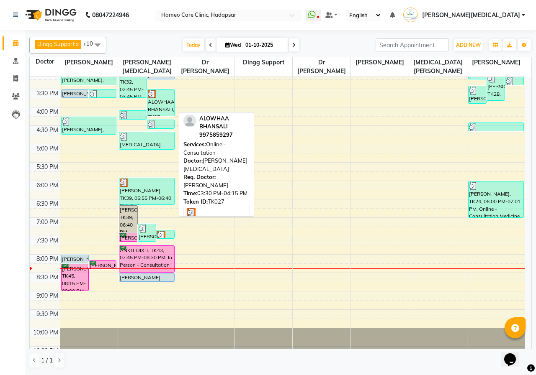
click at [159, 108] on div "ALOWHAA BHANSALI, TK27, 03:30 PM-04:15 PM, Online - Consultation" at bounding box center [160, 103] width 27 height 26
select select "3"
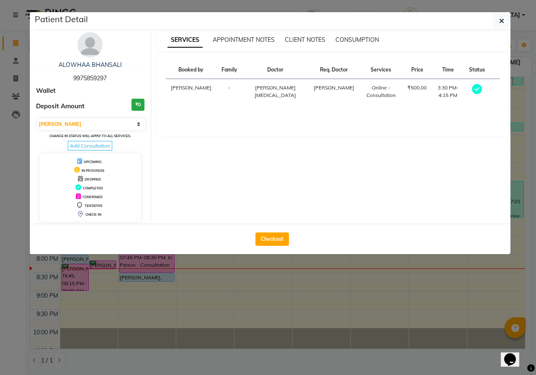
click at [91, 54] on img at bounding box center [89, 44] width 25 height 25
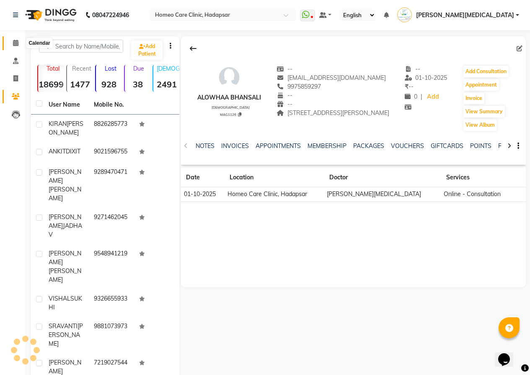
click at [12, 44] on span at bounding box center [15, 44] width 15 height 10
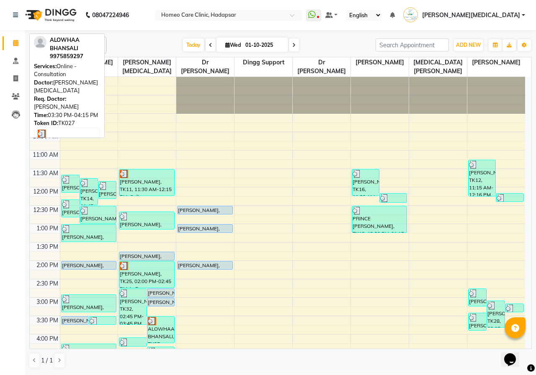
scroll to position [227, 0]
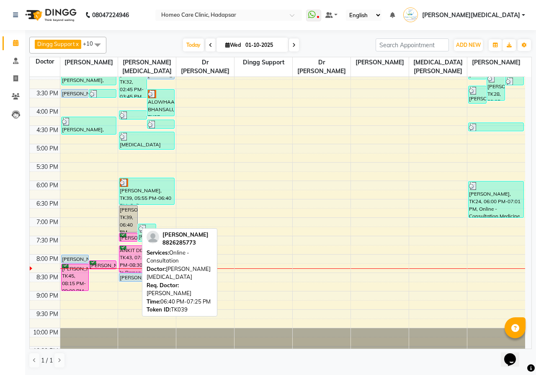
click at [130, 213] on div "[PERSON_NAME], TK39, 06:40 PM-07:25 PM, Online - Consultation" at bounding box center [128, 219] width 18 height 26
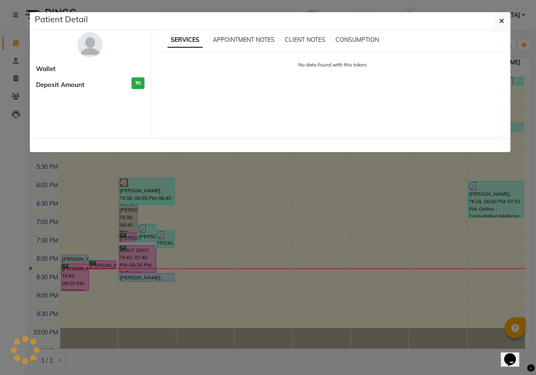
select select "3"
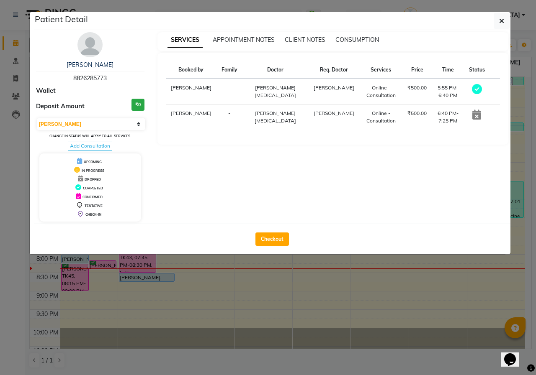
click at [93, 51] on img at bounding box center [89, 44] width 25 height 25
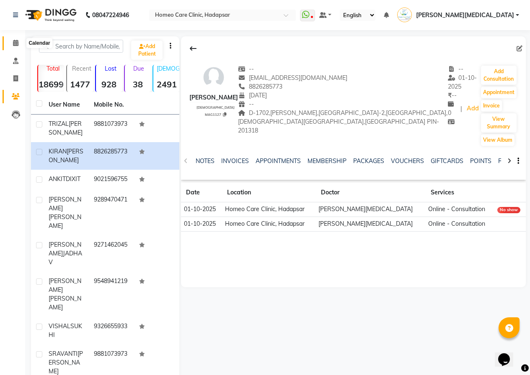
click at [17, 46] on span at bounding box center [15, 44] width 15 height 10
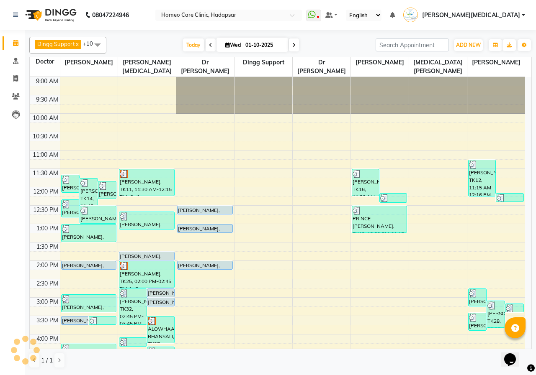
scroll to position [227, 0]
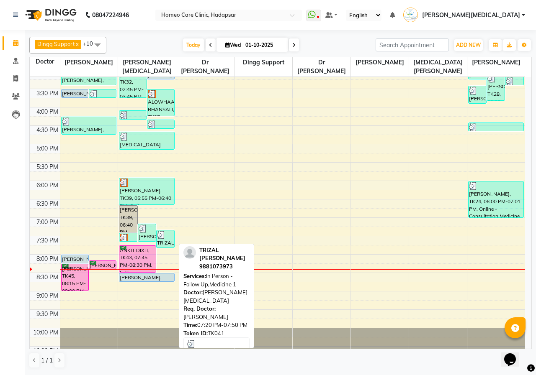
click at [157, 247] on div "TRIZAL [PERSON_NAME], TK41, 07:20 PM-07:50 PM, In Person - Follow Up,Medicine 1" at bounding box center [166, 239] width 18 height 17
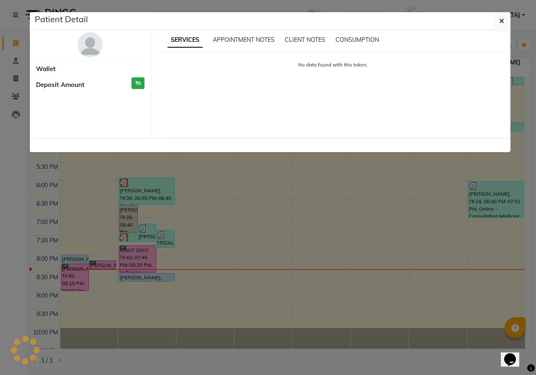
click at [141, 252] on ngb-modal-window "Patient Detail Wallet Deposit Amount ₹0 SERVICES APPOINTMENT NOTES CLIENT NOTES…" at bounding box center [268, 187] width 536 height 375
select select "3"
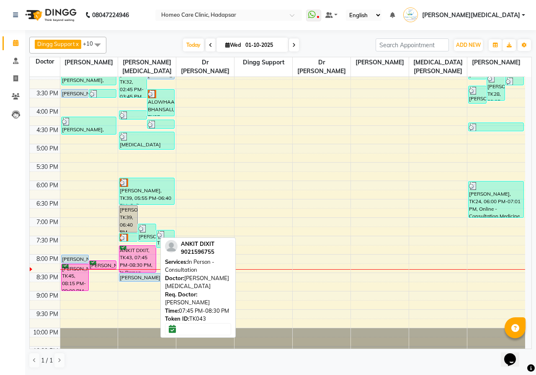
click at [142, 259] on div "ANKIT DIXIT, TK43, 07:45 PM-08:30 PM, In Person - Consultation" at bounding box center [137, 259] width 36 height 26
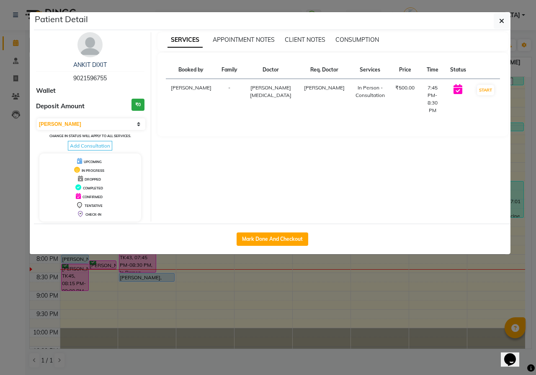
select select "6"
click at [88, 41] on img at bounding box center [89, 44] width 25 height 25
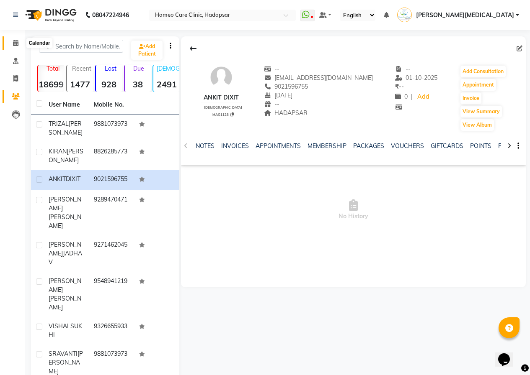
click at [14, 45] on icon at bounding box center [15, 43] width 5 height 6
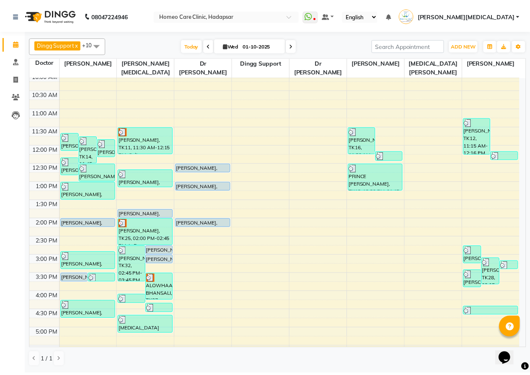
scroll to position [42, 0]
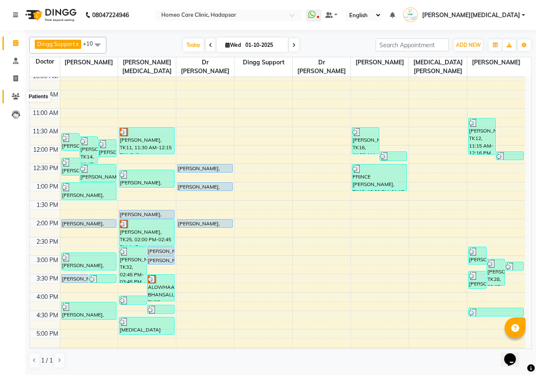
click at [17, 97] on icon at bounding box center [16, 96] width 8 height 6
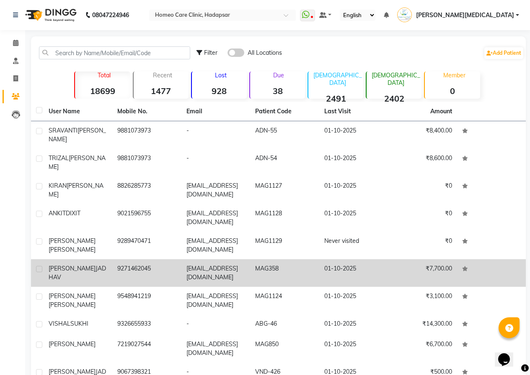
scroll to position [42, 0]
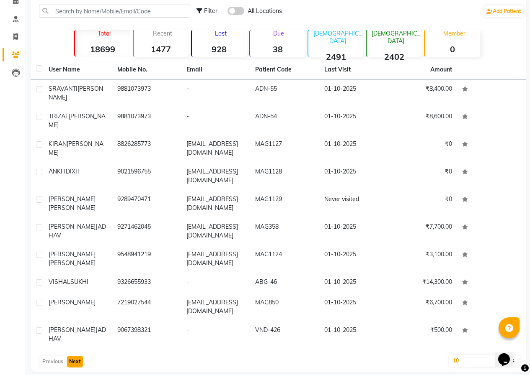
click at [75, 356] on button "Next" at bounding box center [75, 362] width 16 height 12
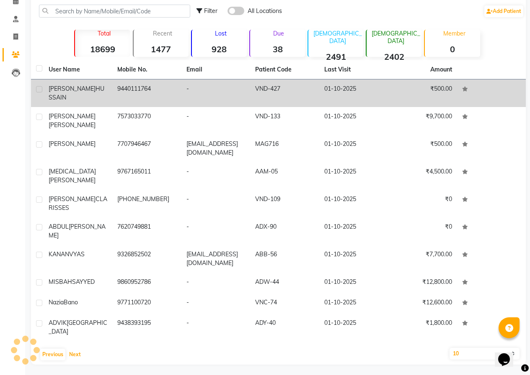
scroll to position [1, 0]
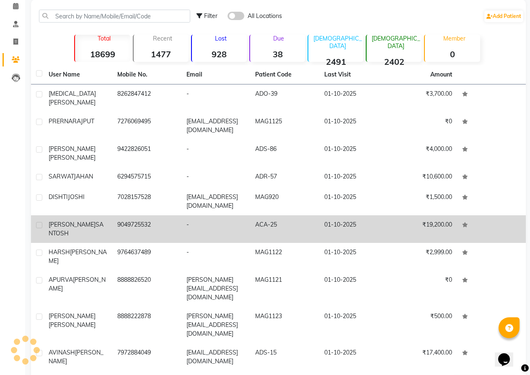
scroll to position [23, 0]
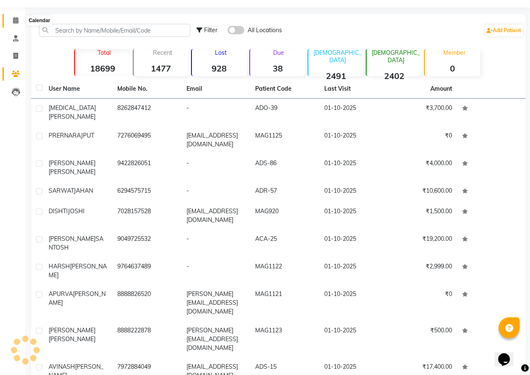
click at [11, 18] on span at bounding box center [15, 21] width 15 height 10
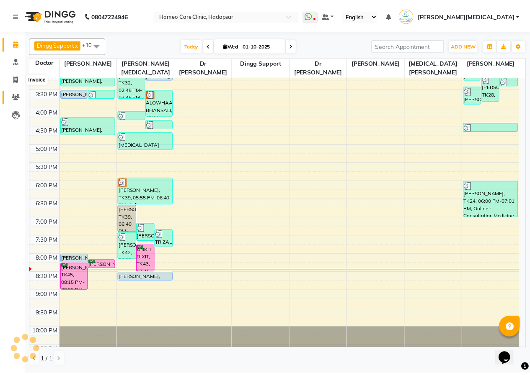
scroll to position [227, 0]
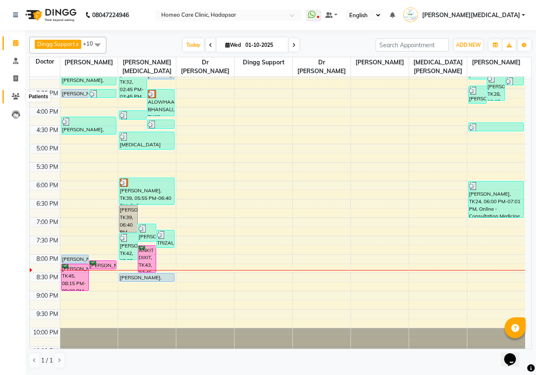
click at [18, 96] on icon at bounding box center [16, 96] width 8 height 6
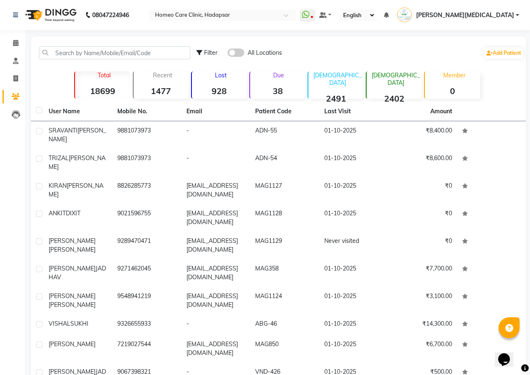
click at [51, 74] on div "Total 18699 Recent 1477 Lost 928 Due 38 [DEMOGRAPHIC_DATA] 2491 [DEMOGRAPHIC_DA…" at bounding box center [278, 83] width 465 height 29
click at [50, 74] on div "Total 18699 Recent 1477 Lost 928 Due 38 [DEMOGRAPHIC_DATA] 2491 [DEMOGRAPHIC_DA…" at bounding box center [278, 83] width 465 height 29
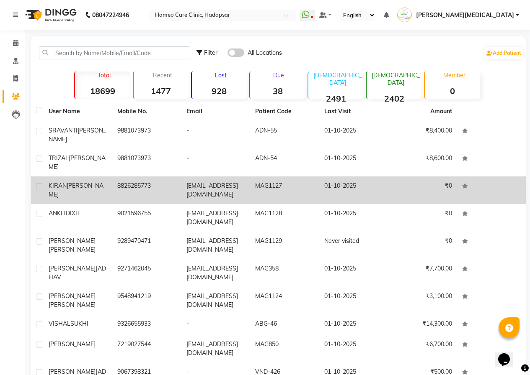
click at [99, 182] on div "[PERSON_NAME]" at bounding box center [78, 191] width 59 height 18
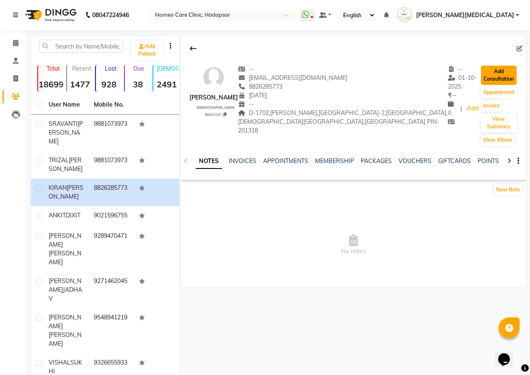
click at [490, 71] on button "Add Consultation" at bounding box center [499, 75] width 36 height 19
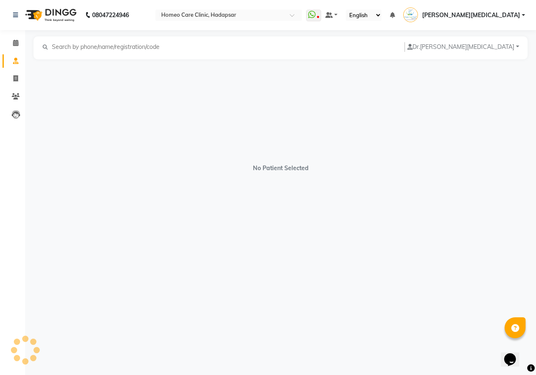
select select "[DEMOGRAPHIC_DATA]"
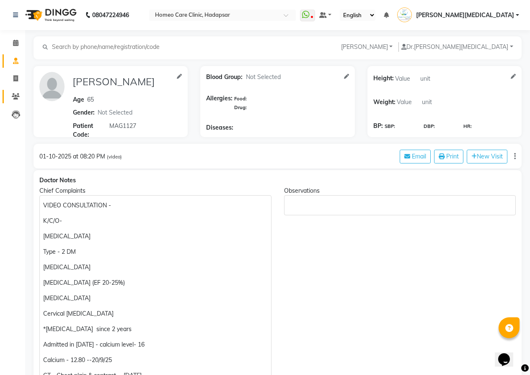
click at [15, 102] on link "Patients" at bounding box center [13, 97] width 20 height 14
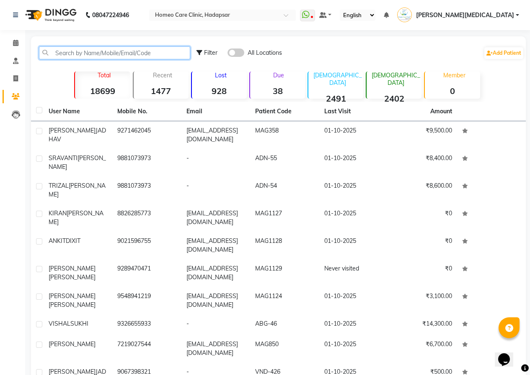
click at [105, 52] on input "text" at bounding box center [114, 52] width 151 height 13
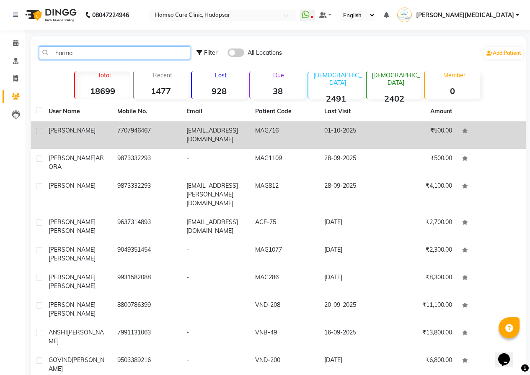
type input "harma"
click at [193, 127] on td "[EMAIL_ADDRESS][DOMAIN_NAME]" at bounding box center [215, 135] width 69 height 28
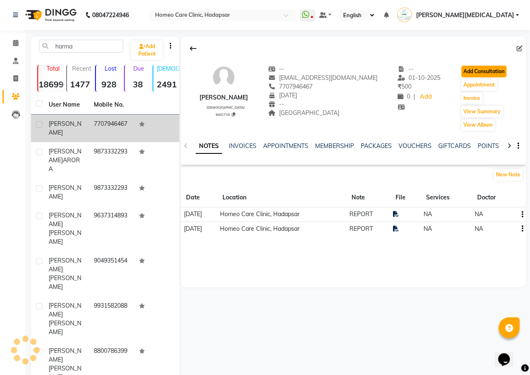
click at [473, 73] on button "Add Consultation" at bounding box center [483, 72] width 45 height 12
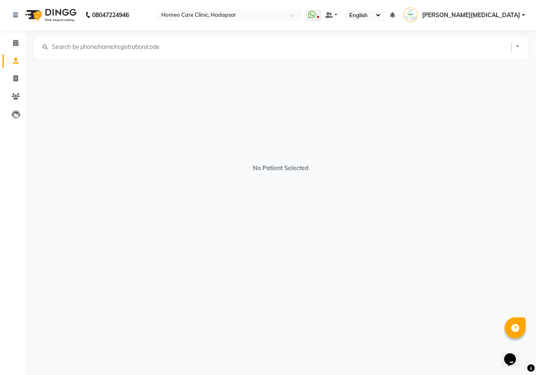
select select "[DEMOGRAPHIC_DATA]"
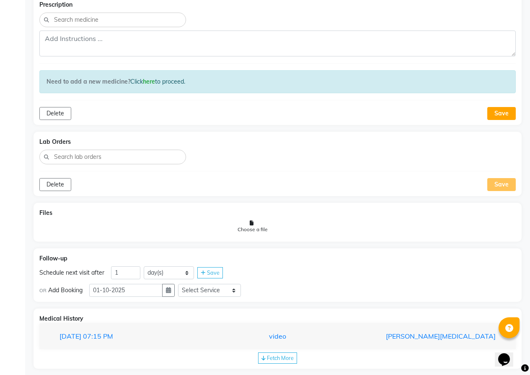
scroll to position [362, 0]
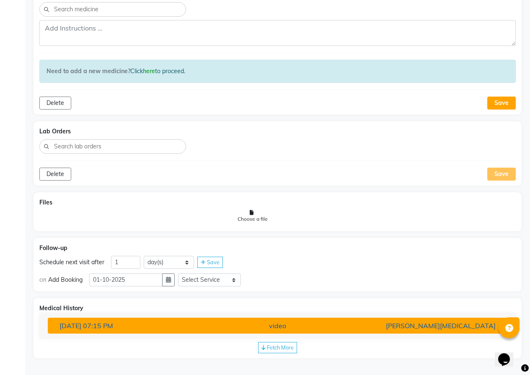
click at [264, 327] on div "video" at bounding box center [277, 326] width 149 height 10
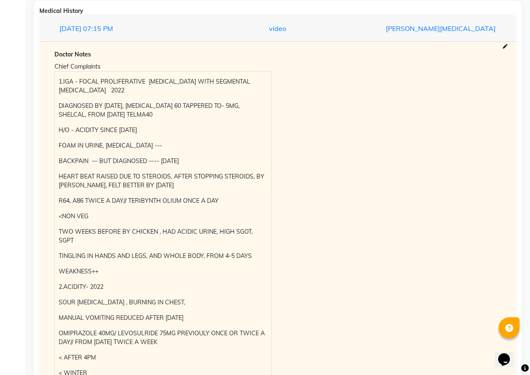
scroll to position [655, 0]
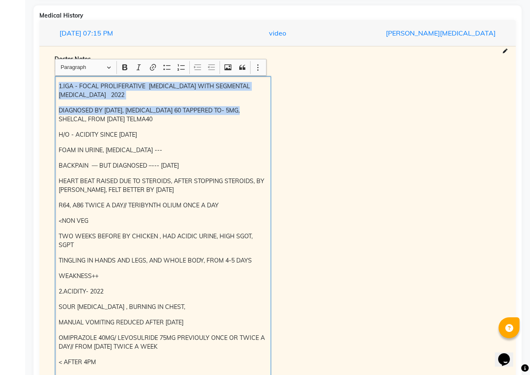
drag, startPoint x: 55, startPoint y: 84, endPoint x: 258, endPoint y: 134, distance: 208.7
click at [256, 123] on div "1.IGA - FOCAL PROLIFERATIVE [MEDICAL_DATA] WITH SEGMENTAL [MEDICAL_DATA] 2022 D…" at bounding box center [163, 360] width 216 height 568
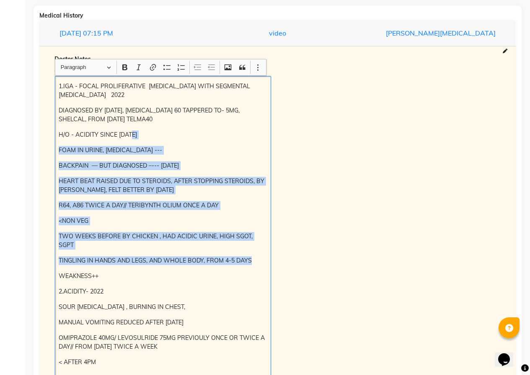
drag, startPoint x: 258, startPoint y: 134, endPoint x: 254, endPoint y: 255, distance: 120.6
click at [254, 255] on div "1.IGA - FOCAL PROLIFERATIVE [MEDICAL_DATA] WITH SEGMENTAL [MEDICAL_DATA] 2022 D…" at bounding box center [163, 360] width 216 height 568
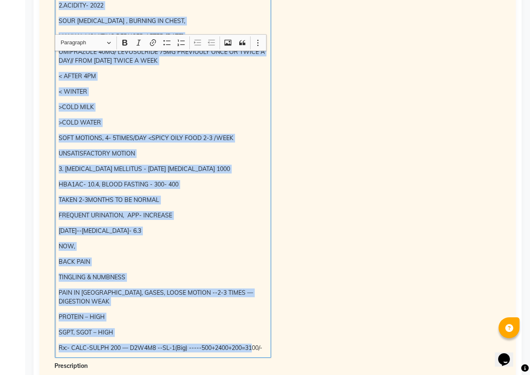
scroll to position [1009, 0]
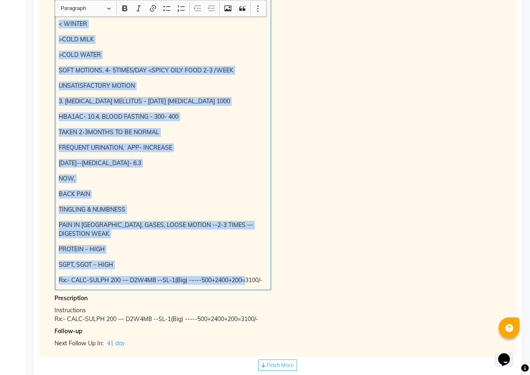
drag, startPoint x: 59, startPoint y: 87, endPoint x: 217, endPoint y: 303, distance: 267.8
click at [239, 350] on div "Medical History [DATE] 07:15 PM video [PERSON_NAME][MEDICAL_DATA] Doctor Notes …" at bounding box center [277, 13] width 488 height 725
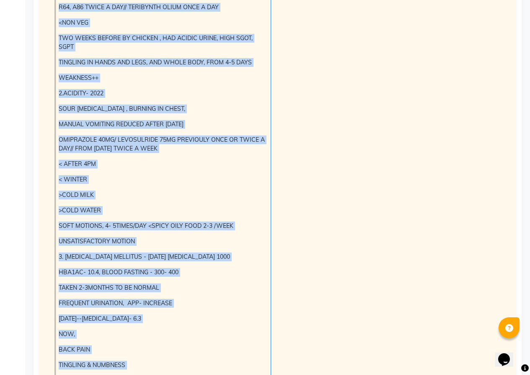
scroll to position [800, 0]
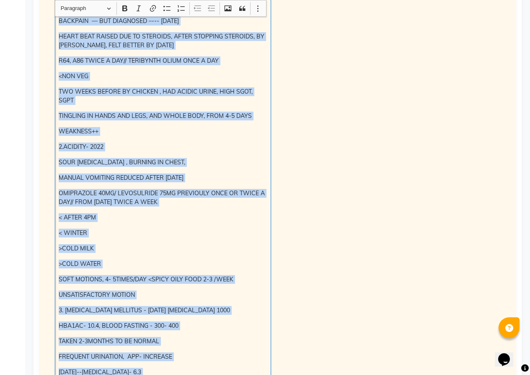
copy div "4.LOR - IPSUM DOLORSITAMETC ADI ELITSEDDOEI TEMP INCIDIDUN UTLABOREE 3672 DOLOR…"
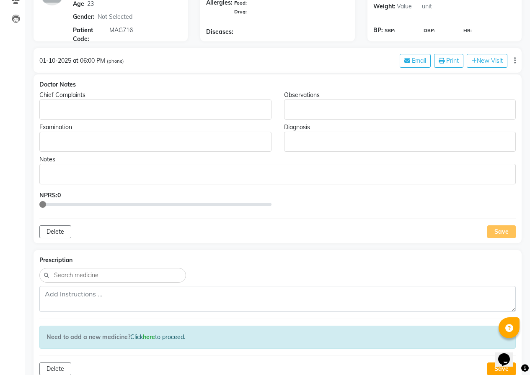
scroll to position [88, 0]
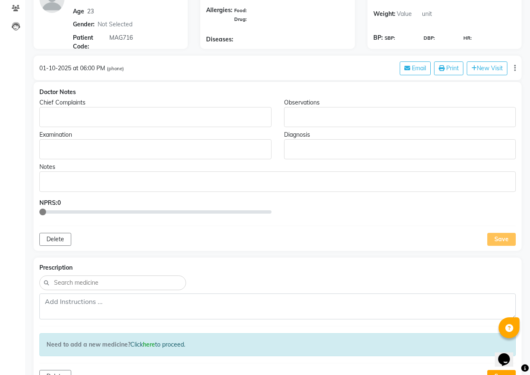
click at [49, 123] on div "Rich Text Editor, main" at bounding box center [155, 117] width 232 height 20
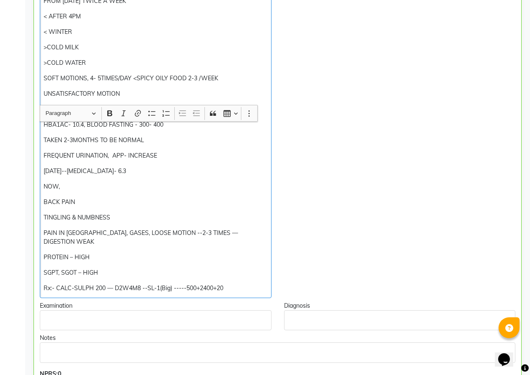
scroll to position [625, 0]
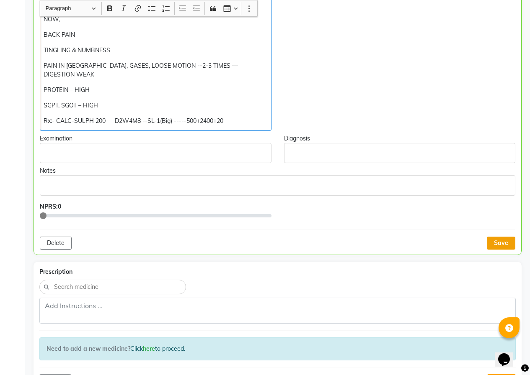
click at [499, 238] on button "Save" at bounding box center [500, 243] width 28 height 13
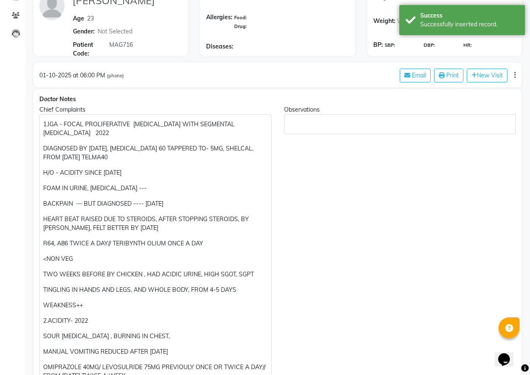
scroll to position [80, 0]
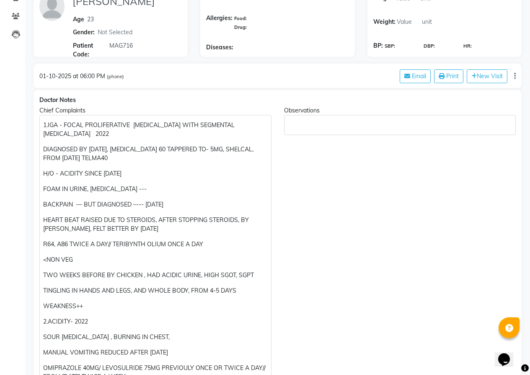
click at [118, 229] on p "HEART BEAT RAISED DUE TO STEROIDS, AFTER STOPPING STEROIDS, BY [PERSON_NAME], F…" at bounding box center [155, 225] width 224 height 18
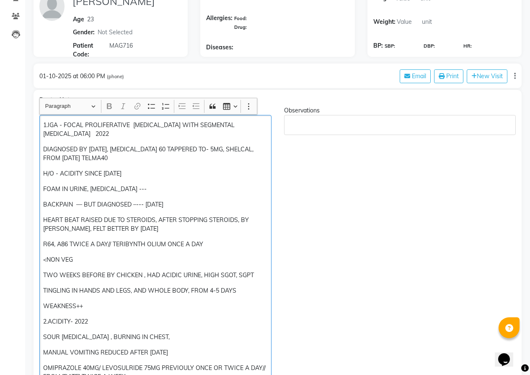
click at [118, 229] on p "HEART BEAT RAISED DUE TO STEROIDS, AFTER STOPPING STEROIDS, BY [PERSON_NAME], F…" at bounding box center [155, 225] width 224 height 18
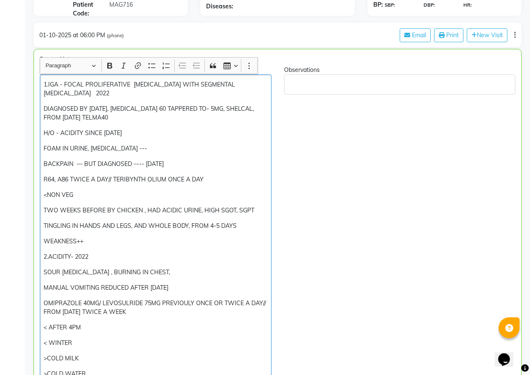
scroll to position [165, 0]
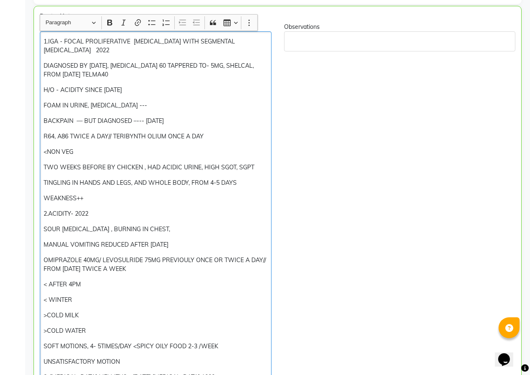
click at [42, 41] on div "1.IGA - FOCAL PROLIFERATIVE [MEDICAL_DATA] WITH SEGMENTAL [MEDICAL_DATA] 2022 D…" at bounding box center [155, 298] width 231 height 535
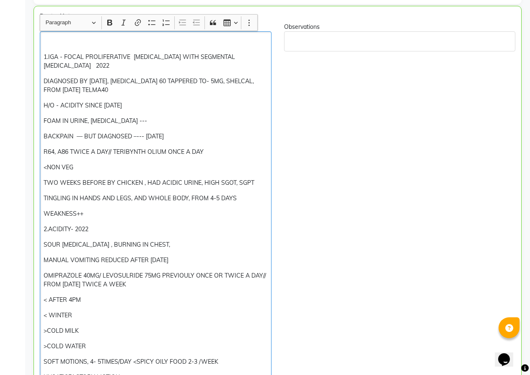
click at [47, 40] on p "Rich Text Editor, main" at bounding box center [156, 41] width 224 height 9
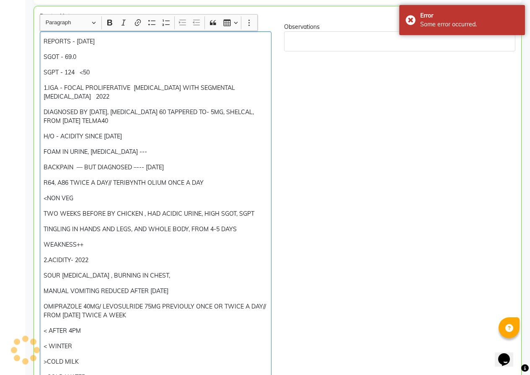
click at [86, 59] on p "SGOT - 69.0" at bounding box center [156, 57] width 224 height 9
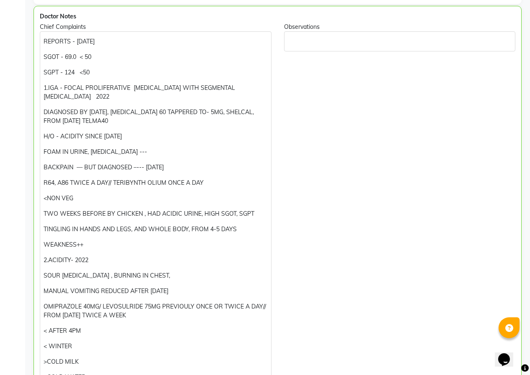
click at [366, 126] on div "Observations" at bounding box center [400, 318] width 244 height 591
click at [117, 74] on p "SGPT - 124 <50" at bounding box center [156, 72] width 224 height 9
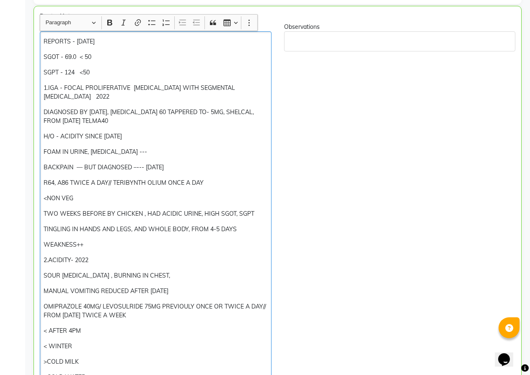
click at [81, 55] on p "SGOT - 69.0 < 50" at bounding box center [156, 57] width 224 height 9
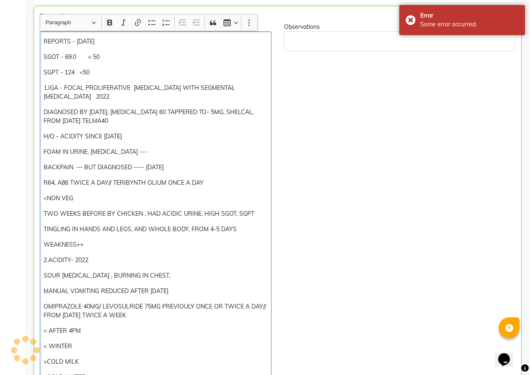
click at [79, 73] on p "SGPT - 124 <50" at bounding box center [156, 72] width 224 height 9
click at [108, 74] on p "SGPT - 124 <50" at bounding box center [156, 72] width 224 height 9
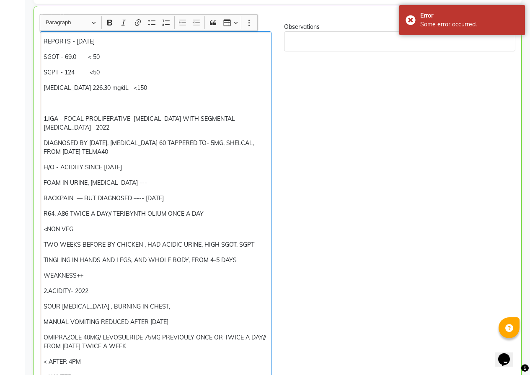
click at [90, 90] on p "[MEDICAL_DATA] 226.30 mg/dL <150" at bounding box center [156, 88] width 224 height 9
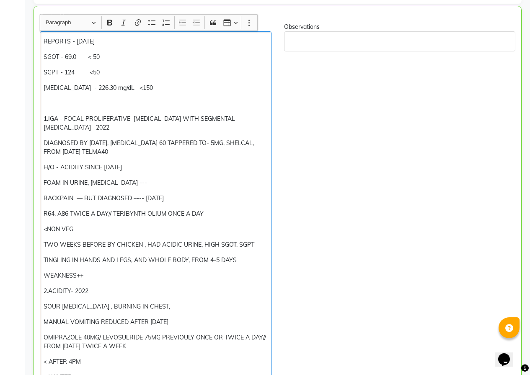
click at [154, 85] on p "[MEDICAL_DATA] - 226.30 mg/dL <150" at bounding box center [156, 88] width 224 height 9
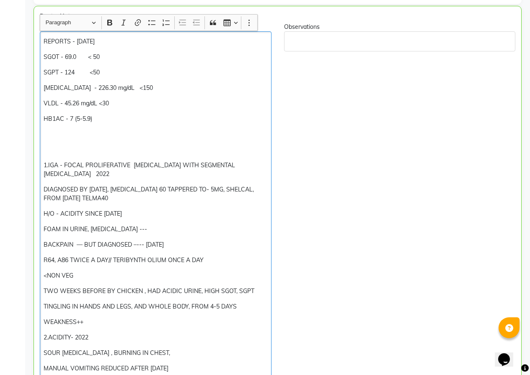
click at [78, 155] on div "REPORTS - [DATE] SGOT - 69.0 < 50 SGPT - 124 <50 [MEDICAL_DATA] - 226.30 mg/dL …" at bounding box center [155, 360] width 231 height 659
click at [66, 150] on p "Rich Text Editor, main" at bounding box center [156, 150] width 224 height 9
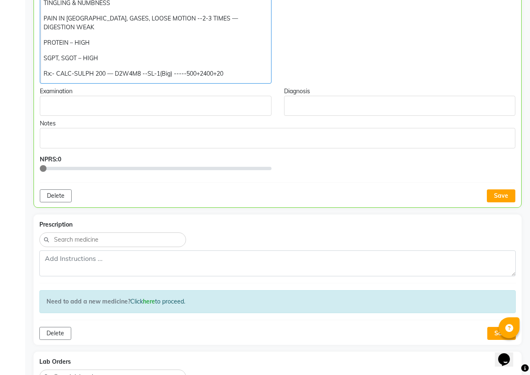
scroll to position [751, 0]
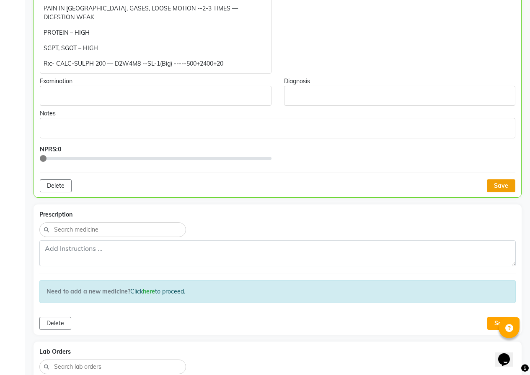
drag, startPoint x: 500, startPoint y: 181, endPoint x: 404, endPoint y: 187, distance: 96.1
click at [500, 181] on button "Save" at bounding box center [500, 186] width 28 height 13
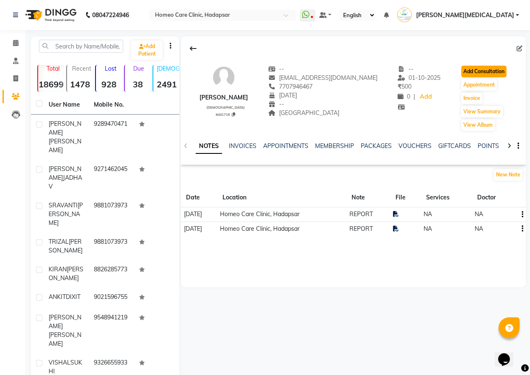
click at [482, 71] on button "Add Consultation" at bounding box center [483, 72] width 45 height 12
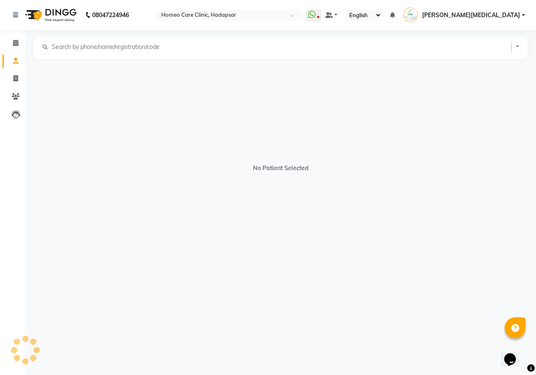
select select "[DEMOGRAPHIC_DATA]"
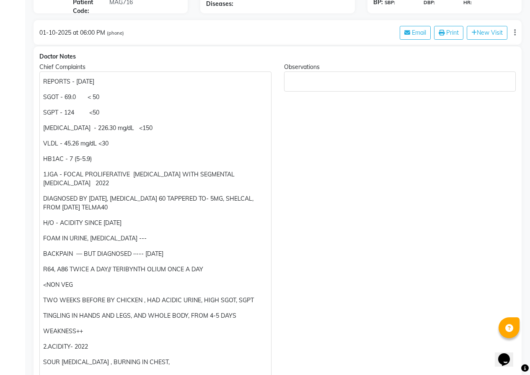
scroll to position [126, 0]
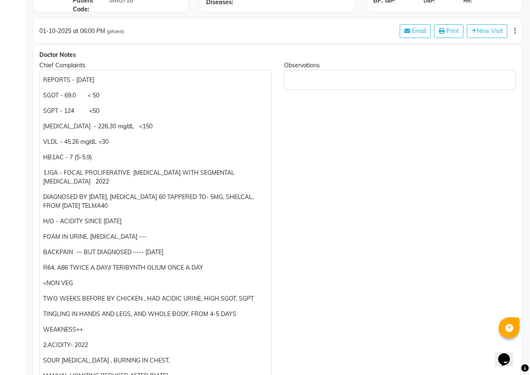
click at [103, 155] on p "HB1AC - 7 (5-5.9)" at bounding box center [155, 157] width 224 height 9
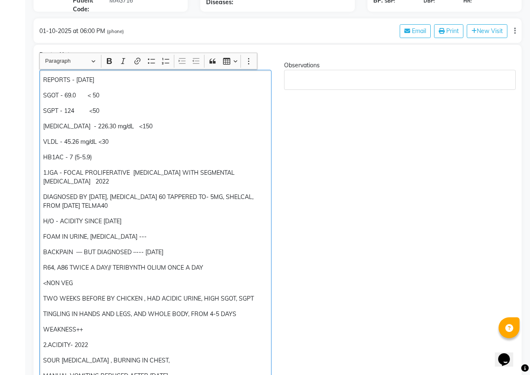
scroll to position [126, 0]
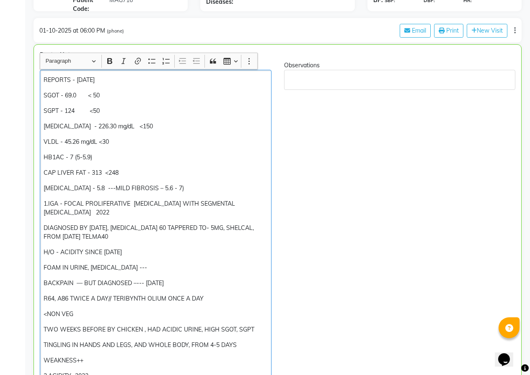
click at [159, 188] on p "[MEDICAL_DATA] - 5.8 ---MILD FIBROSIS – 5.6 - 7)" at bounding box center [156, 188] width 224 height 9
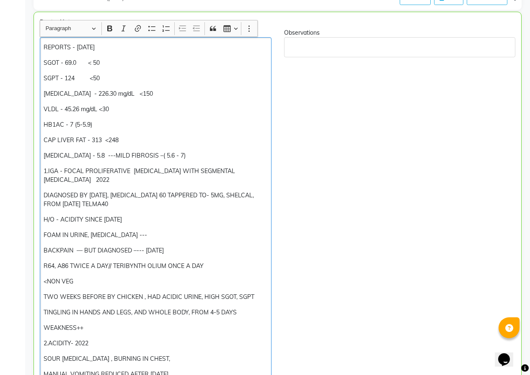
scroll to position [168, 0]
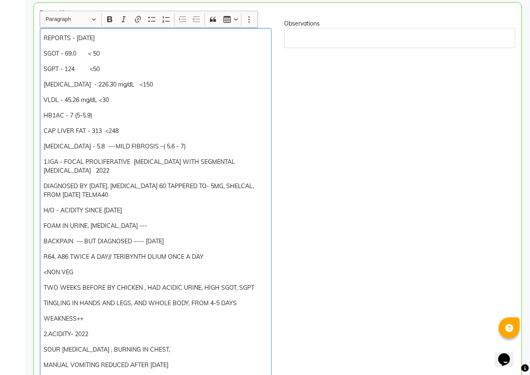
click at [193, 144] on p "[MEDICAL_DATA] - 5.8 ---MILD FIBROSIS –( 5.6 - 7)" at bounding box center [156, 146] width 224 height 9
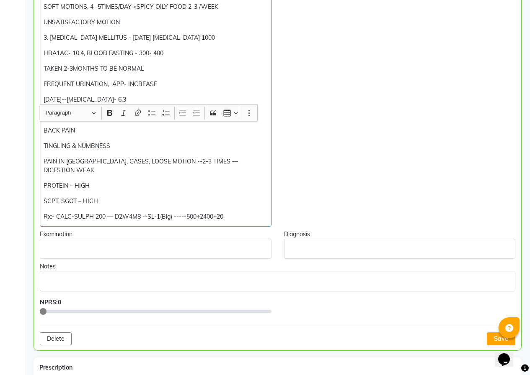
scroll to position [754, 0]
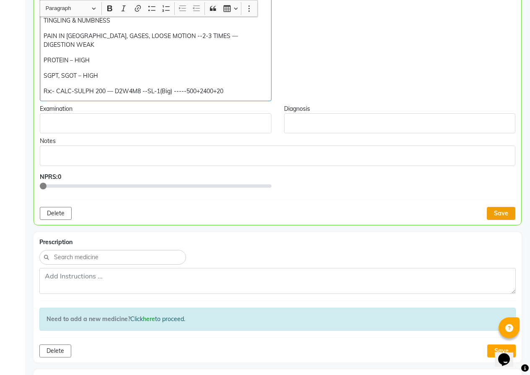
click at [497, 207] on button "Save" at bounding box center [500, 213] width 28 height 13
click at [497, 207] on div "Save" at bounding box center [500, 213] width 28 height 13
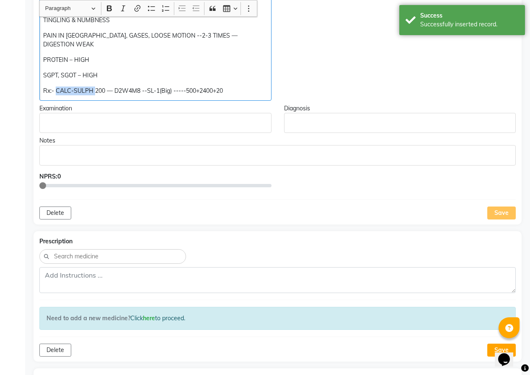
drag, startPoint x: 94, startPoint y: 81, endPoint x: 56, endPoint y: 78, distance: 37.8
click at [56, 87] on p "Rx:- CALC-SULPH 200 — D2W4M8 --SL-1(Big) -----500+2400+20" at bounding box center [155, 91] width 224 height 9
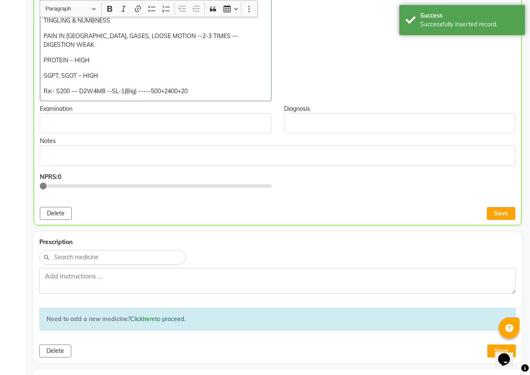
scroll to position [754, 0]
click at [502, 207] on button "Save" at bounding box center [500, 213] width 28 height 13
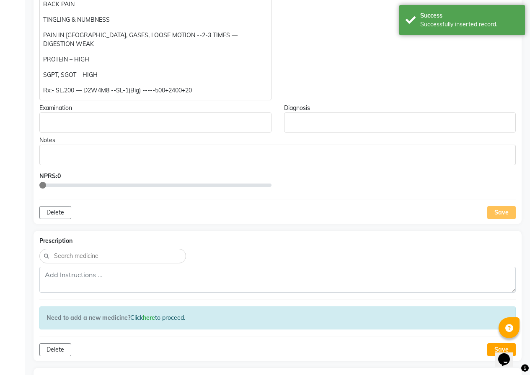
click at [195, 86] on p "Rx:- SL.200 — D2W4M8 --SL-1(Big) -----500+2400+20" at bounding box center [155, 90] width 224 height 9
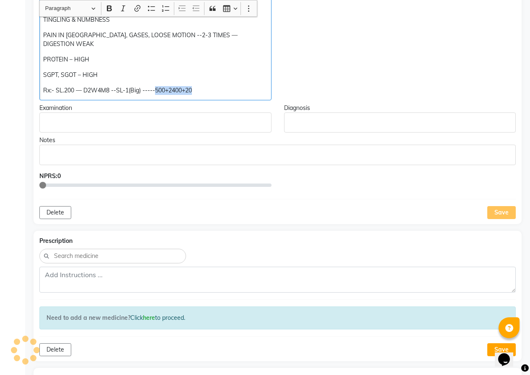
drag, startPoint x: 198, startPoint y: 82, endPoint x: 157, endPoint y: 79, distance: 40.8
click at [157, 86] on p "Rx:- SL.200 — D2W4M8 --SL-1(Big) -----500+2400+20" at bounding box center [155, 90] width 224 height 9
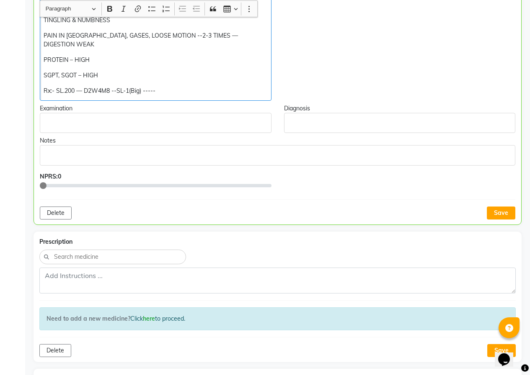
scroll to position [755, 0]
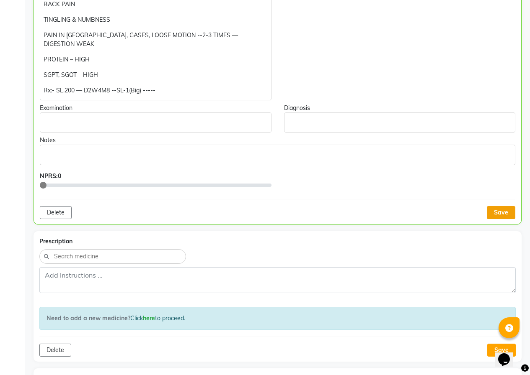
click at [506, 206] on button "Save" at bounding box center [500, 212] width 28 height 13
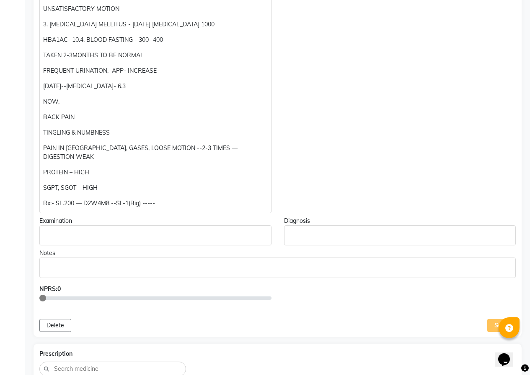
scroll to position [713, 0]
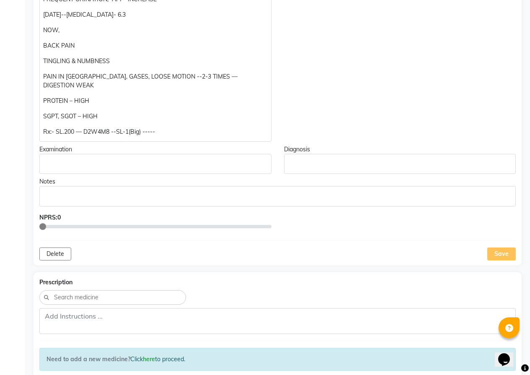
click at [170, 128] on p "Rx:- SL.200 — D2W4M8 --SL-1(Big) -----" at bounding box center [155, 132] width 224 height 9
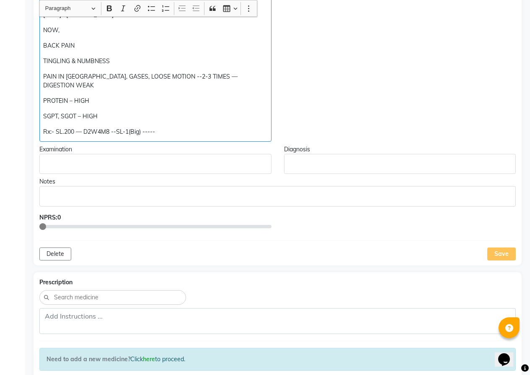
scroll to position [713, 0]
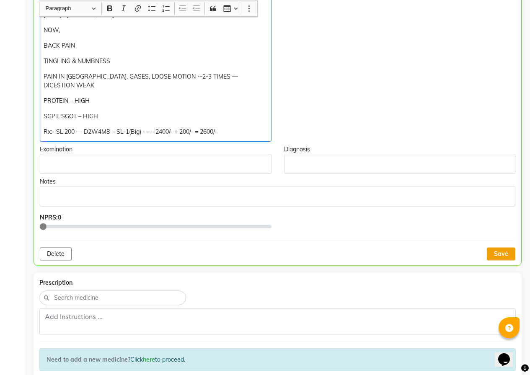
click at [509, 248] on button "Save" at bounding box center [500, 254] width 28 height 13
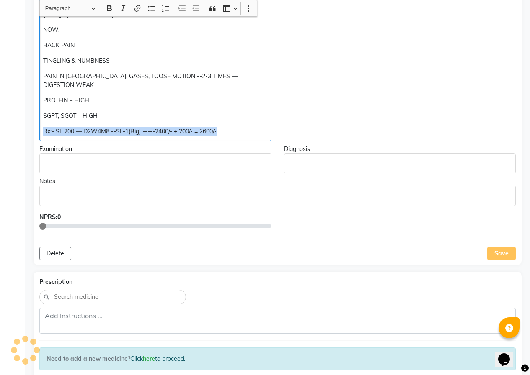
drag, startPoint x: 43, startPoint y: 123, endPoint x: 204, endPoint y: 132, distance: 161.0
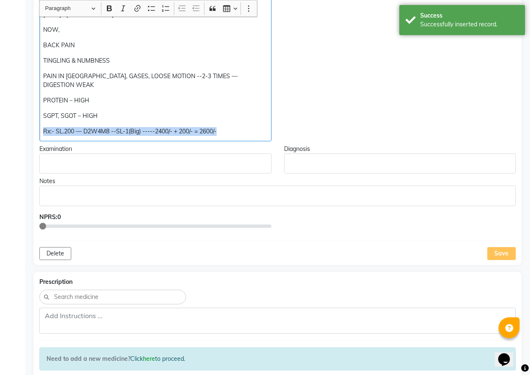
copy p "Rx:- SL.200 — D2W4M8 --SL-1(Big) -----2400/- + 200/- = 2600/-"
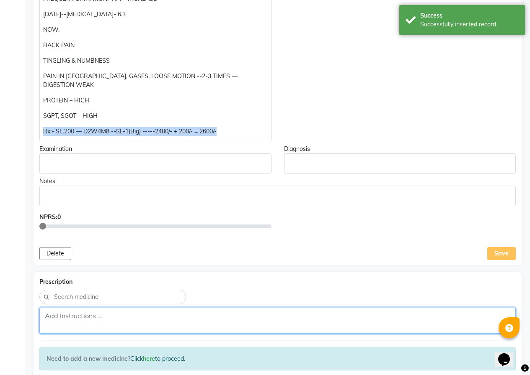
click at [77, 308] on textarea at bounding box center [277, 321] width 476 height 26
paste textarea "Rx:- SL.200 — D2W4M8 --SL-1(Big) -----2400/- + 200/- = 2600/-"
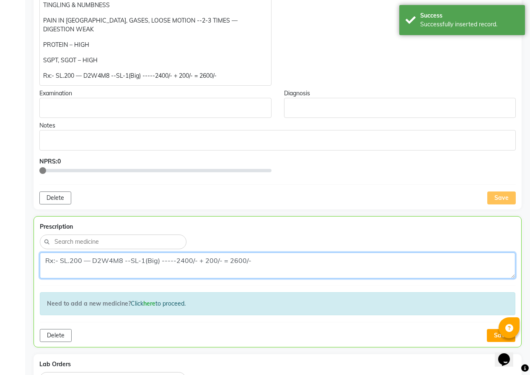
scroll to position [839, 0]
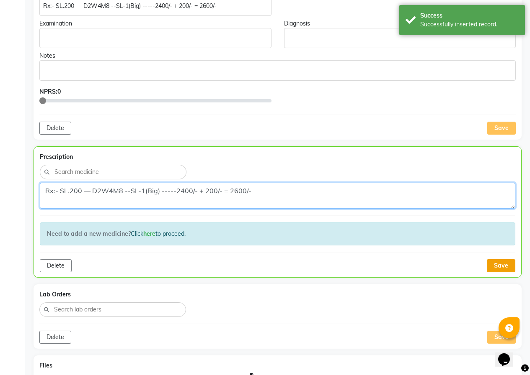
type textarea "Rx:- SL.200 — D2W4M8 --SL-1(Big) -----2400/- + 200/- = 2600/-"
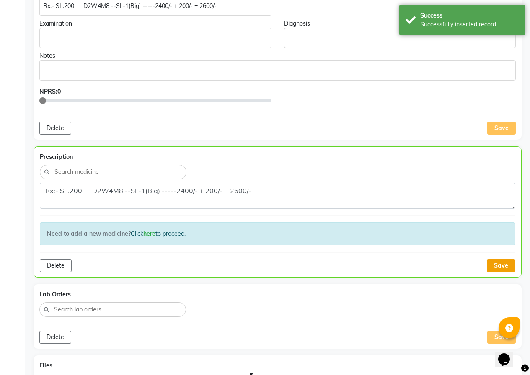
click at [496, 260] on button "Save" at bounding box center [500, 266] width 28 height 13
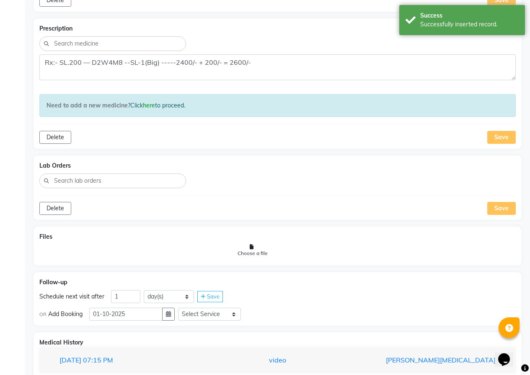
scroll to position [992, 0]
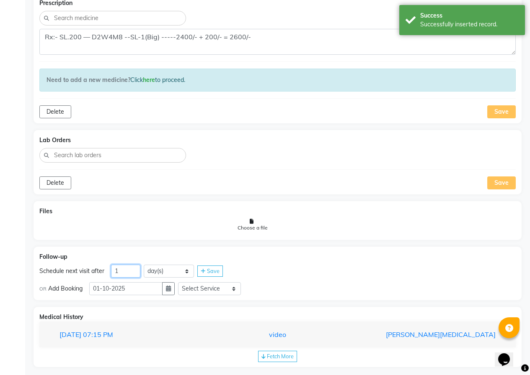
drag, startPoint x: 115, startPoint y: 265, endPoint x: 108, endPoint y: 264, distance: 7.2
click at [108, 265] on div "Schedule next visit after 1 day(s) week(s) month(s) Save" at bounding box center [277, 271] width 476 height 13
click at [282, 281] on div "OR Add Booking [DATE] Select Service In Person - Consultation Medicine Medicine…" at bounding box center [277, 288] width 476 height 14
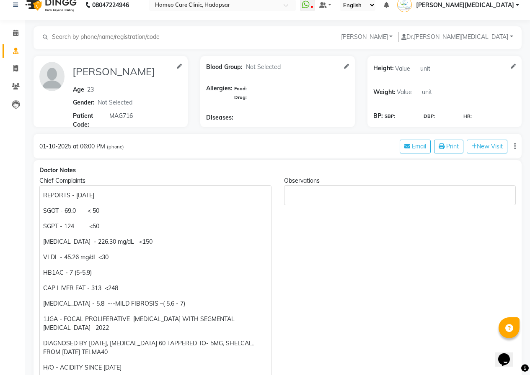
scroll to position [0, 0]
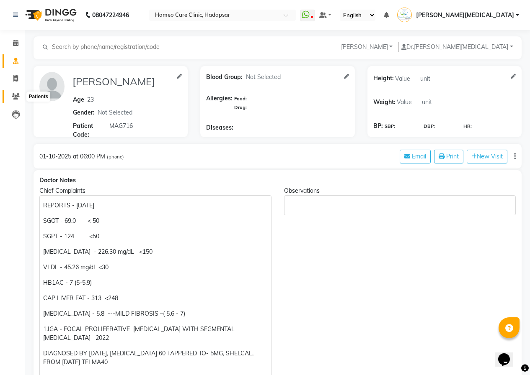
click at [18, 96] on icon at bounding box center [16, 96] width 8 height 6
